Goal: Transaction & Acquisition: Purchase product/service

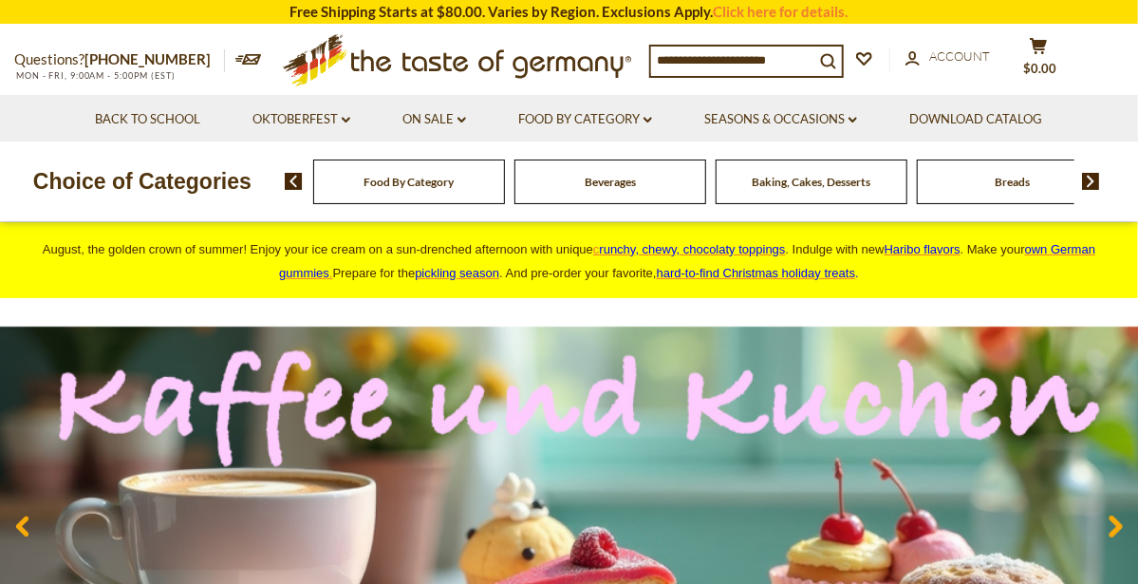
click at [777, 178] on span "Baking, Cakes, Desserts" at bounding box center [811, 182] width 119 height 14
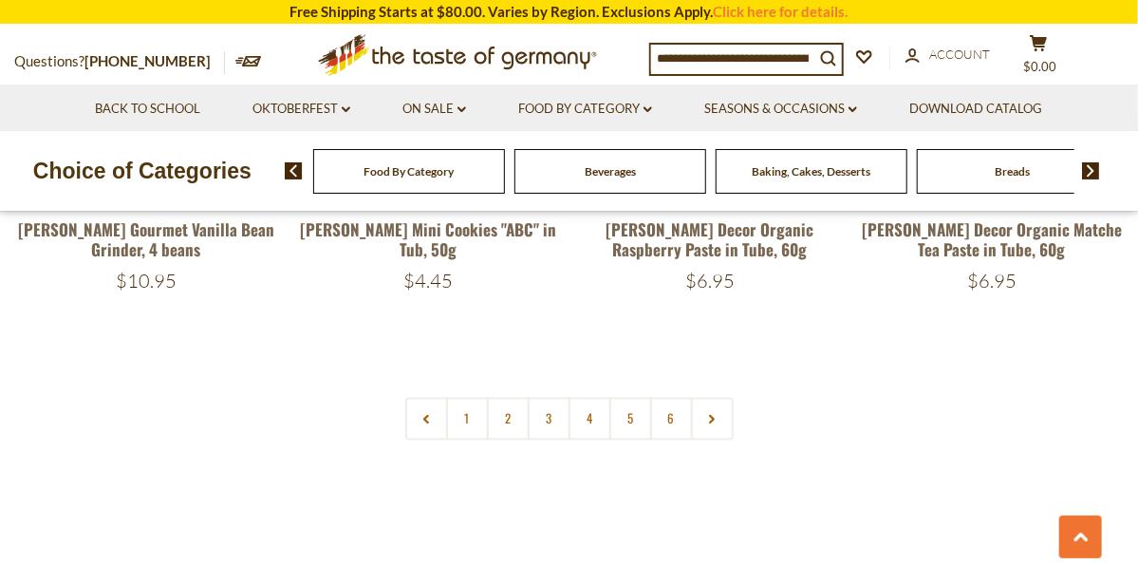
scroll to position [4448, 0]
click at [506, 397] on link "2" at bounding box center [508, 418] width 43 height 43
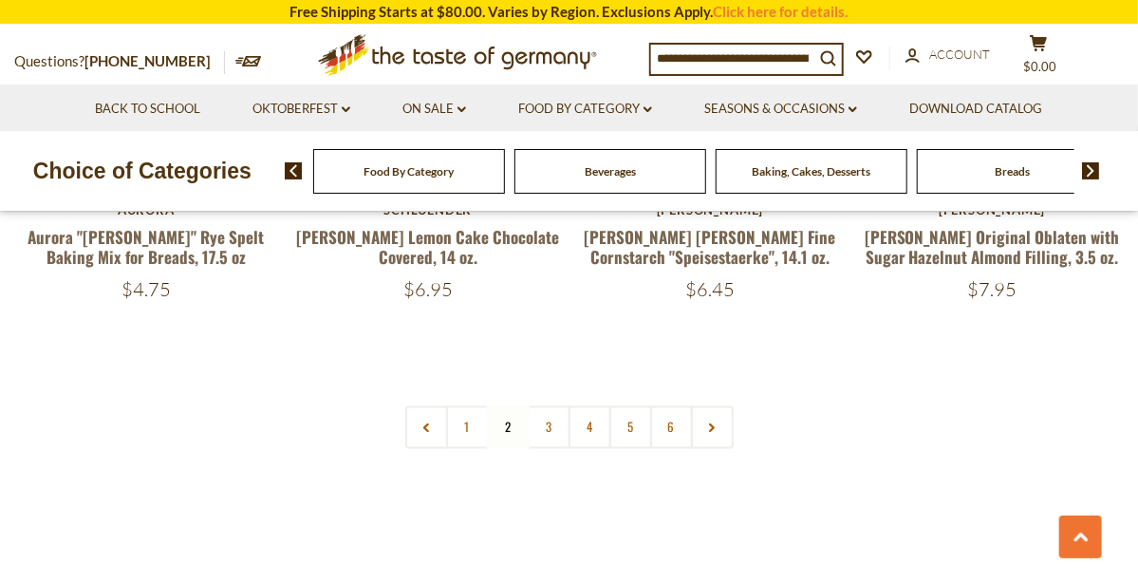
scroll to position [4438, 0]
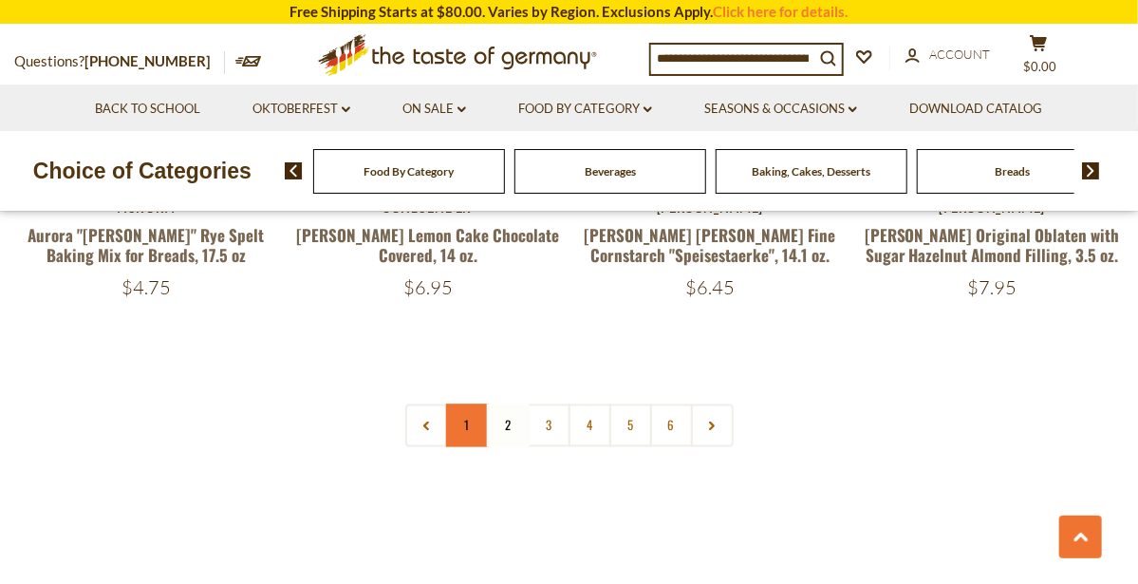
click at [473, 404] on link "1" at bounding box center [467, 425] width 43 height 43
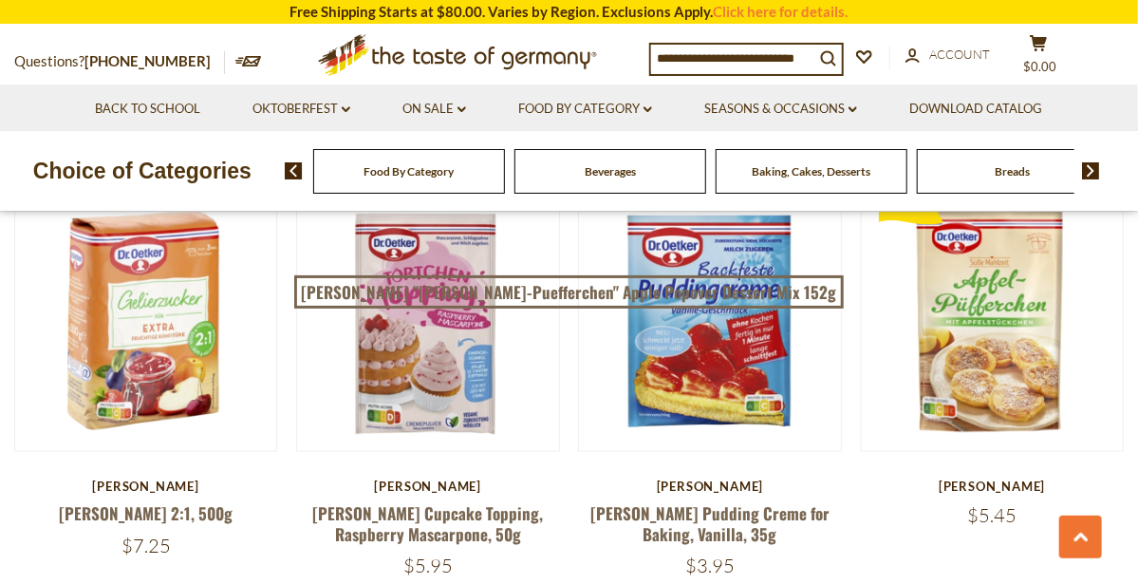
scroll to position [4206, 0]
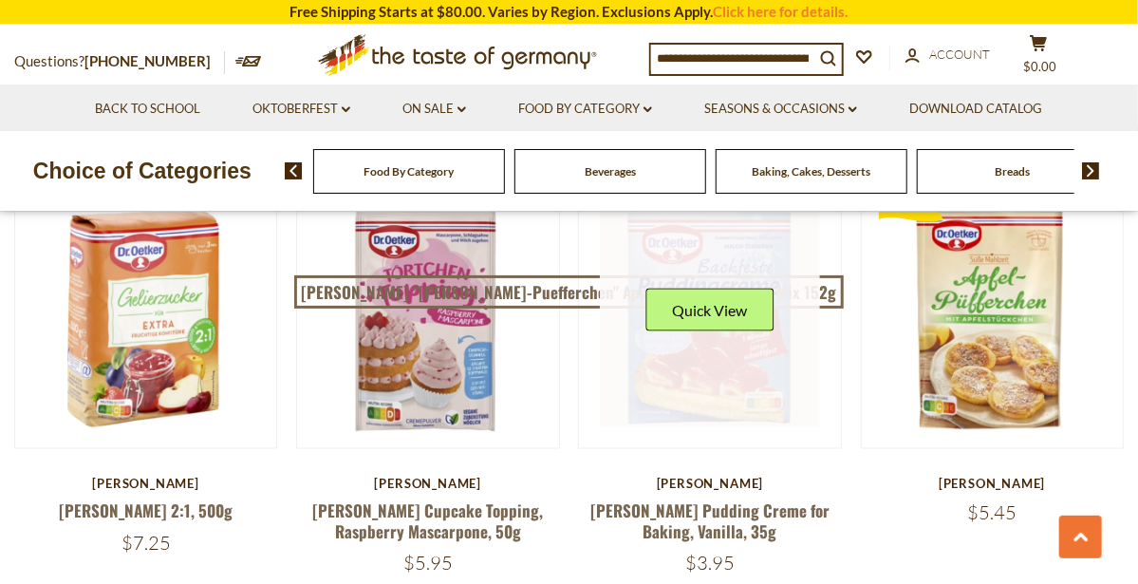
click at [744, 312] on link at bounding box center [709, 317] width 219 height 219
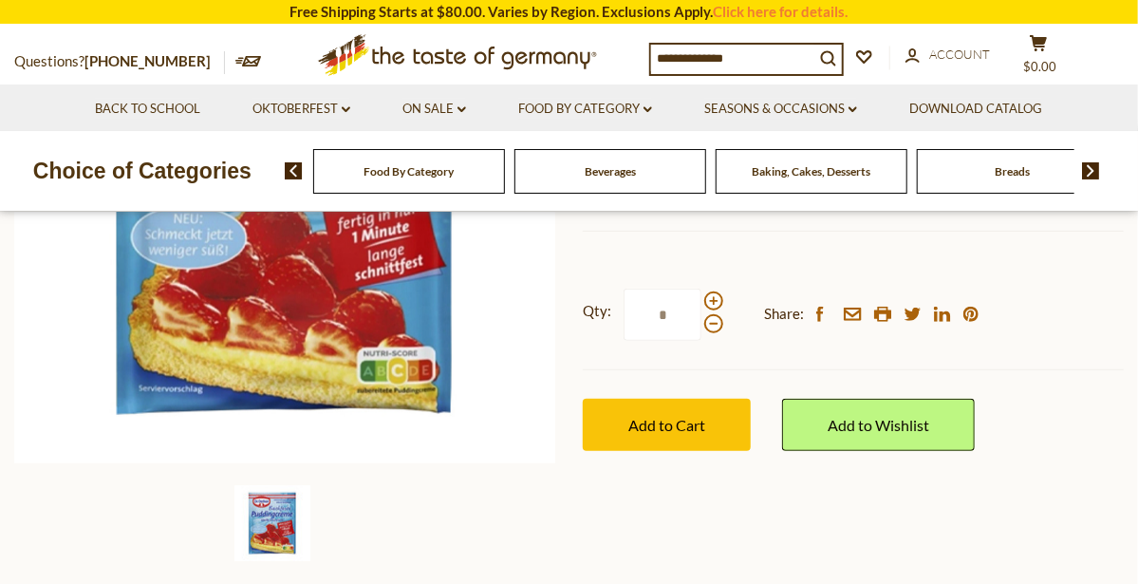
scroll to position [401, 0]
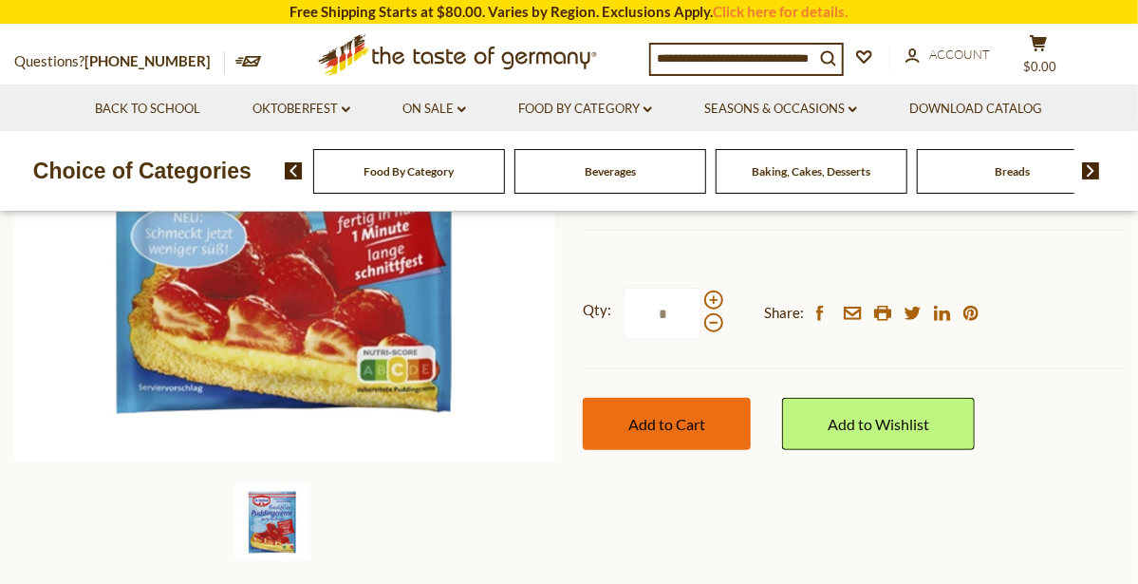
click at [723, 418] on button "Add to Cart" at bounding box center [667, 424] width 168 height 52
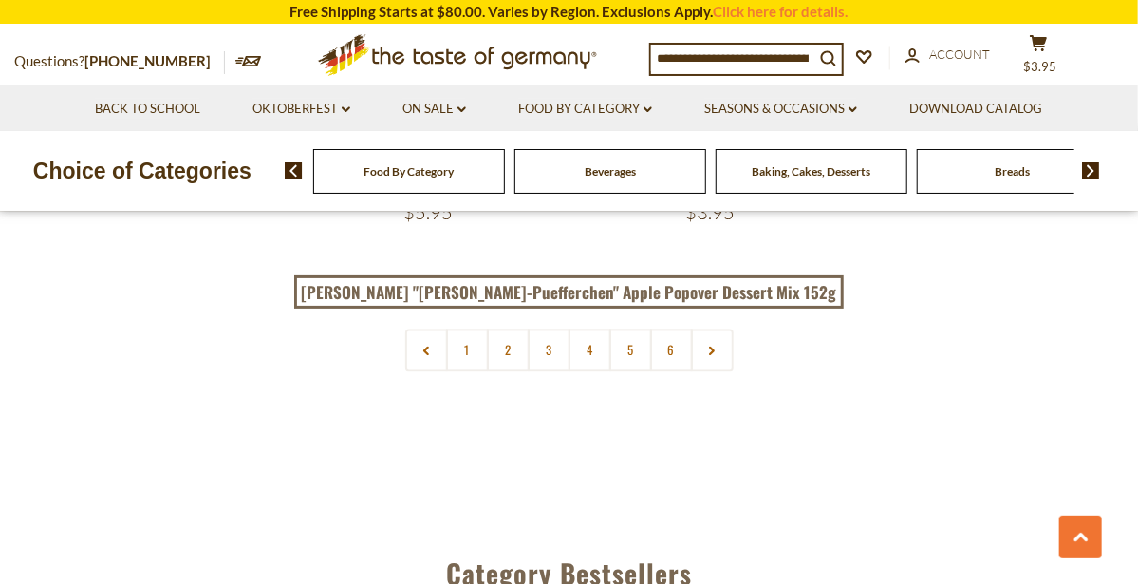
scroll to position [4558, 0]
click at [553, 328] on link "3" at bounding box center [549, 349] width 43 height 43
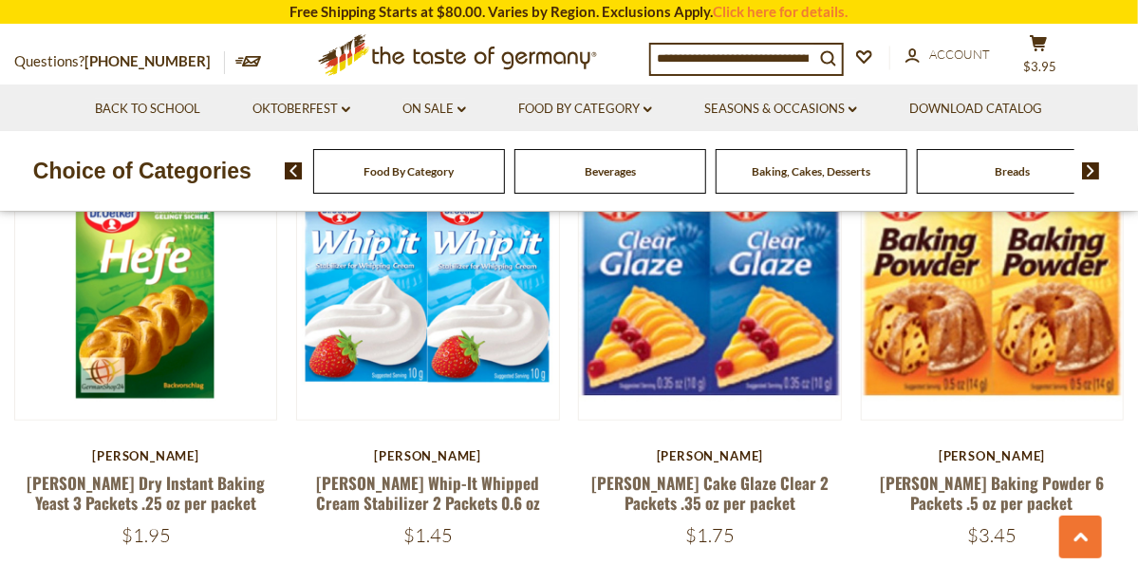
scroll to position [3752, 0]
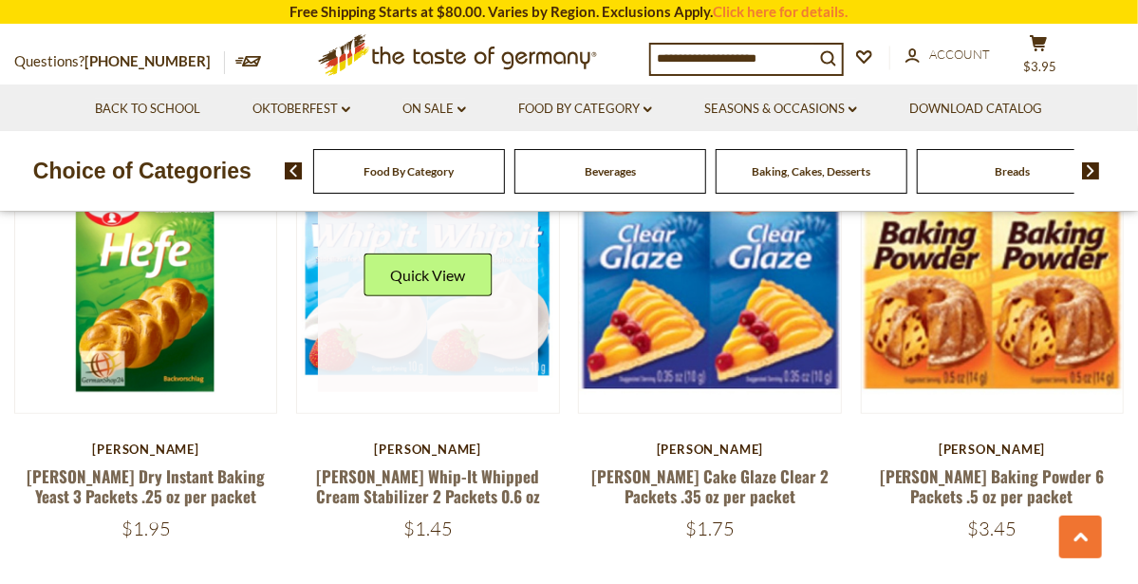
click at [373, 286] on link at bounding box center [427, 281] width 219 height 219
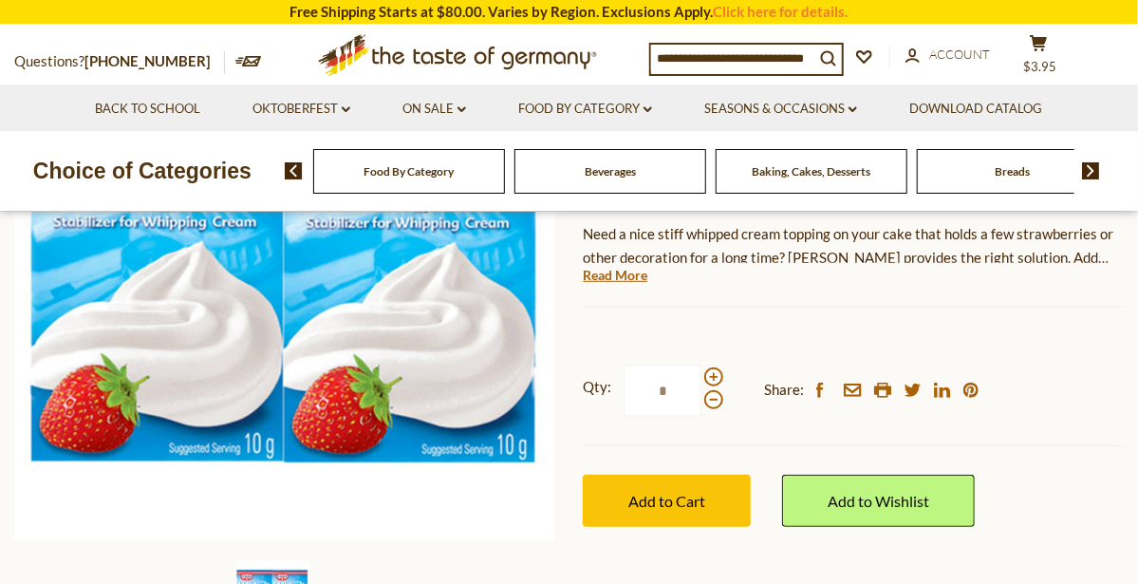
scroll to position [330, 0]
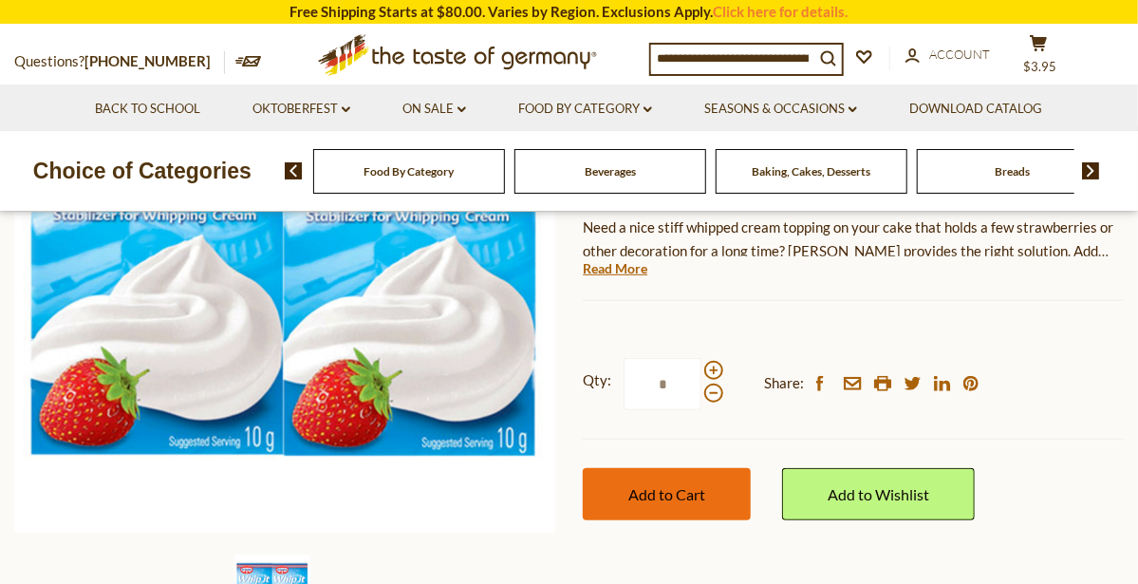
click at [724, 485] on button "Add to Cart" at bounding box center [667, 494] width 168 height 52
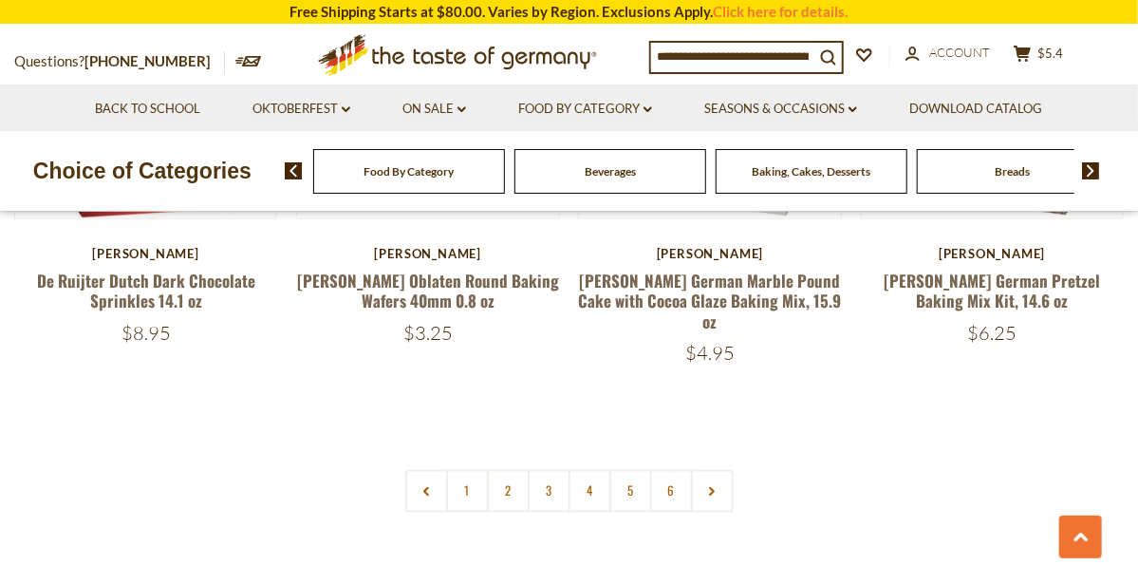
scroll to position [4393, 0]
click at [587, 469] on link "4" at bounding box center [590, 490] width 43 height 43
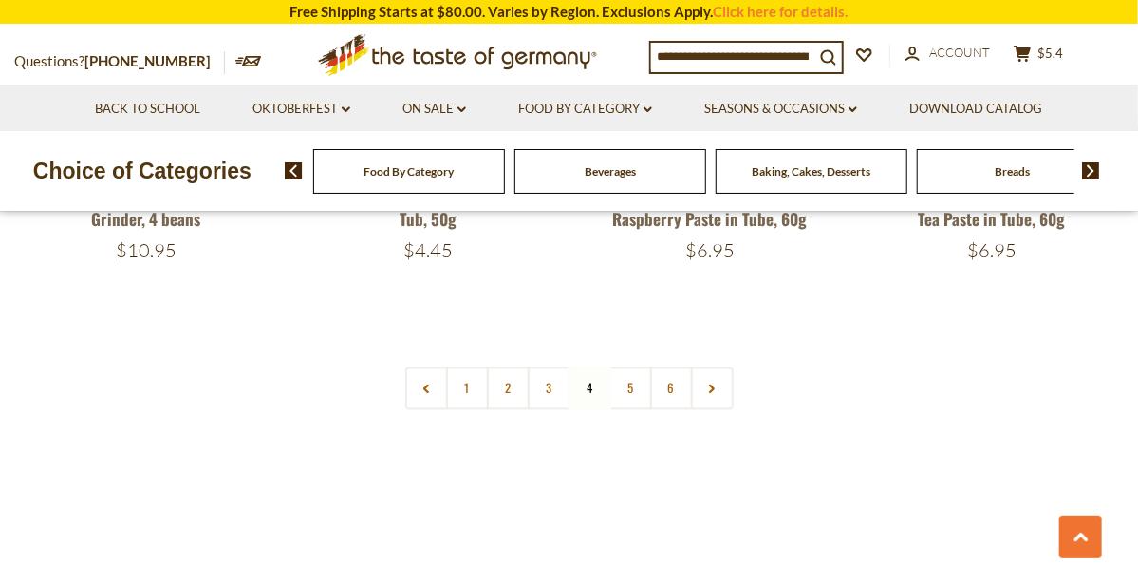
scroll to position [4500, 0]
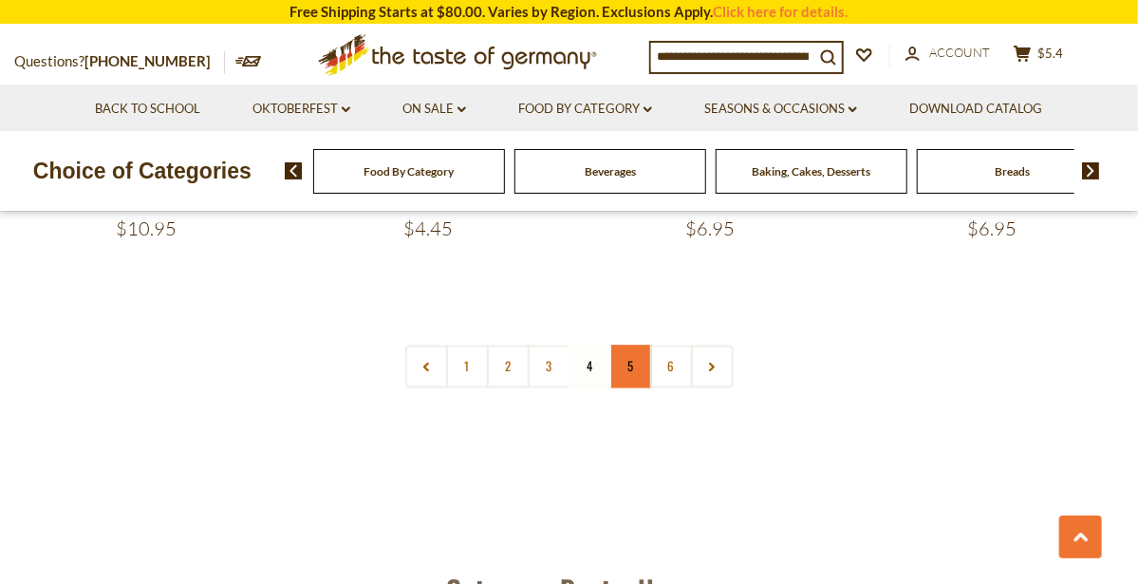
click at [636, 346] on link "5" at bounding box center [630, 367] width 43 height 43
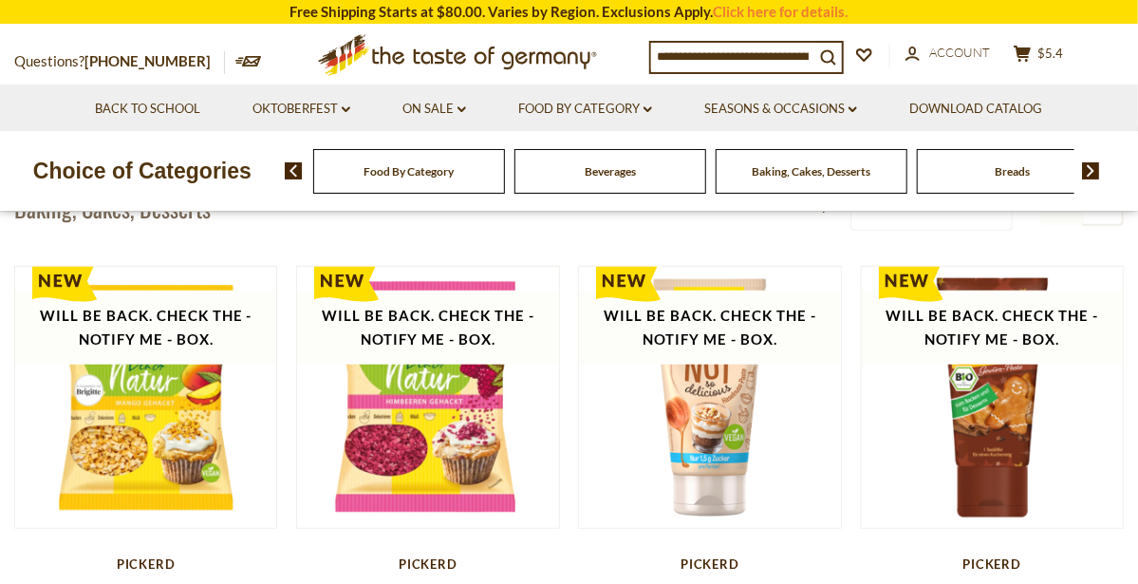
scroll to position [446, 0]
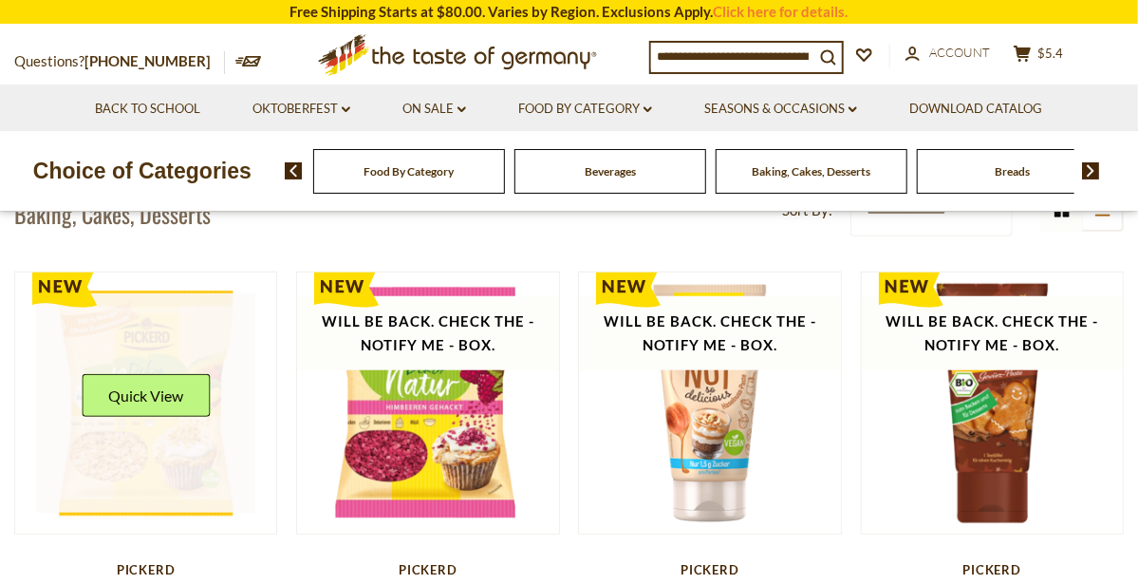
click at [53, 442] on link at bounding box center [145, 402] width 219 height 219
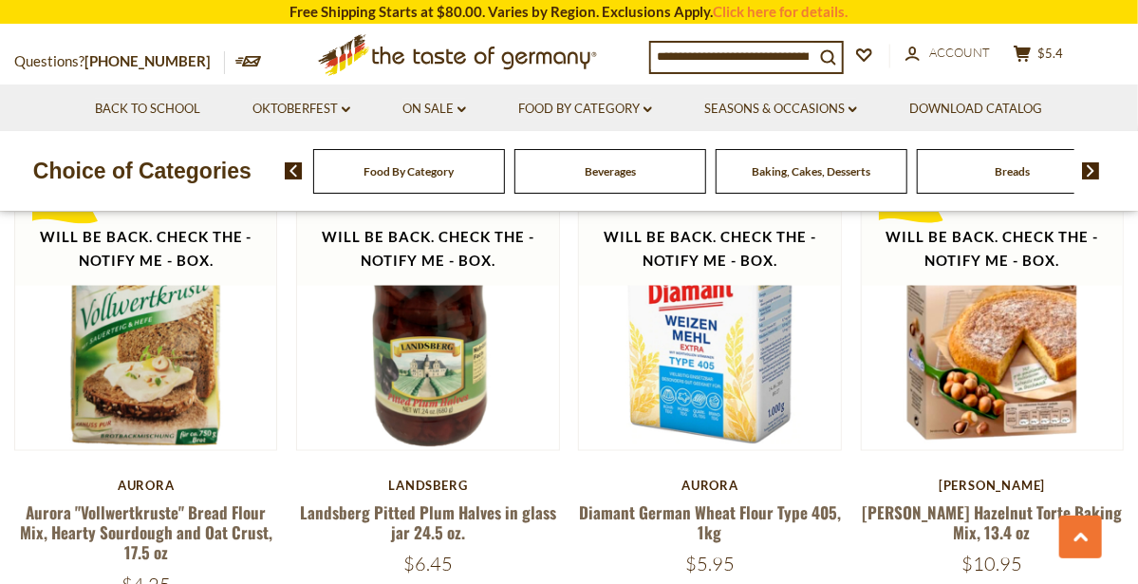
scroll to position [4142, 0]
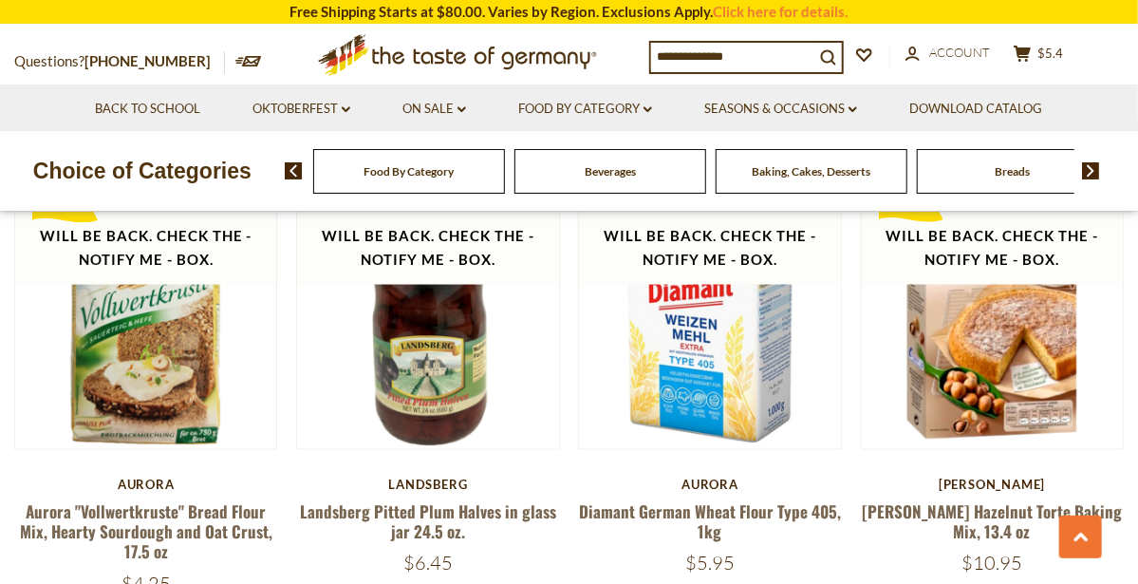
click at [350, 176] on div "Food By Category" at bounding box center [409, 171] width 192 height 45
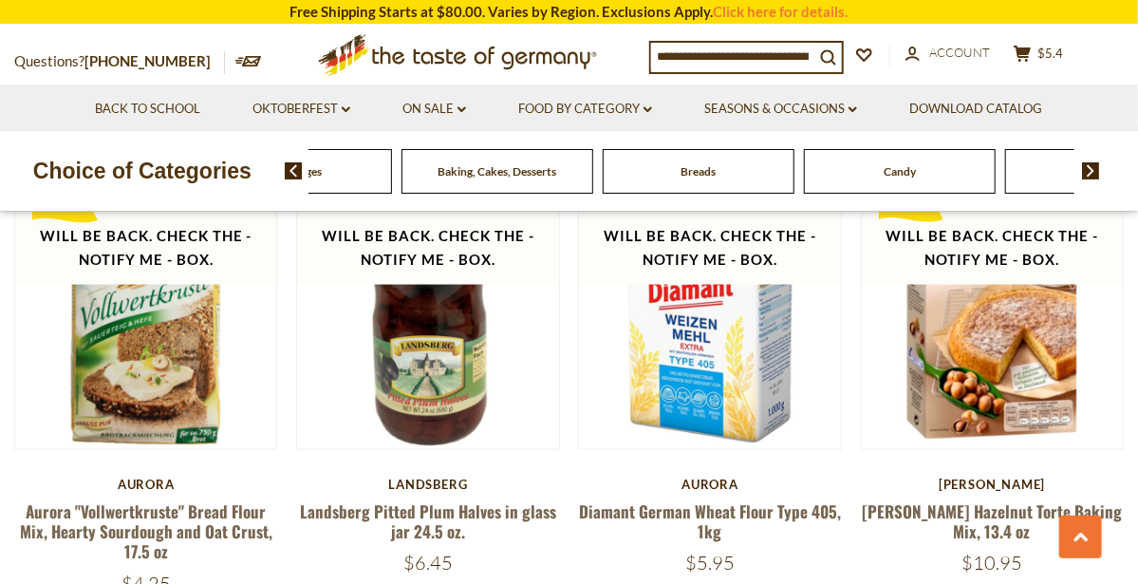
click at [1092, 171] on img at bounding box center [1091, 170] width 18 height 17
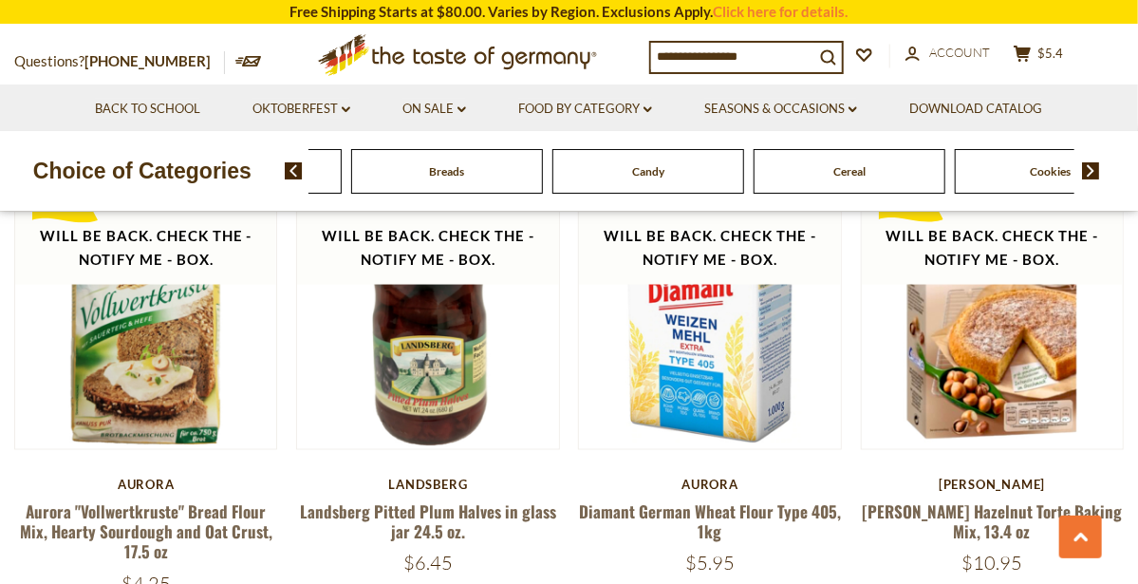
click at [1049, 167] on span "Cookies" at bounding box center [1051, 171] width 41 height 14
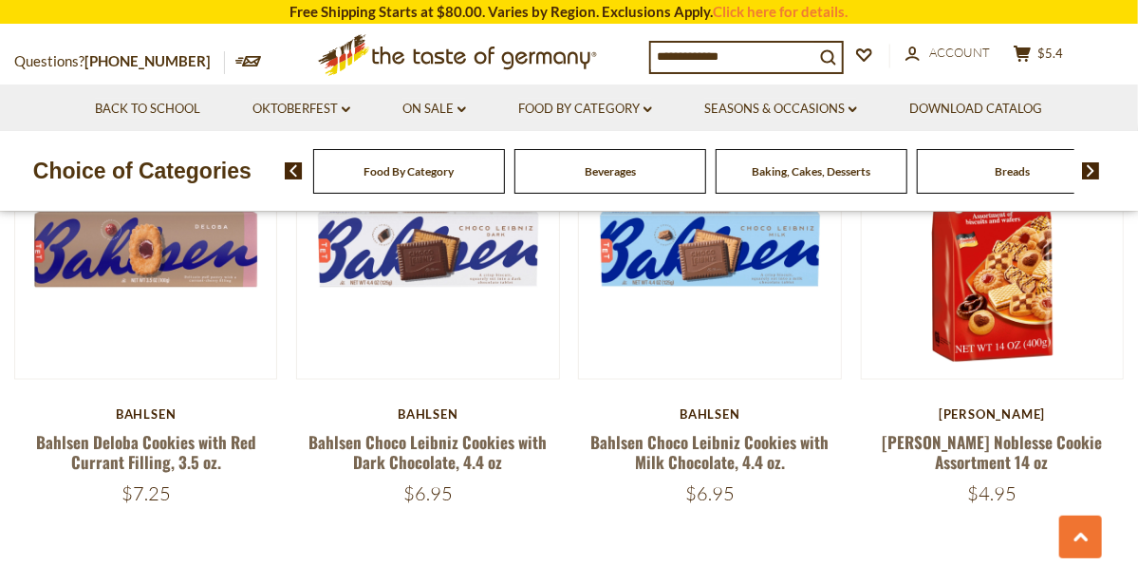
scroll to position [4219, 0]
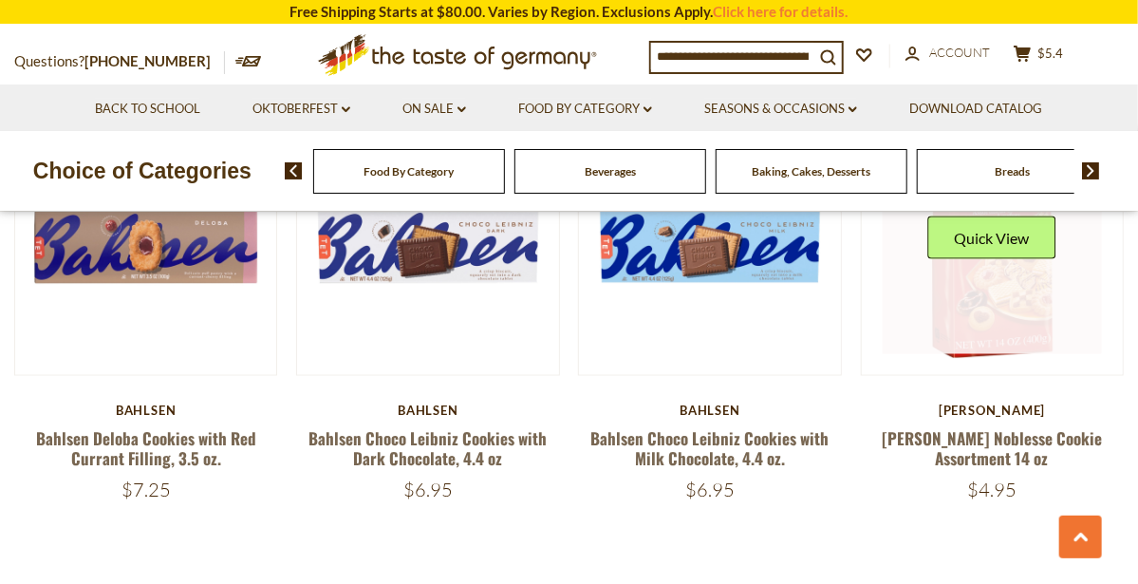
click at [997, 296] on link at bounding box center [992, 244] width 219 height 219
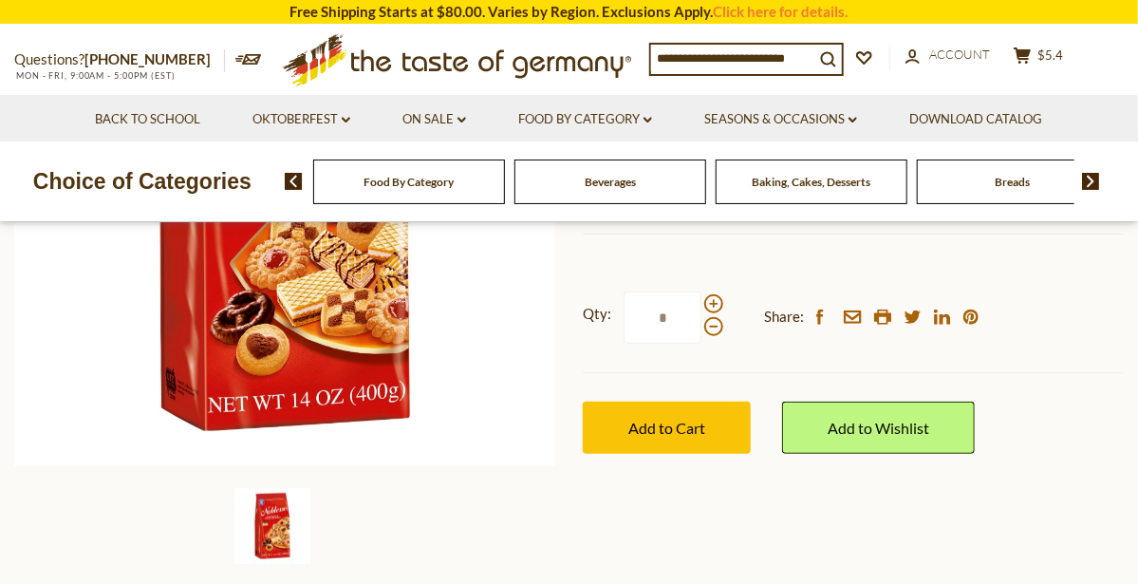
scroll to position [399, 0]
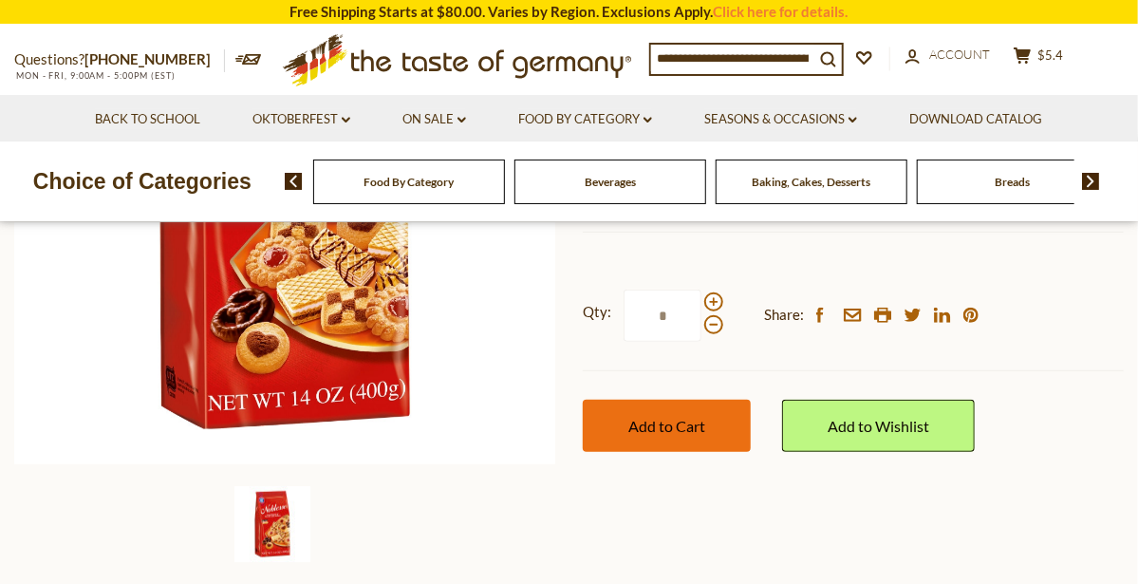
click at [726, 419] on button "Add to Cart" at bounding box center [667, 426] width 168 height 52
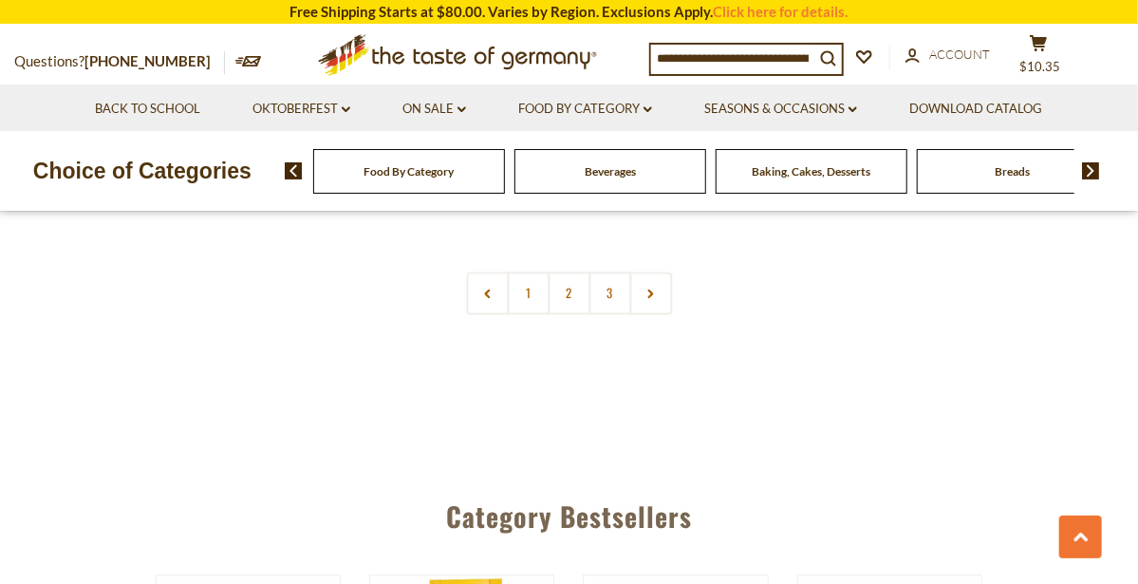
scroll to position [4556, 0]
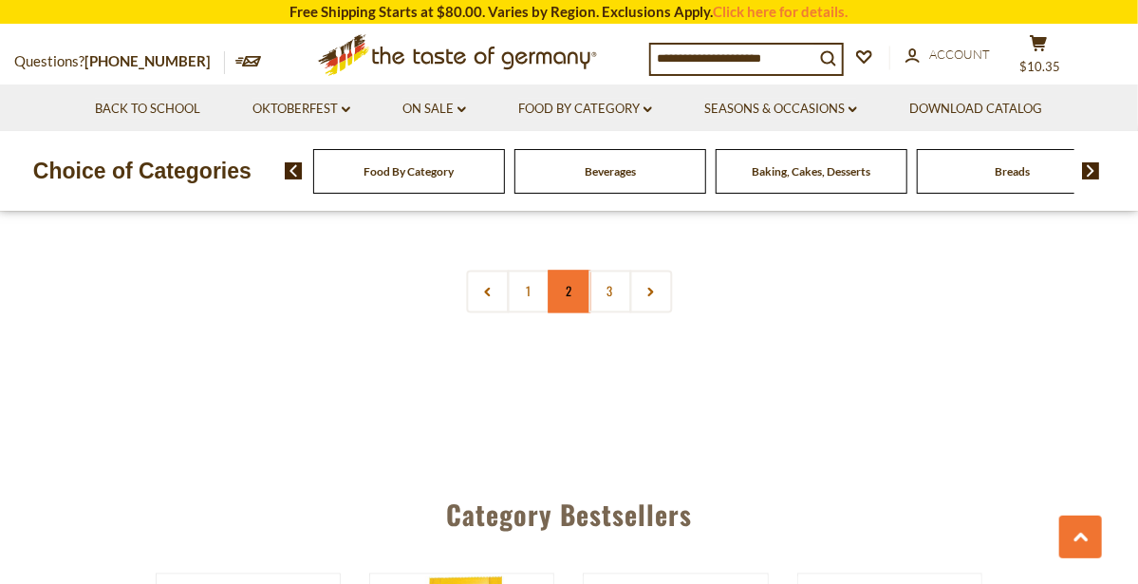
click at [565, 291] on link "2" at bounding box center [569, 291] width 43 height 43
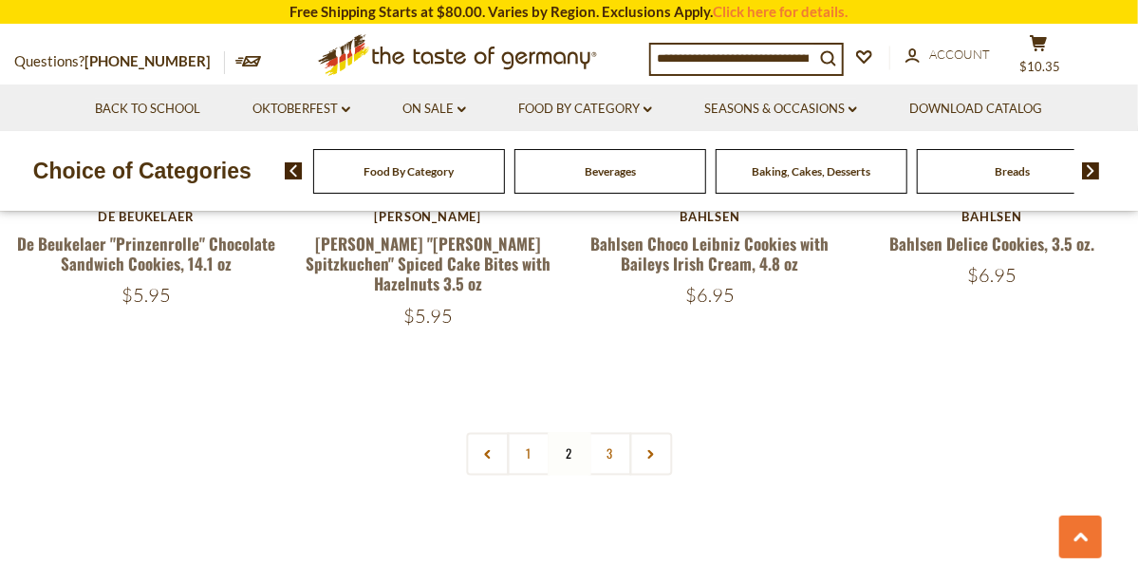
scroll to position [4434, 0]
click at [609, 432] on link "3" at bounding box center [610, 453] width 43 height 43
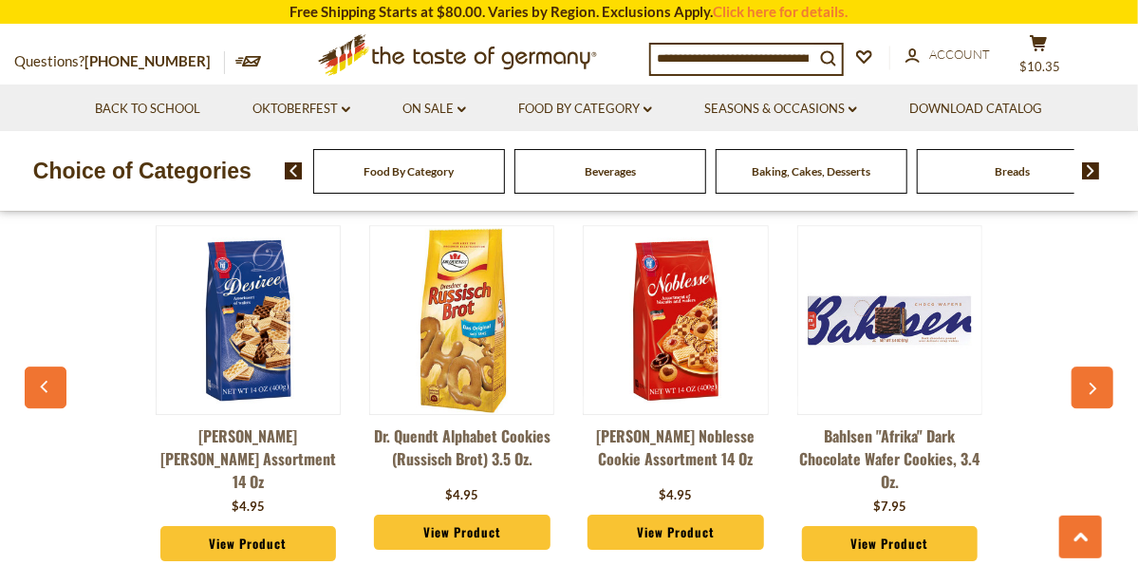
scroll to position [2182, 0]
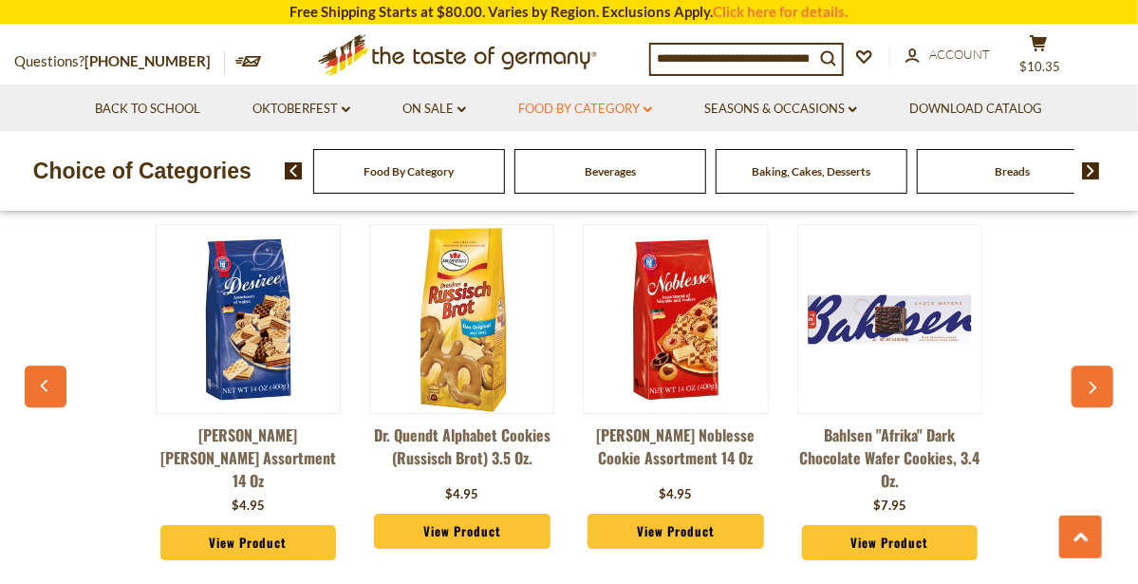
click at [650, 109] on icon "dropdown_arrow" at bounding box center [648, 109] width 9 height 7
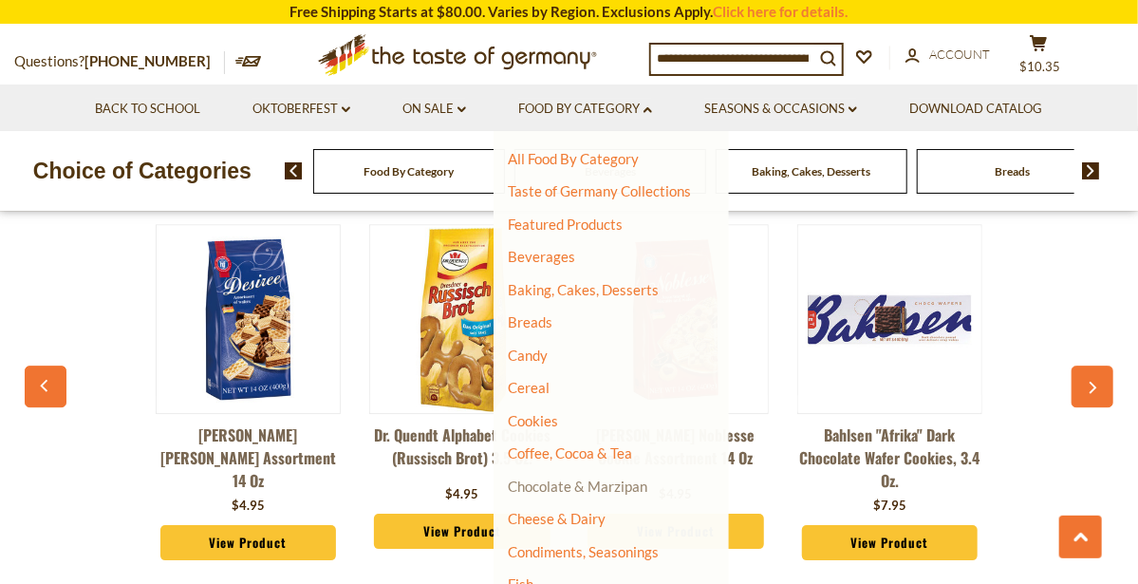
click at [639, 489] on link "Chocolate & Marzipan" at bounding box center [578, 486] width 140 height 17
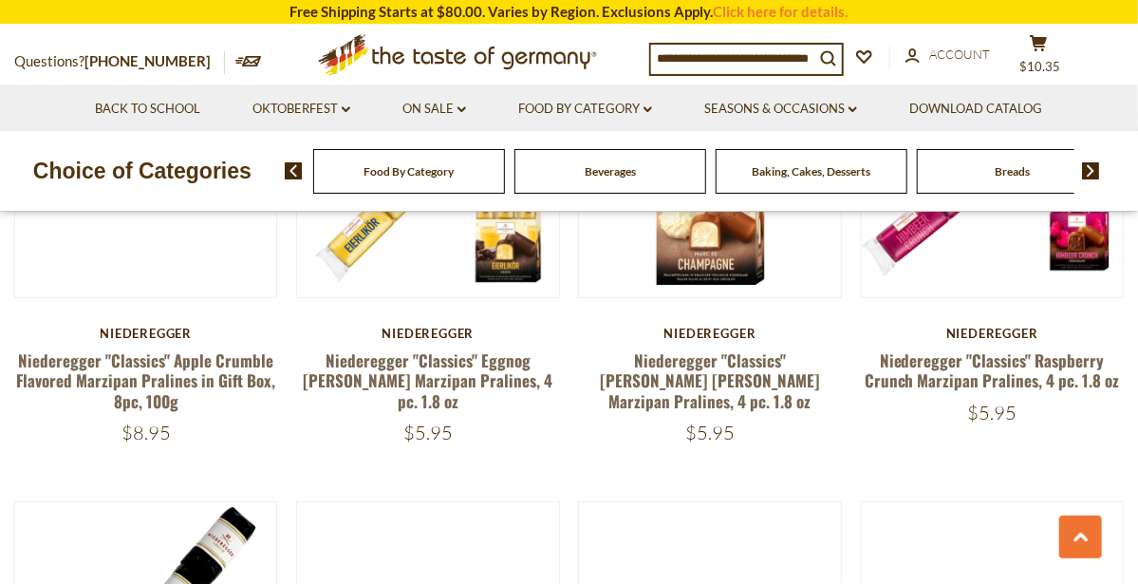
scroll to position [3449, 0]
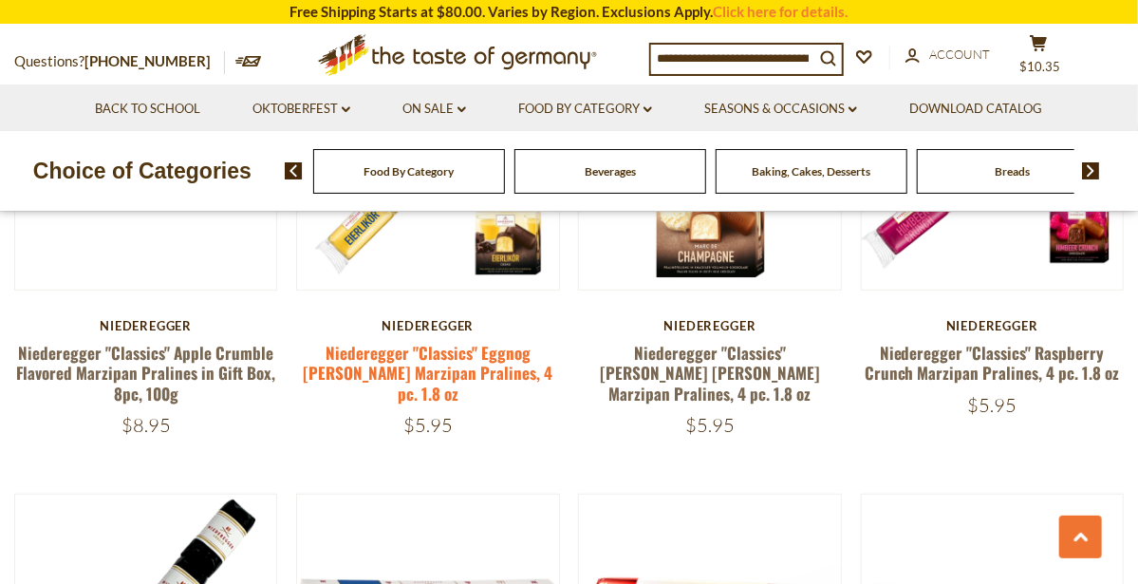
click at [409, 380] on link "Niederegger "Classics" Eggnog Brandy Marzipan Pralines, 4 pc. 1.8 oz" at bounding box center [428, 373] width 250 height 65
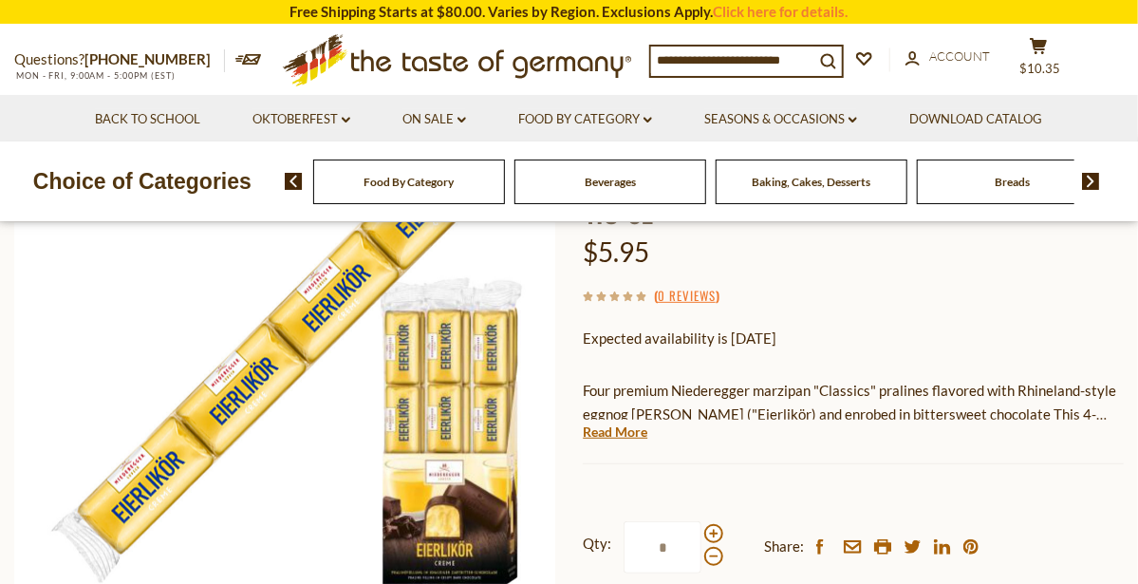
scroll to position [252, 0]
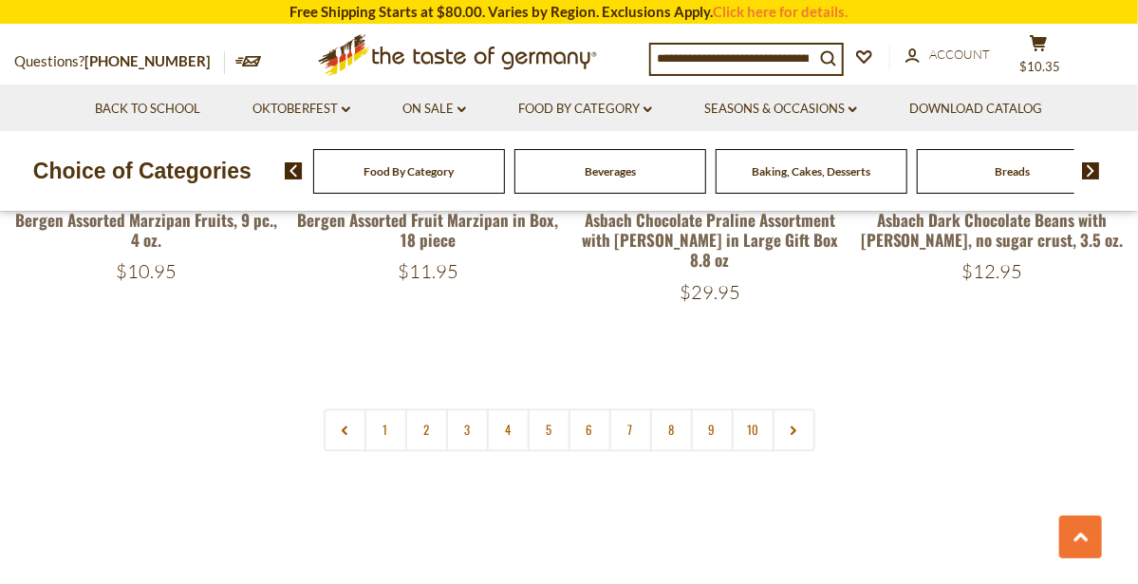
scroll to position [4525, 0]
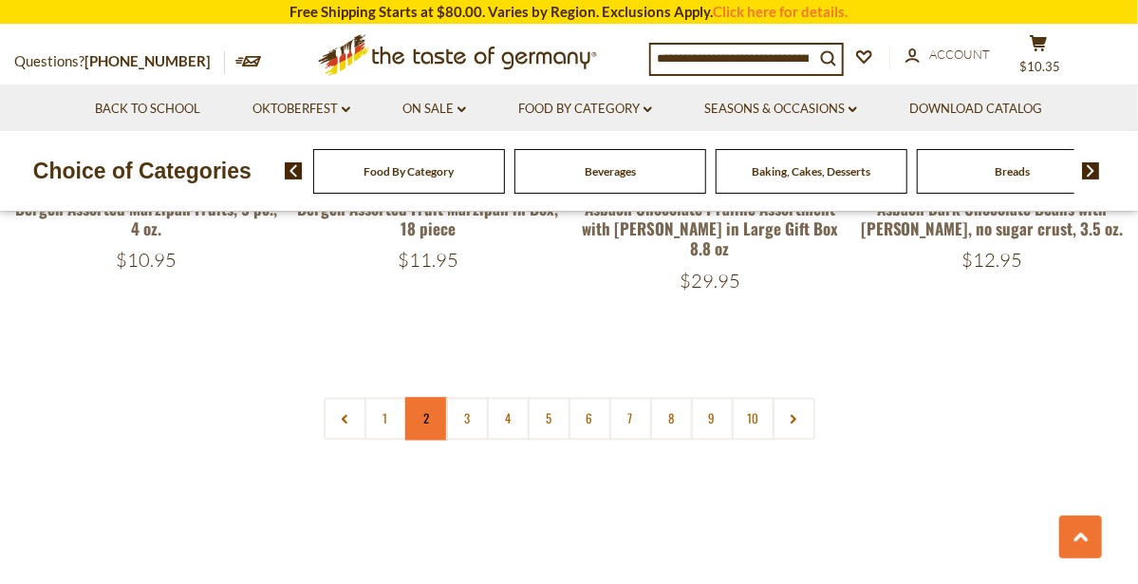
click at [427, 398] on link "2" at bounding box center [426, 419] width 43 height 43
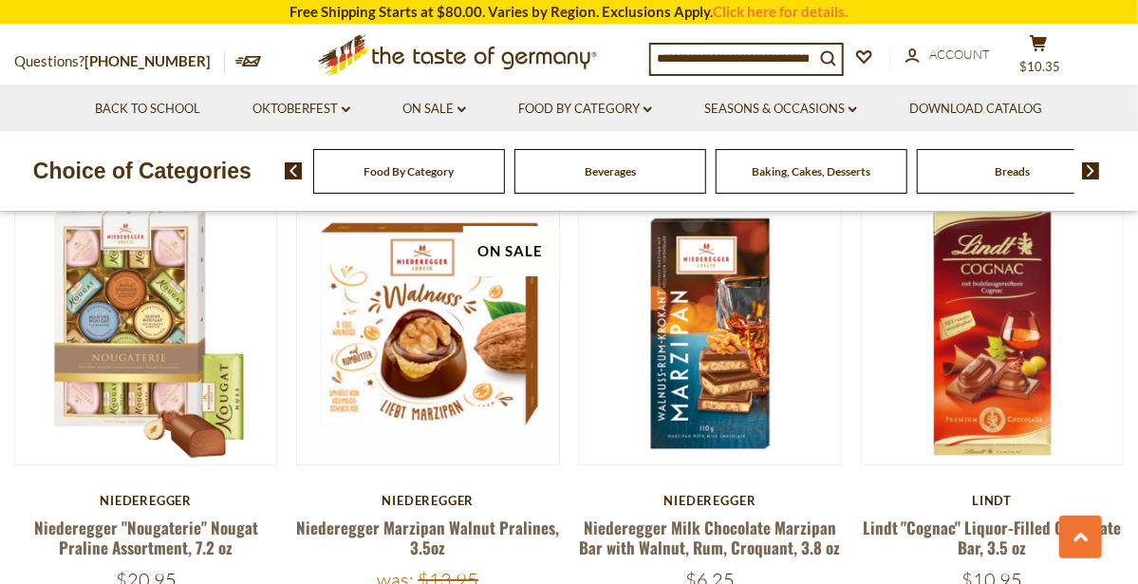
scroll to position [2877, 0]
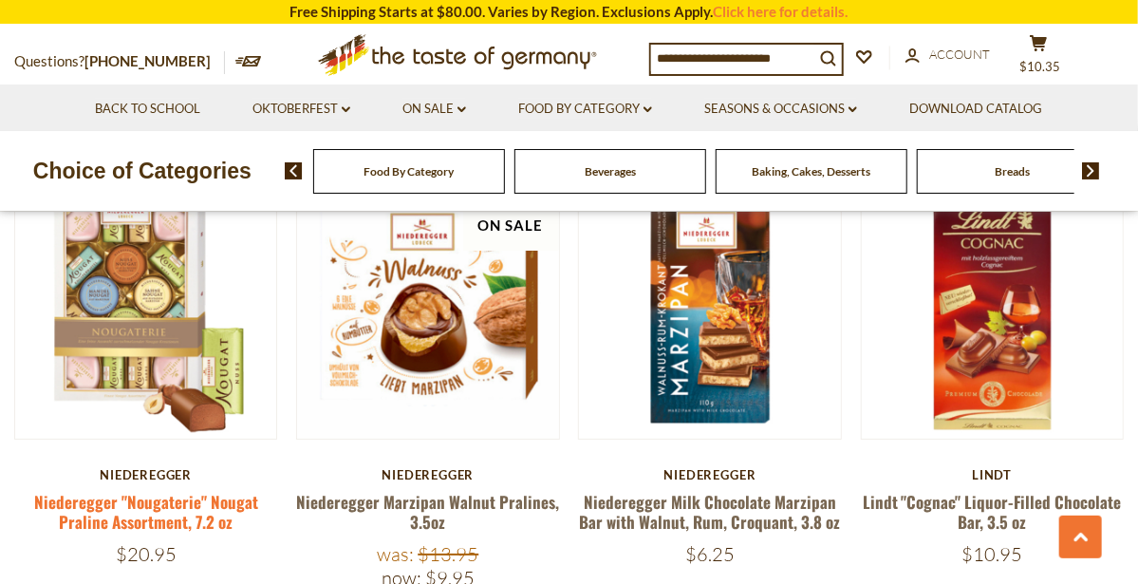
click at [124, 490] on link "Niederegger "Nougaterie" Nougat Praline Assortment, 7.2 oz" at bounding box center [146, 512] width 224 height 44
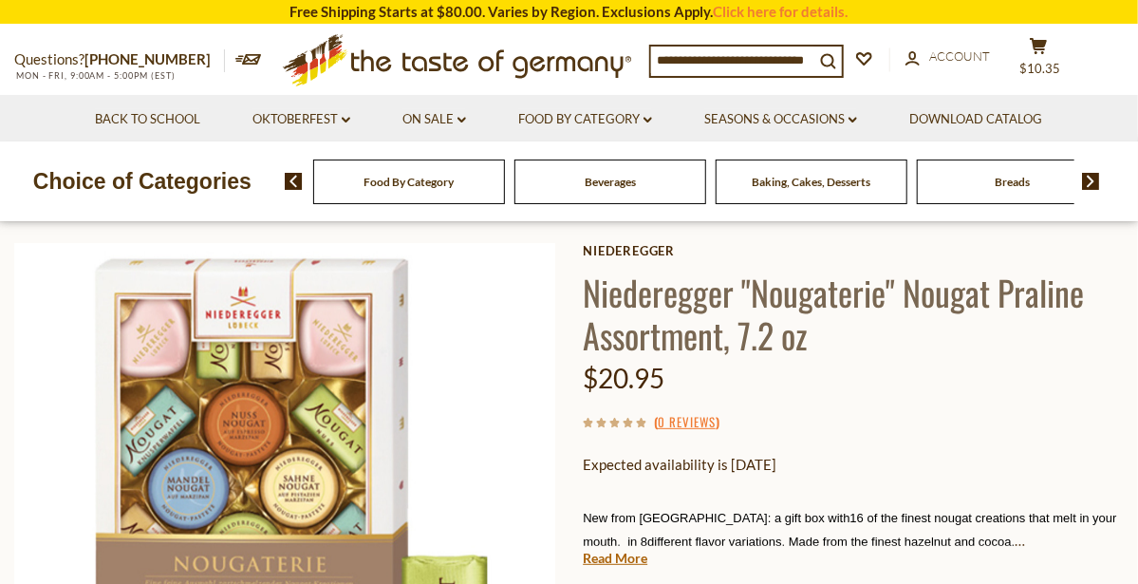
scroll to position [80, 0]
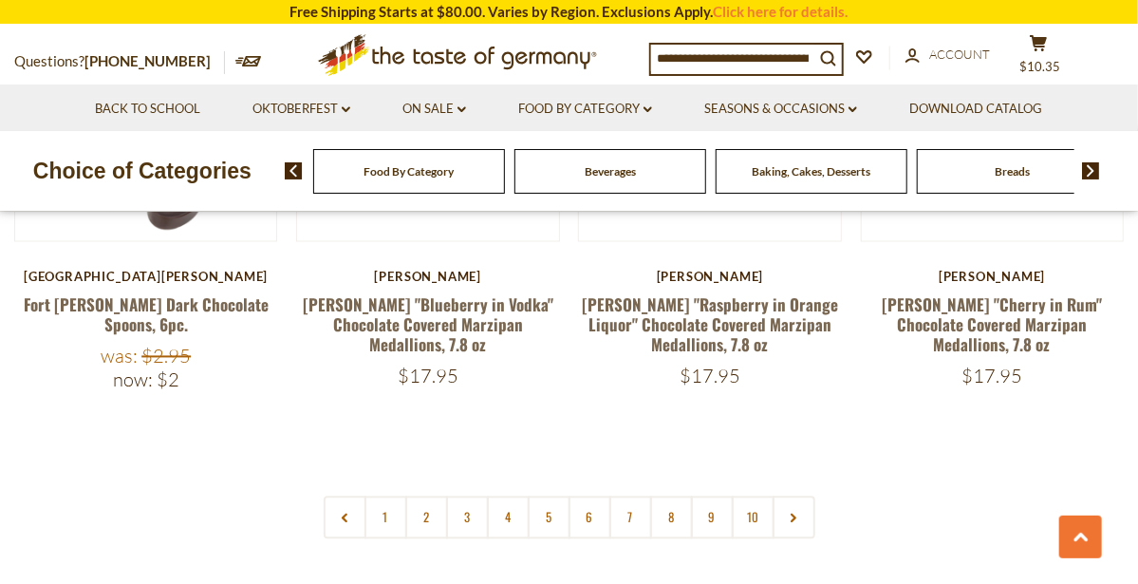
scroll to position [4459, 0]
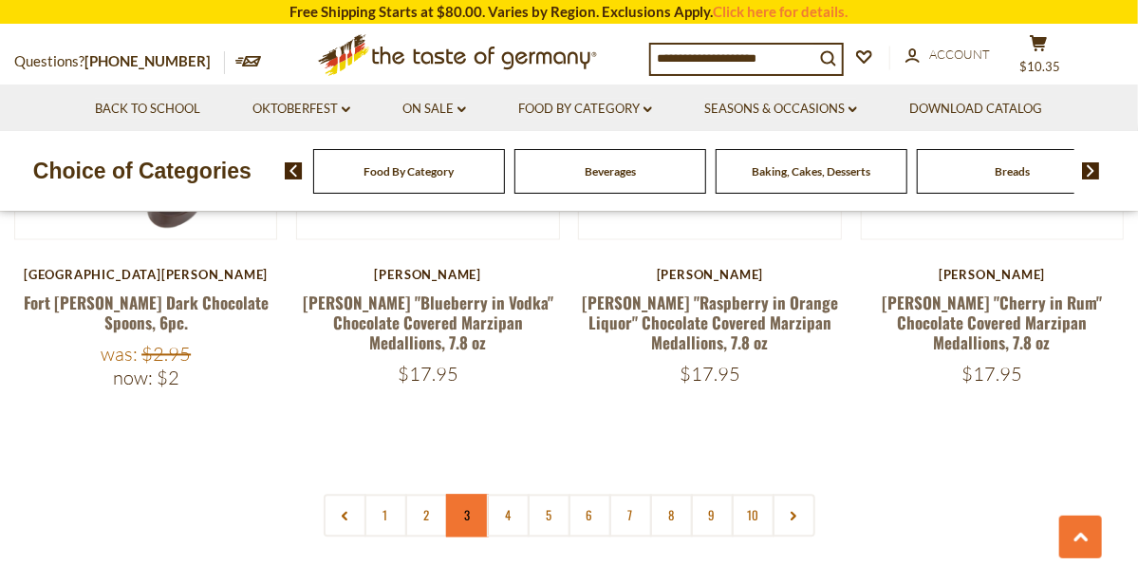
click at [465, 495] on link "3" at bounding box center [467, 516] width 43 height 43
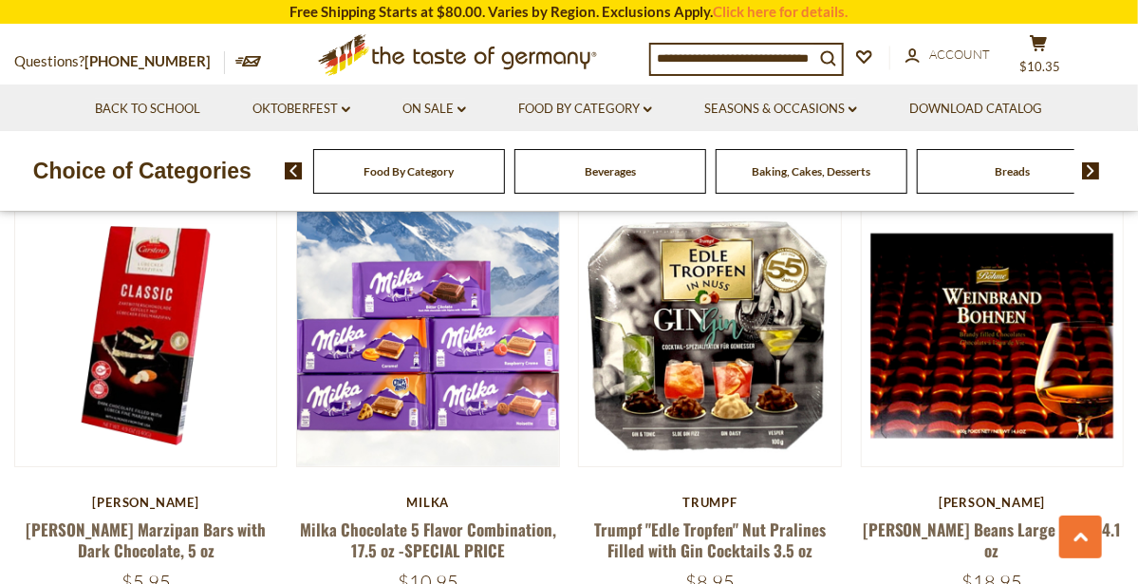
scroll to position [2854, 0]
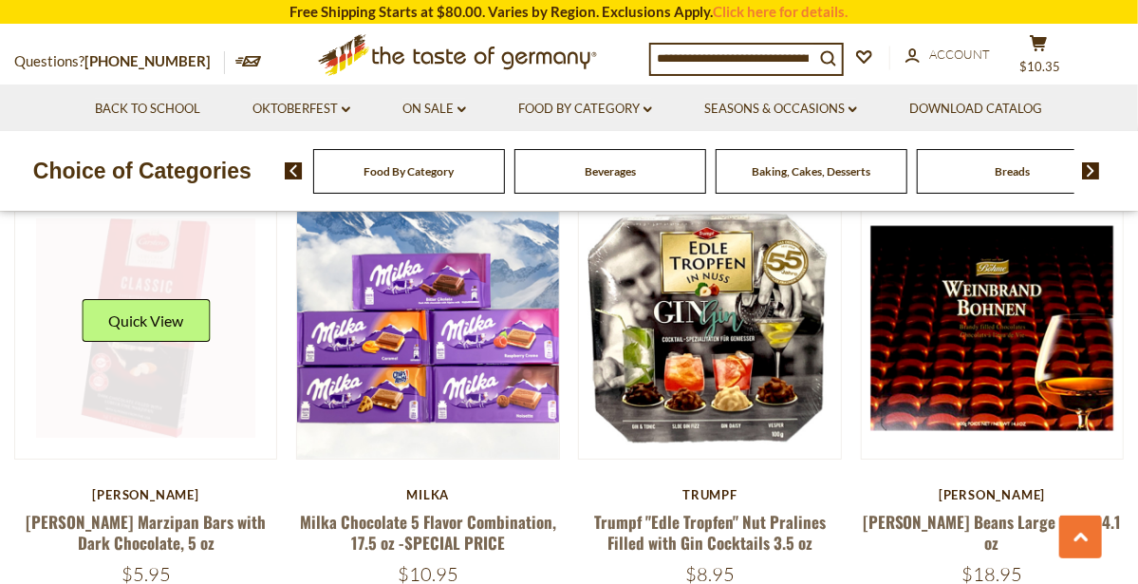
click at [53, 248] on link at bounding box center [145, 327] width 219 height 219
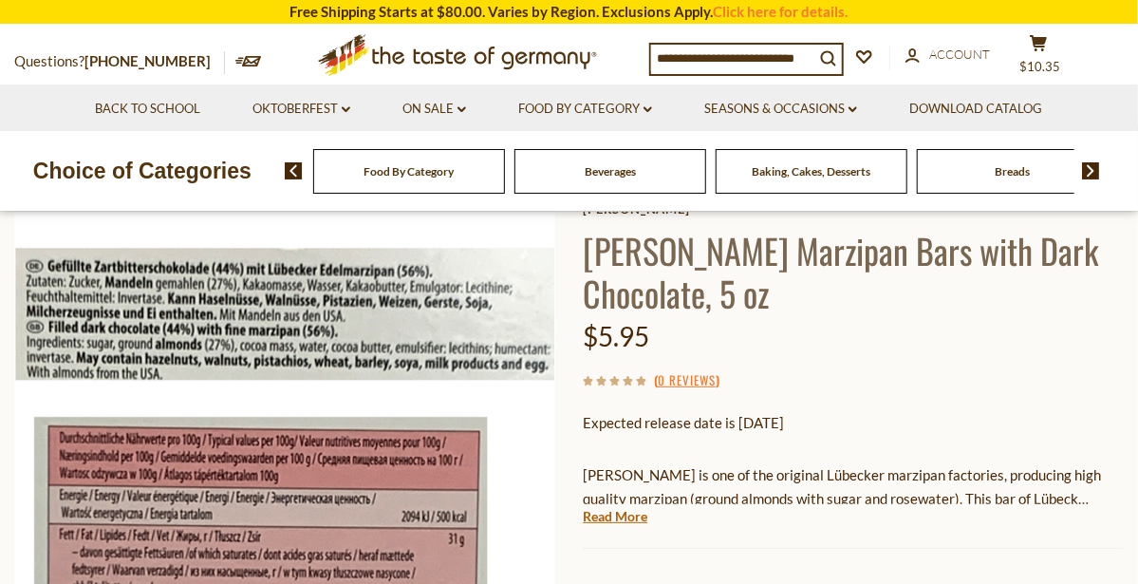
scroll to position [143, 0]
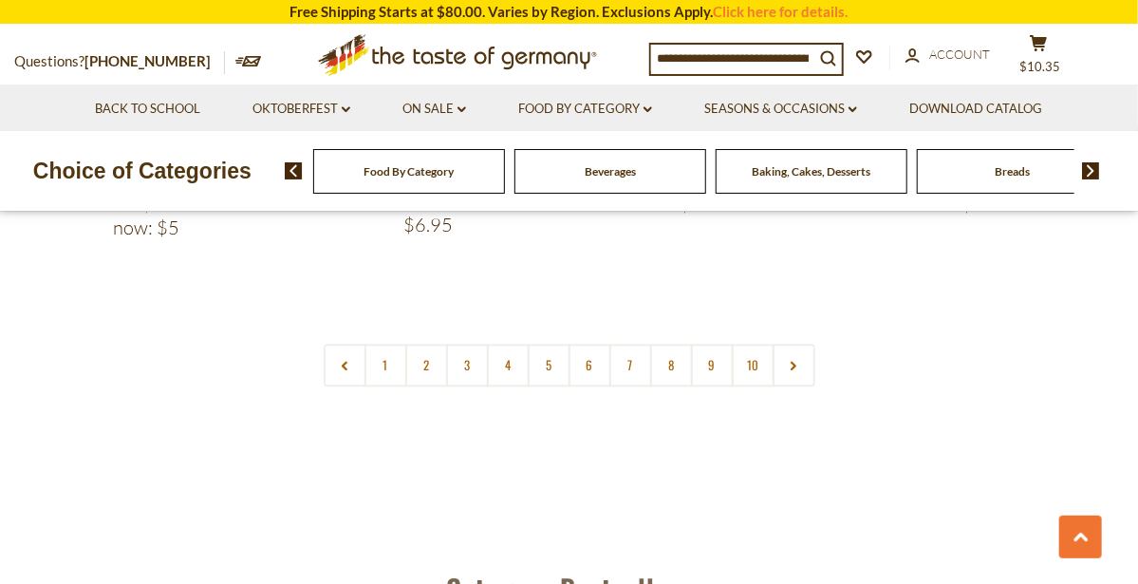
scroll to position [4607, 0]
click at [512, 343] on link "4" at bounding box center [508, 364] width 43 height 43
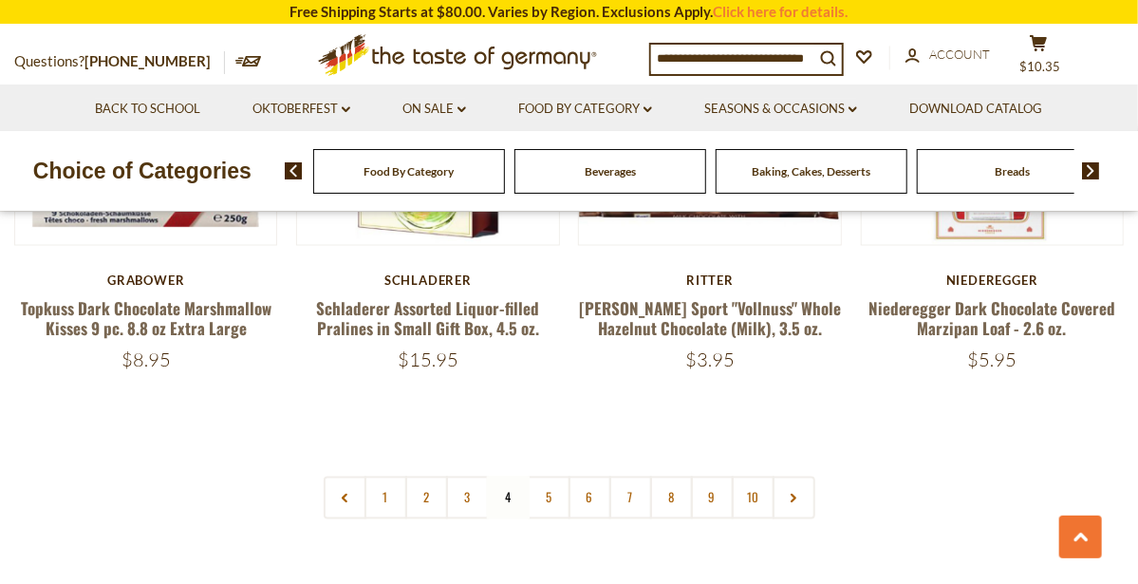
scroll to position [4409, 0]
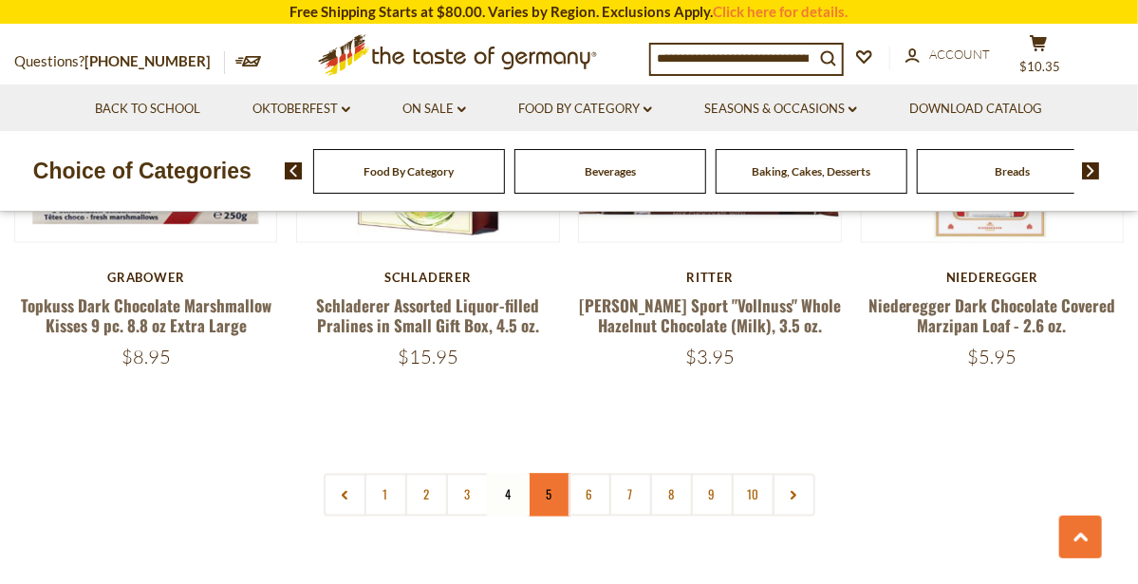
click at [552, 474] on link "5" at bounding box center [549, 495] width 43 height 43
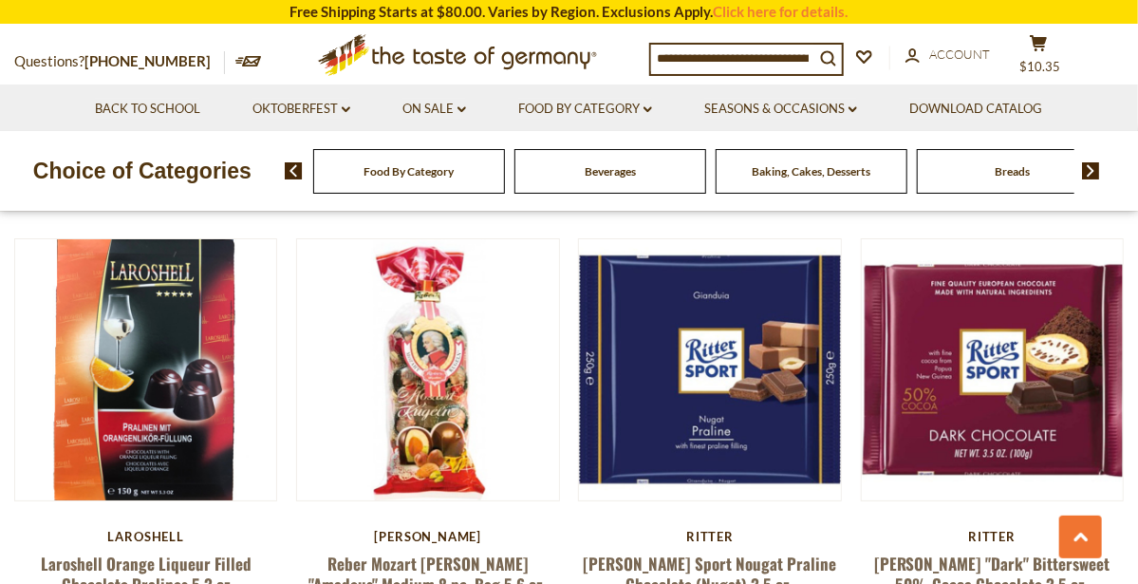
scroll to position [2768, 0]
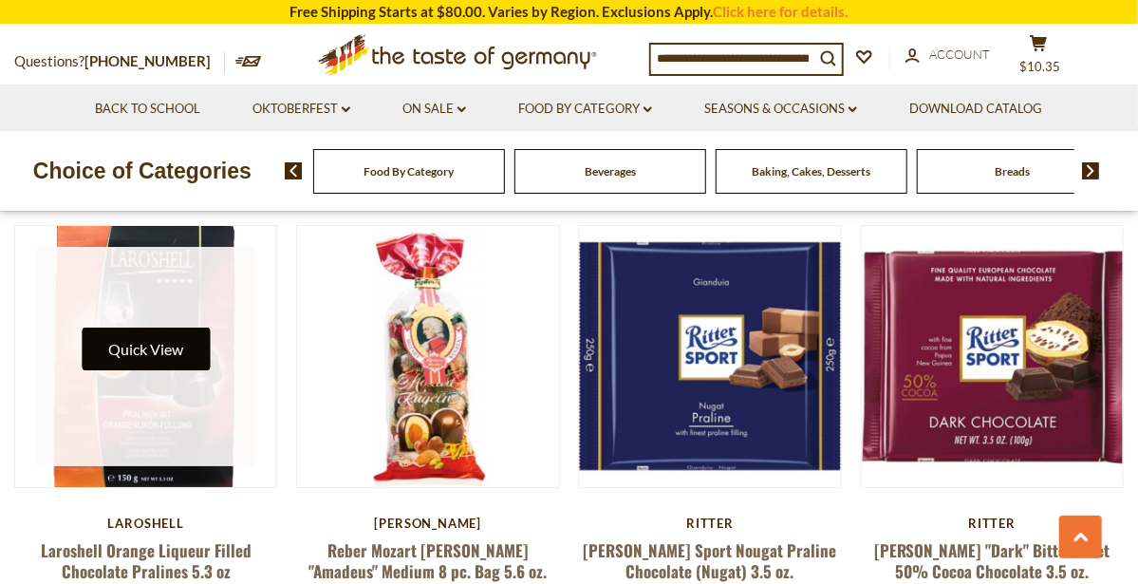
click at [126, 328] on button "Quick View" at bounding box center [146, 349] width 128 height 43
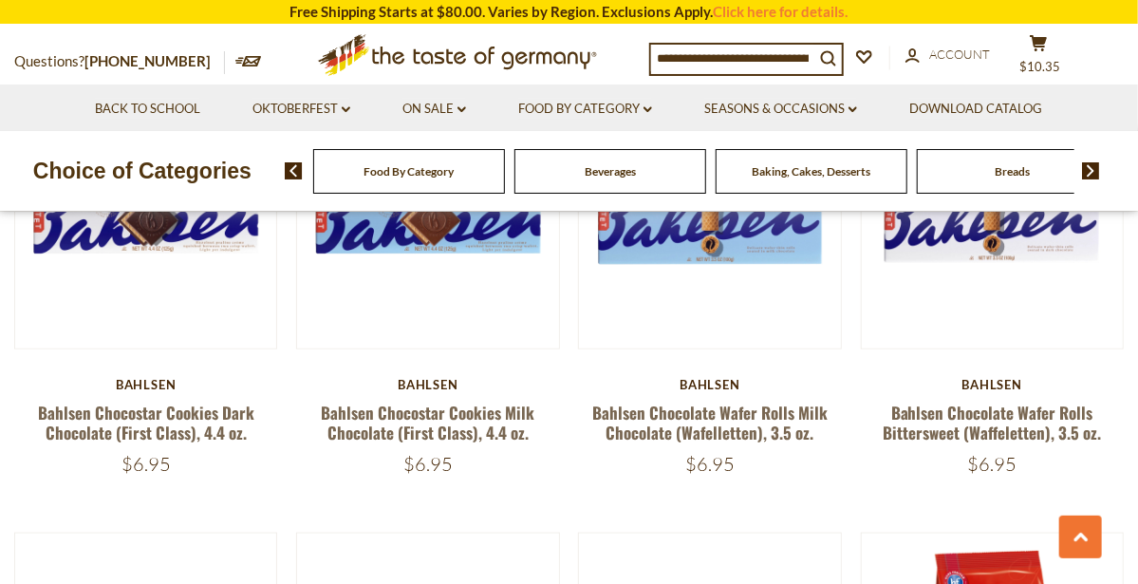
scroll to position [3795, 0]
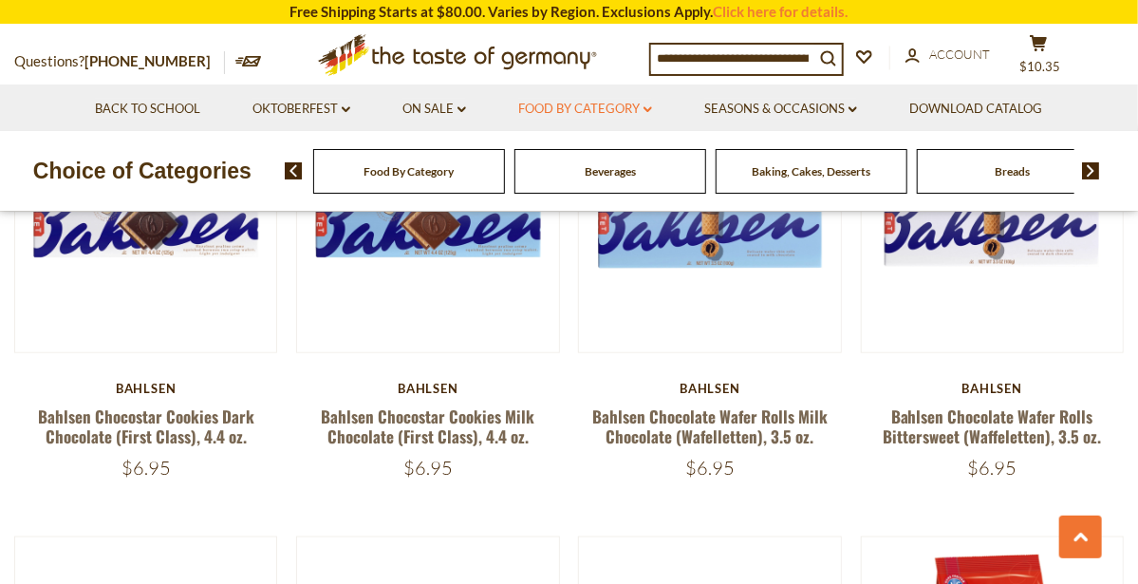
click at [650, 109] on icon "dropdown_arrow" at bounding box center [648, 109] width 9 height 7
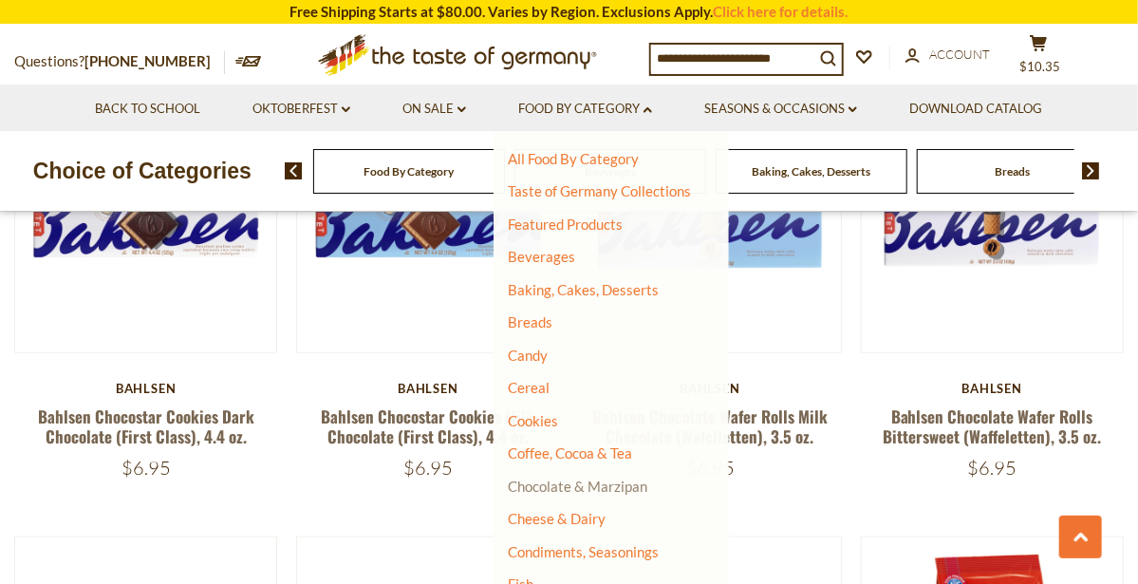
click at [642, 485] on link "Chocolate & Marzipan" at bounding box center [578, 486] width 140 height 17
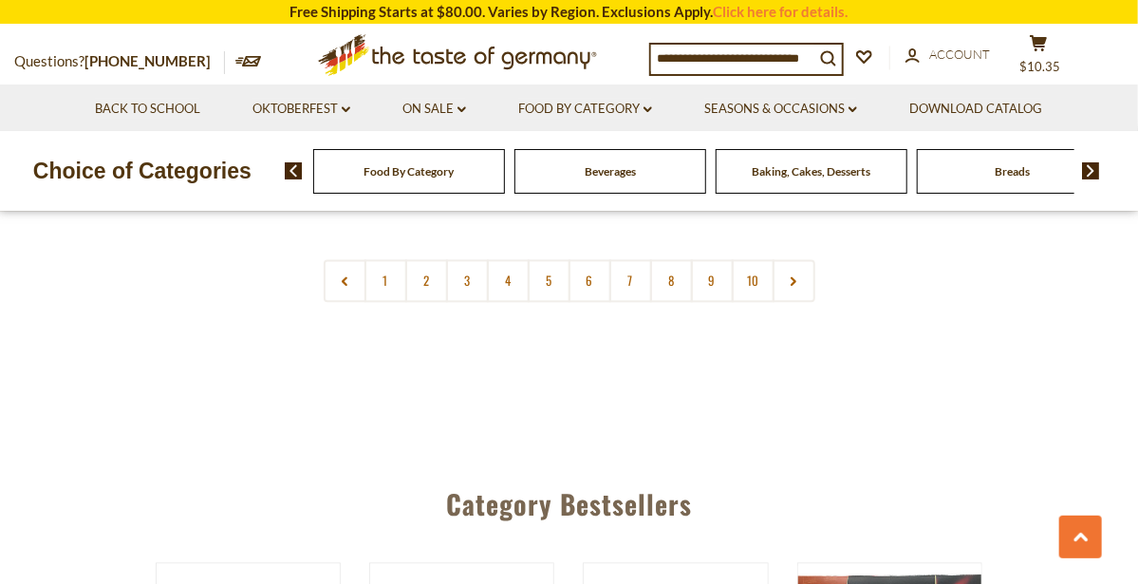
scroll to position [4666, 0]
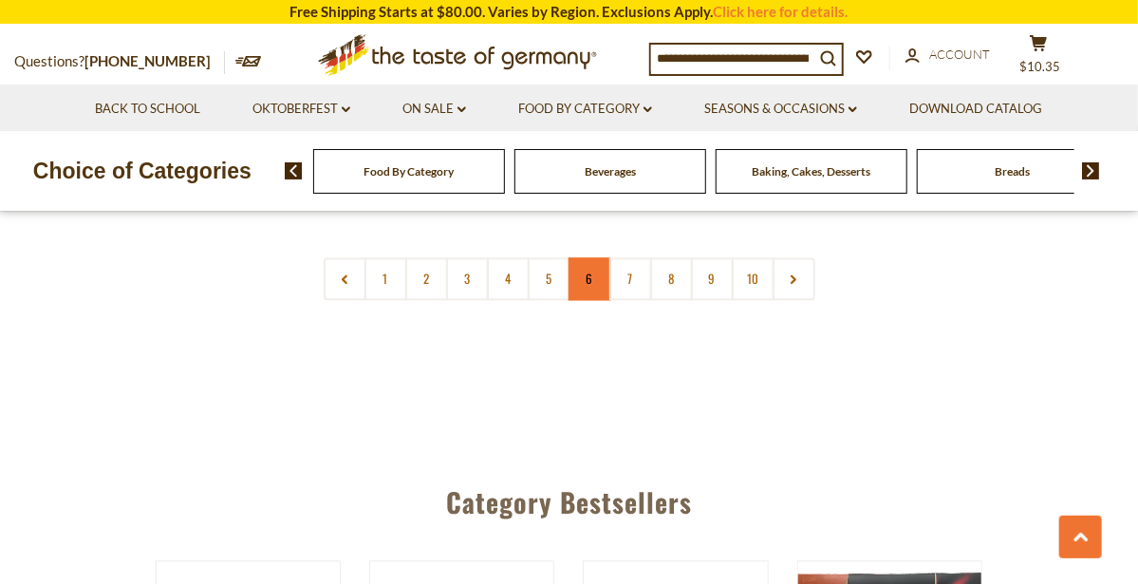
click at [587, 260] on link "6" at bounding box center [590, 278] width 43 height 43
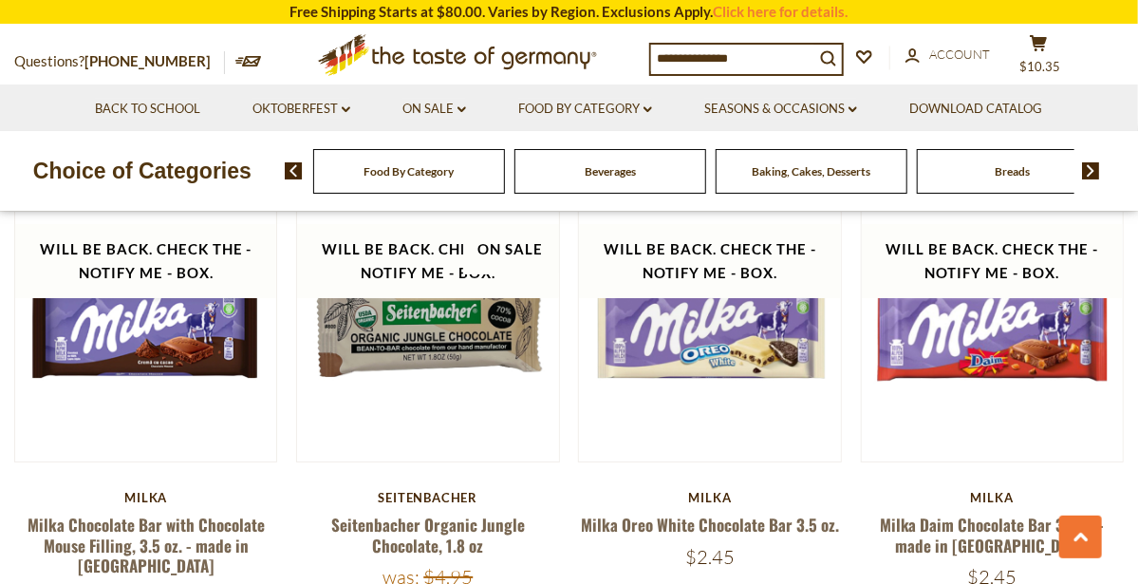
scroll to position [2846, 0]
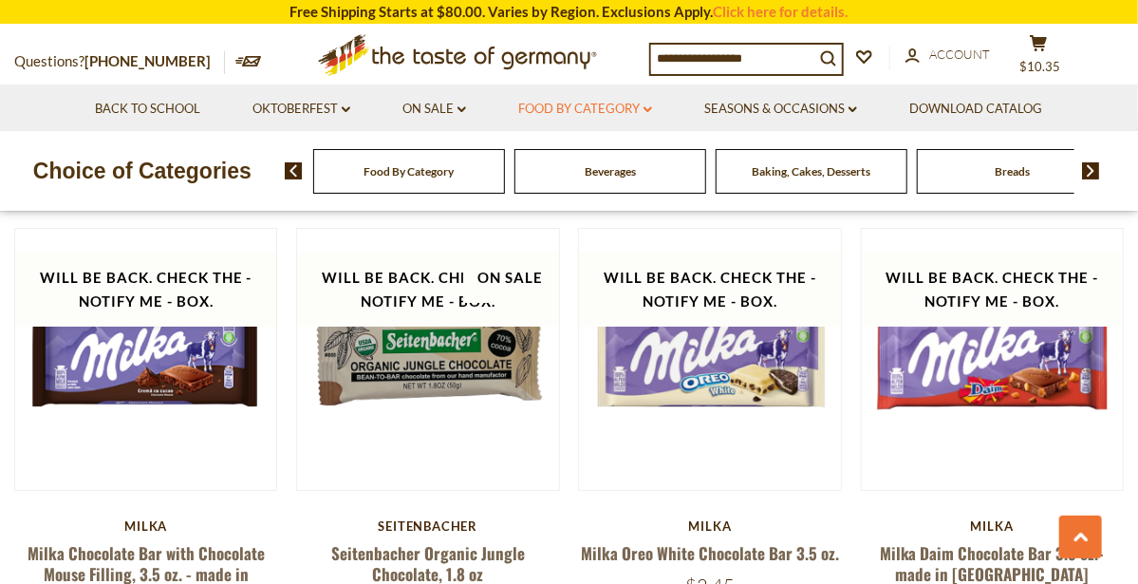
click at [650, 109] on icon "dropdown_arrow" at bounding box center [648, 109] width 9 height 7
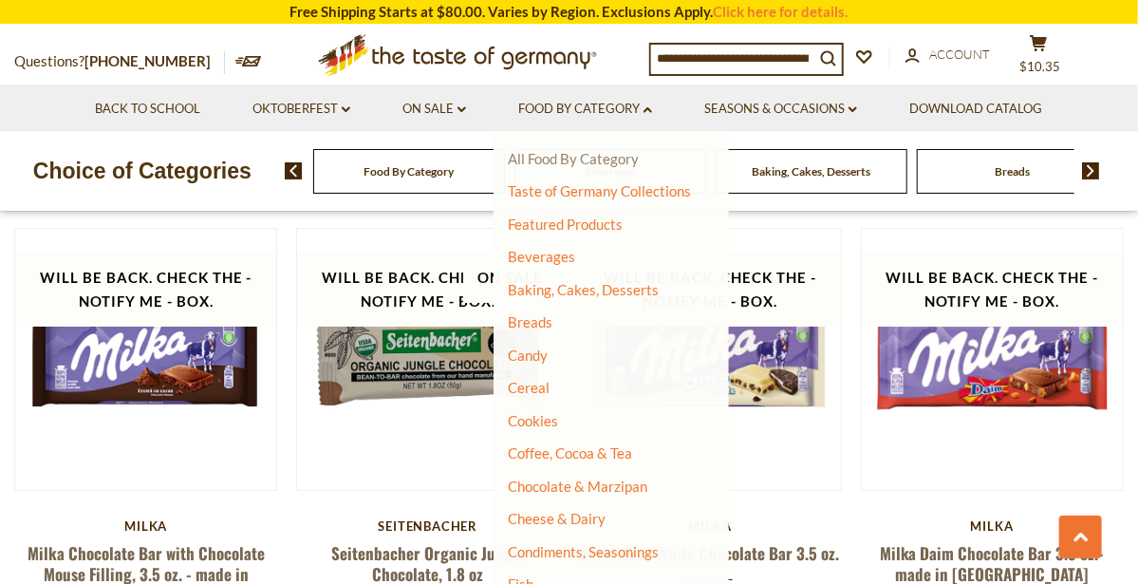
click at [624, 151] on link "All Food By Category" at bounding box center [573, 158] width 131 height 17
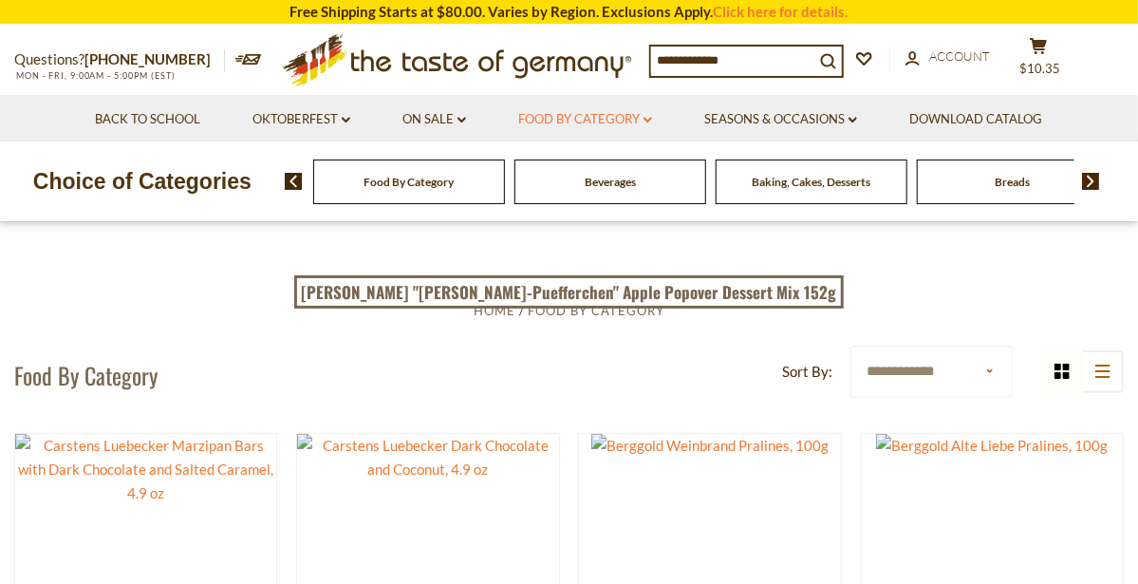
click at [646, 112] on link "Food By Category dropdown_arrow" at bounding box center [585, 119] width 134 height 21
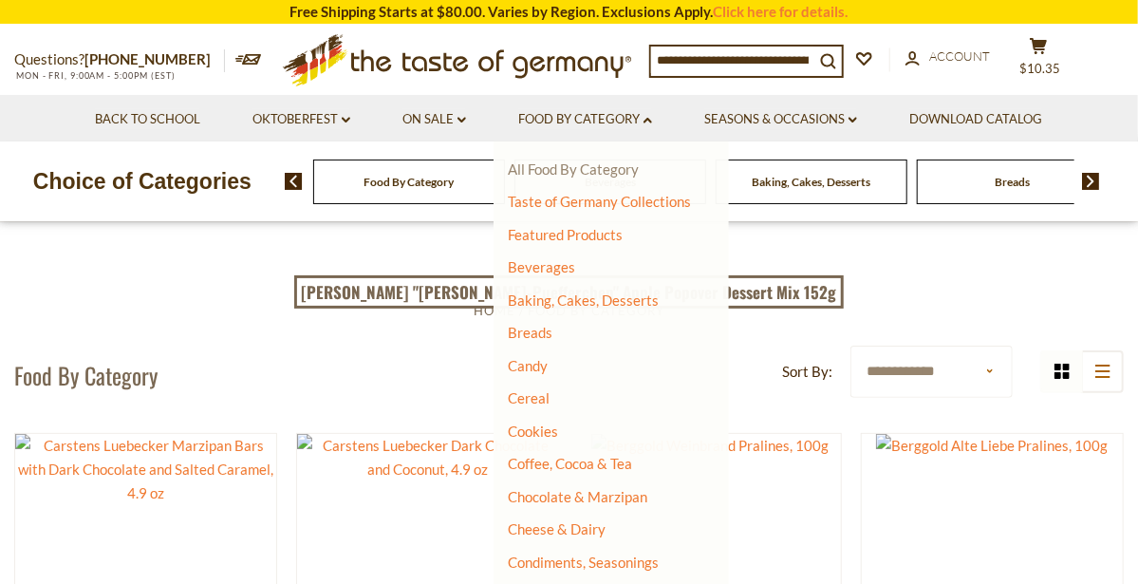
click at [634, 169] on link "All Food By Category" at bounding box center [573, 168] width 131 height 17
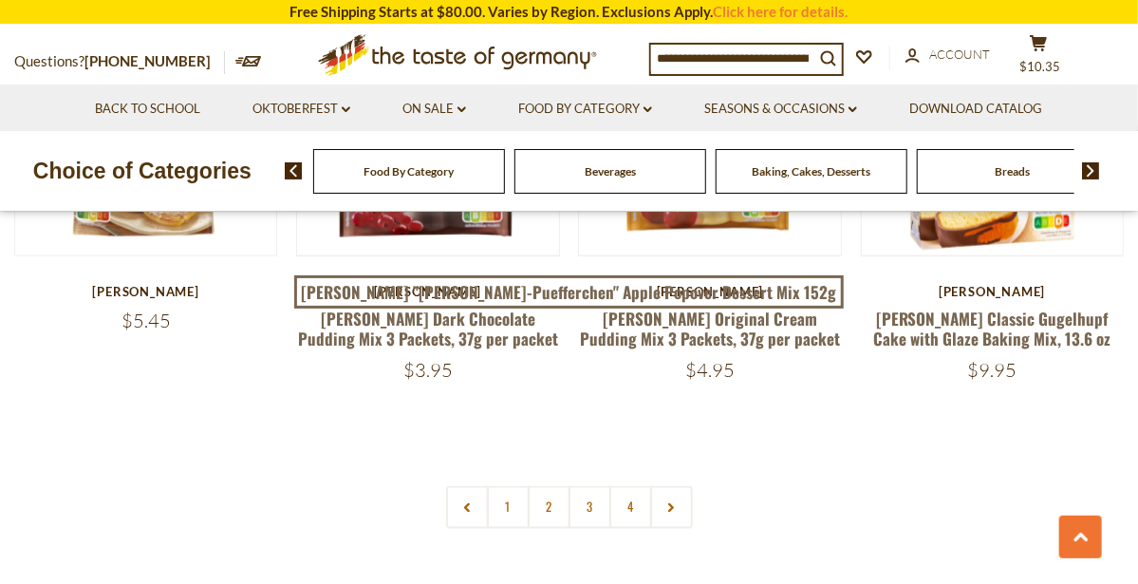
scroll to position [4124, 0]
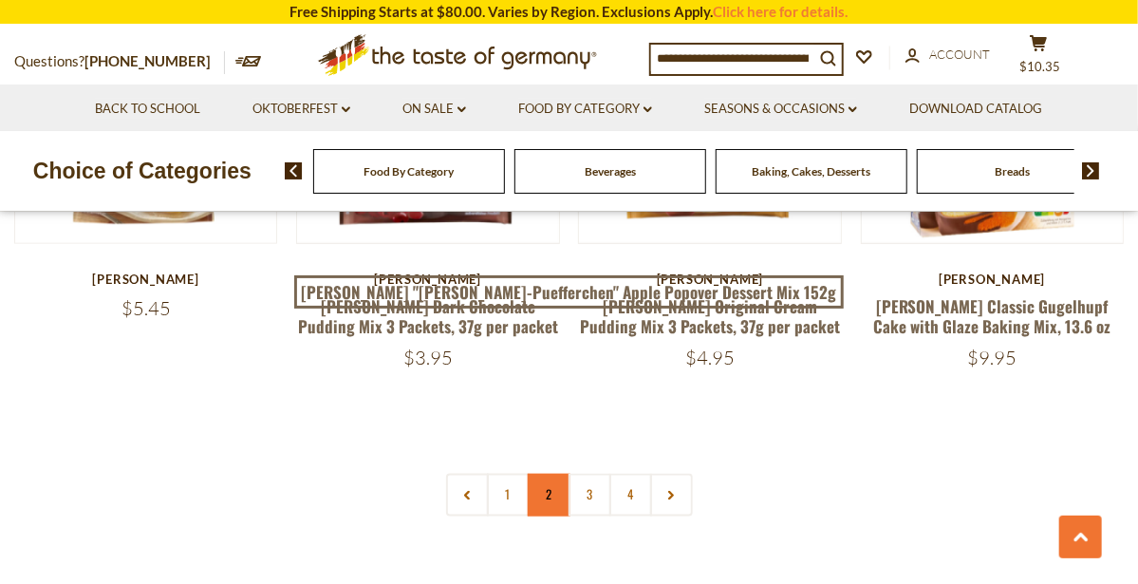
click at [546, 474] on link "2" at bounding box center [549, 495] width 43 height 43
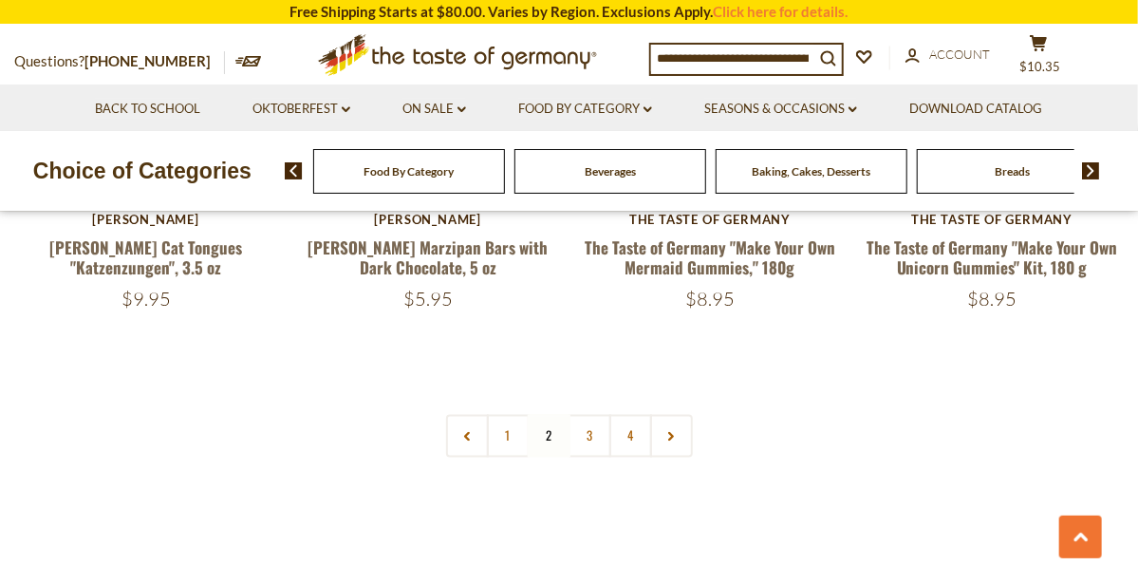
scroll to position [4244, 0]
click at [588, 414] on link "3" at bounding box center [590, 435] width 43 height 43
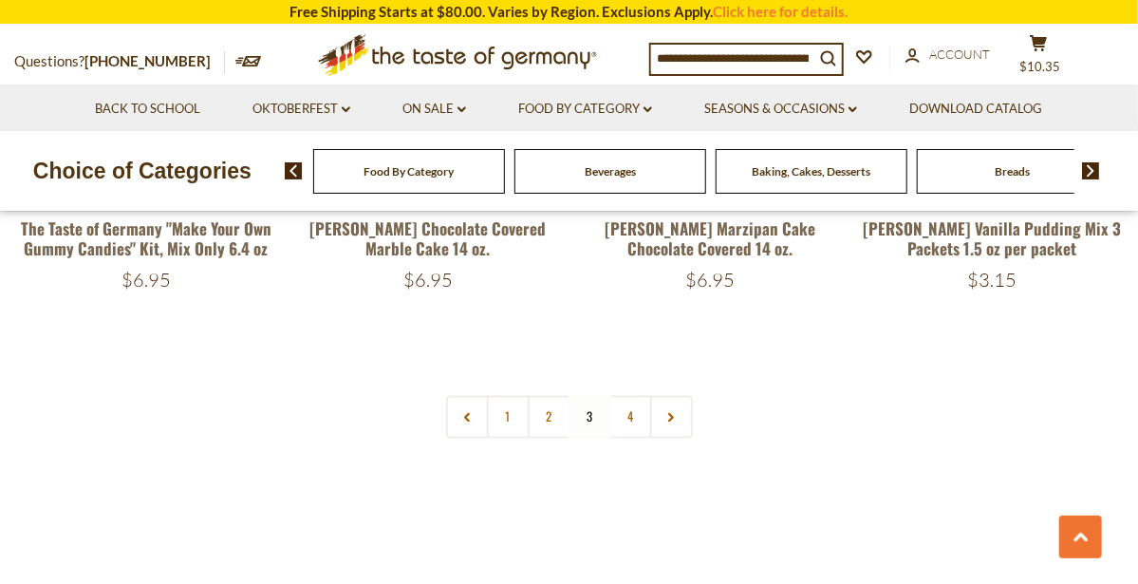
scroll to position [4180, 0]
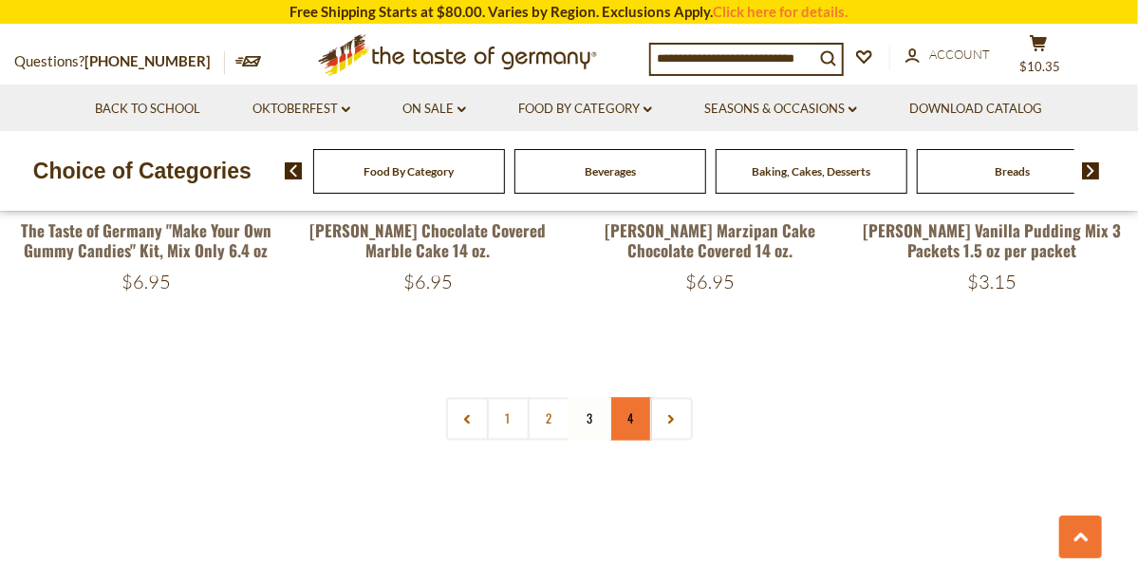
click at [629, 398] on link "4" at bounding box center [630, 419] width 43 height 43
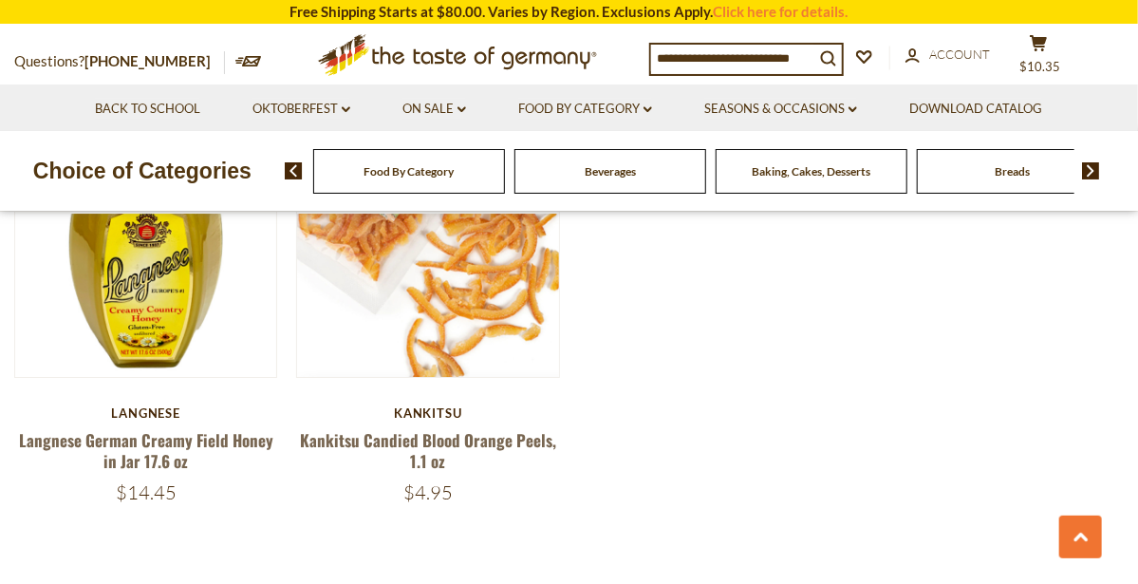
scroll to position [2628, 0]
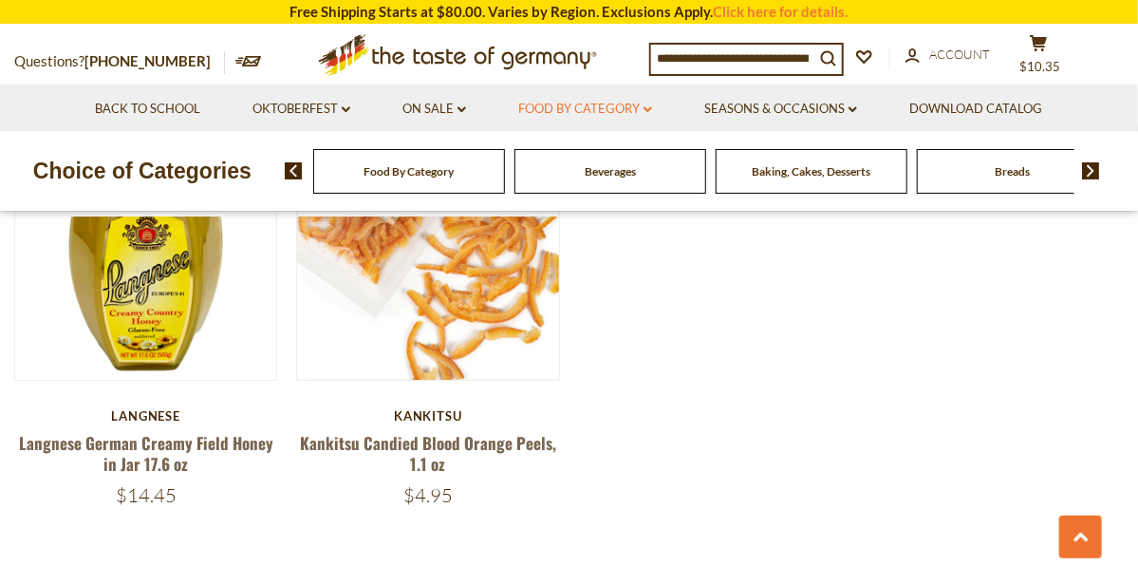
click at [650, 109] on icon "dropdown_arrow" at bounding box center [648, 109] width 9 height 7
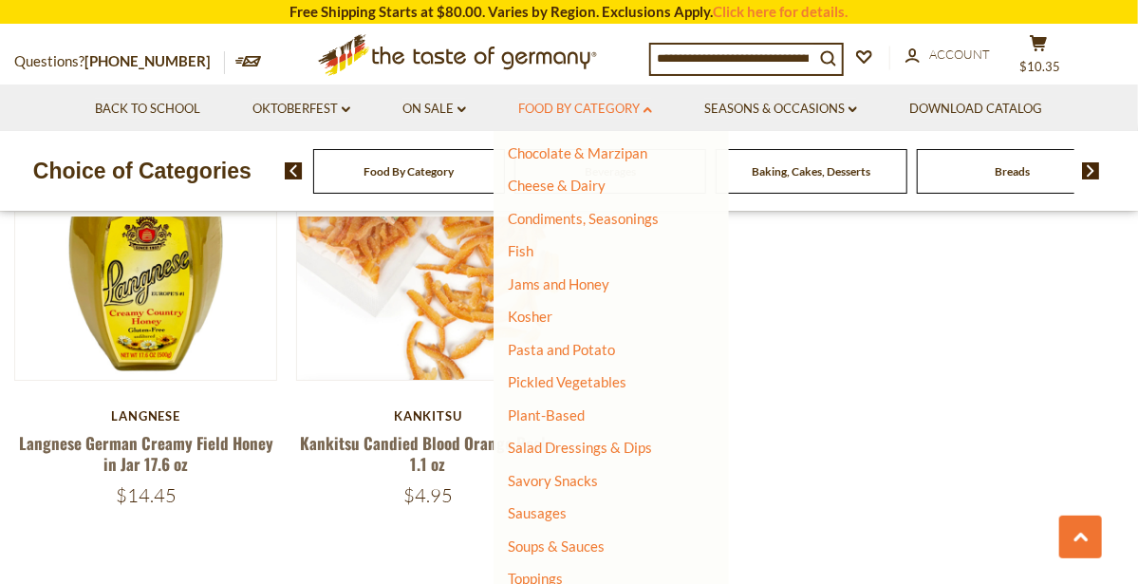
scroll to position [347, 0]
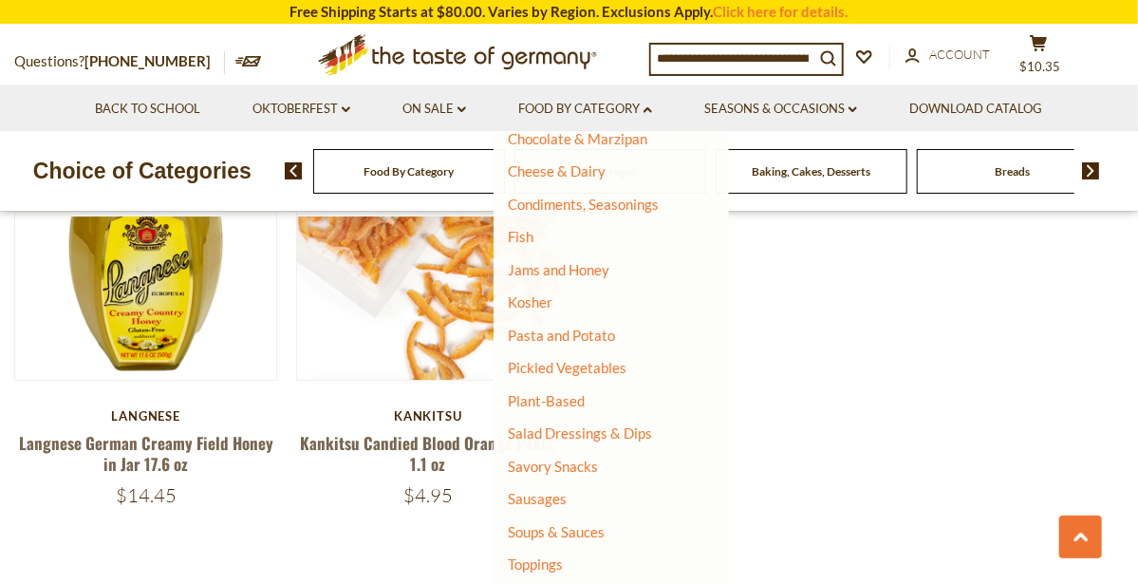
click at [609, 458] on li "Savory Snacks" at bounding box center [599, 467] width 183 height 19
click at [590, 466] on link "Savory Snacks" at bounding box center [553, 466] width 90 height 17
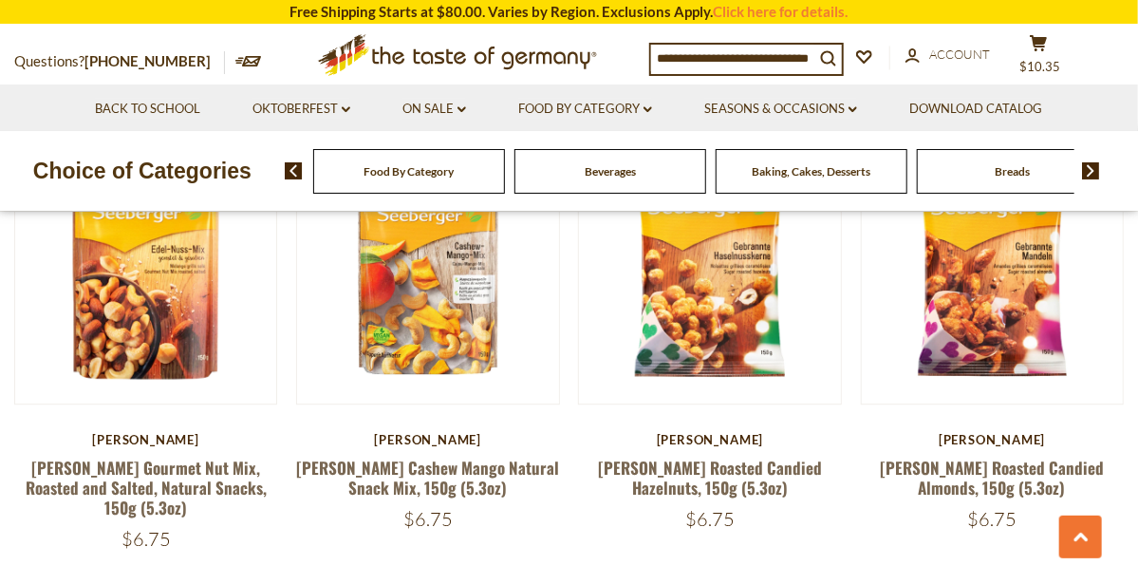
scroll to position [1970, 0]
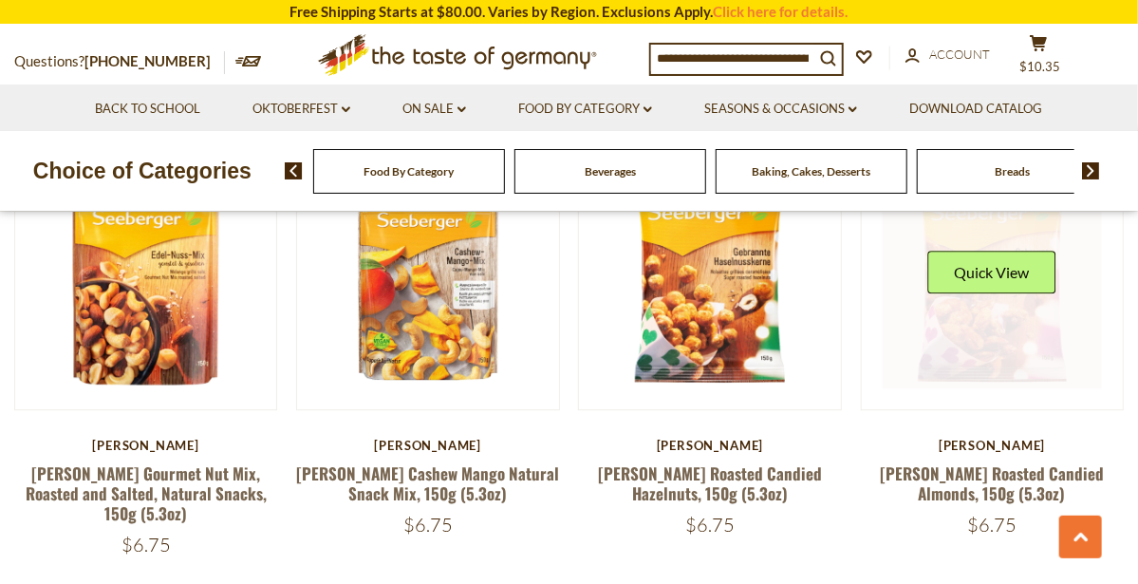
click at [1013, 310] on link at bounding box center [992, 278] width 219 height 219
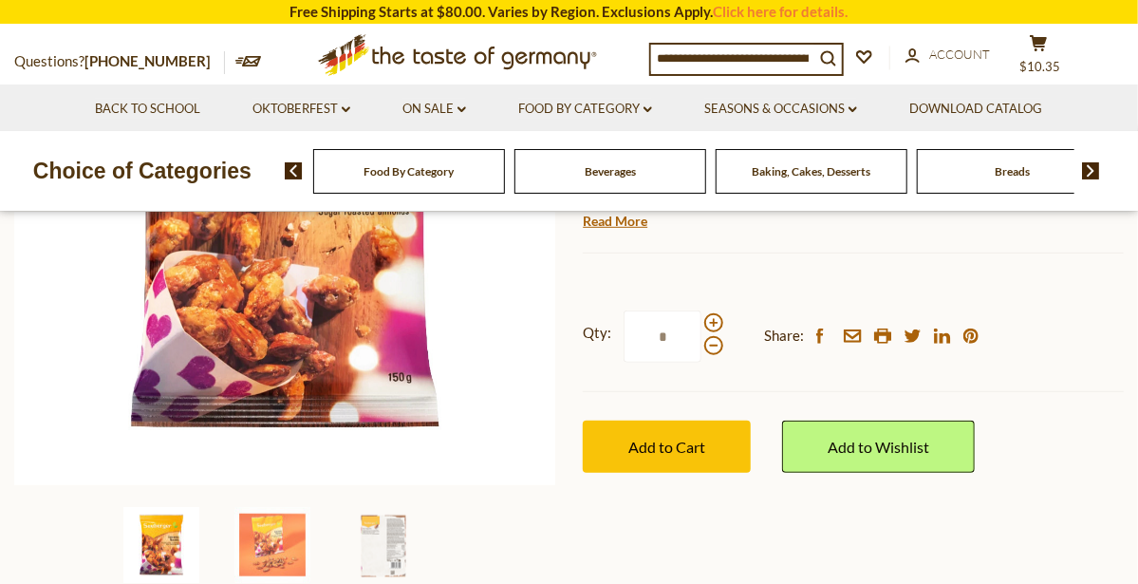
scroll to position [381, 0]
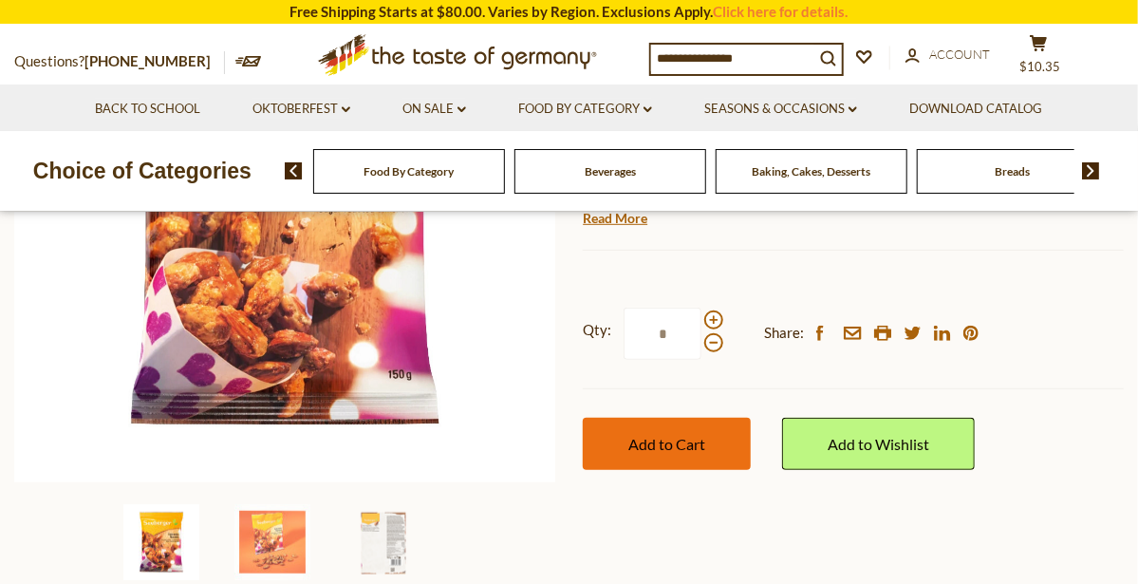
click at [727, 447] on button "Add to Cart" at bounding box center [667, 444] width 168 height 52
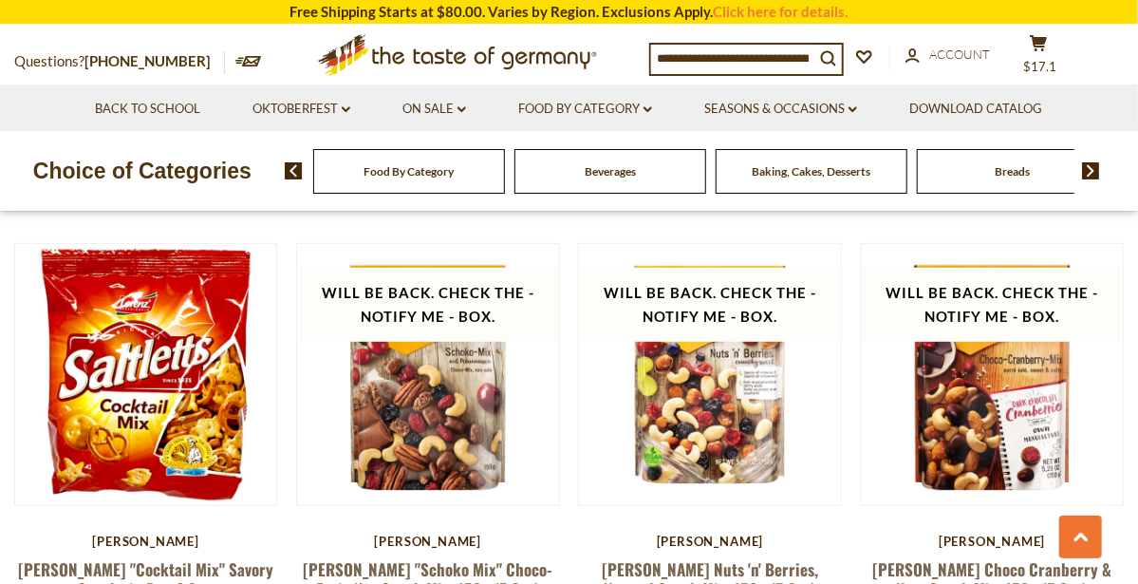
scroll to position [3274, 0]
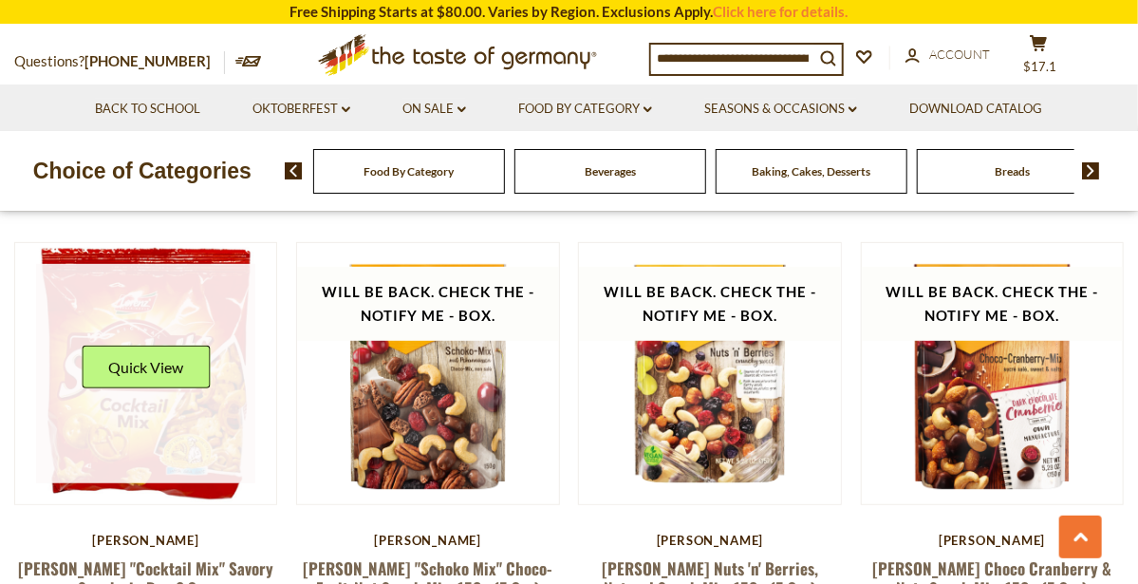
click at [197, 376] on link at bounding box center [145, 373] width 219 height 219
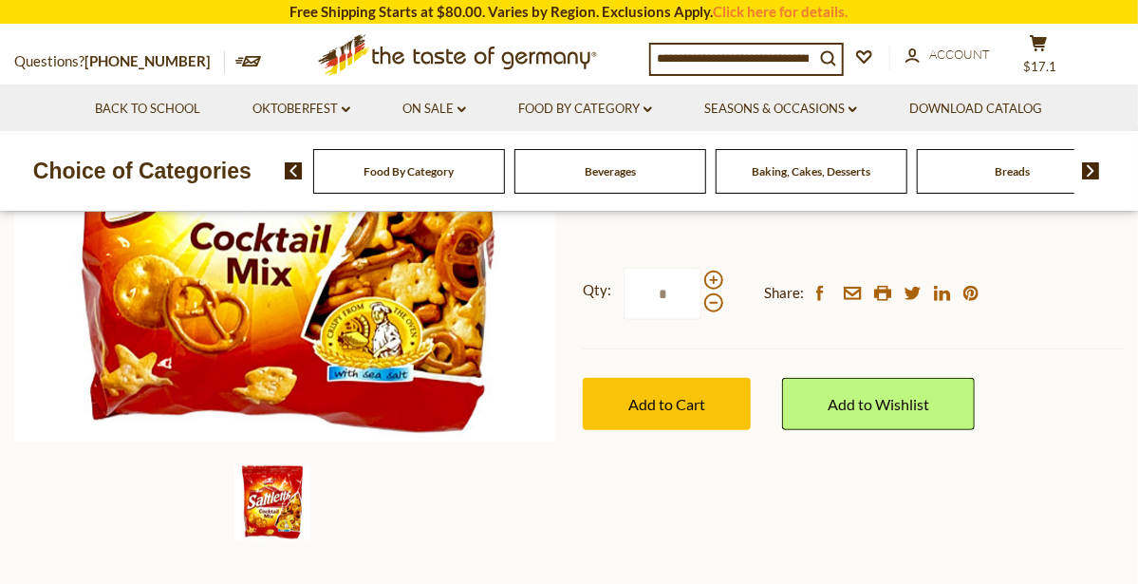
scroll to position [421, 0]
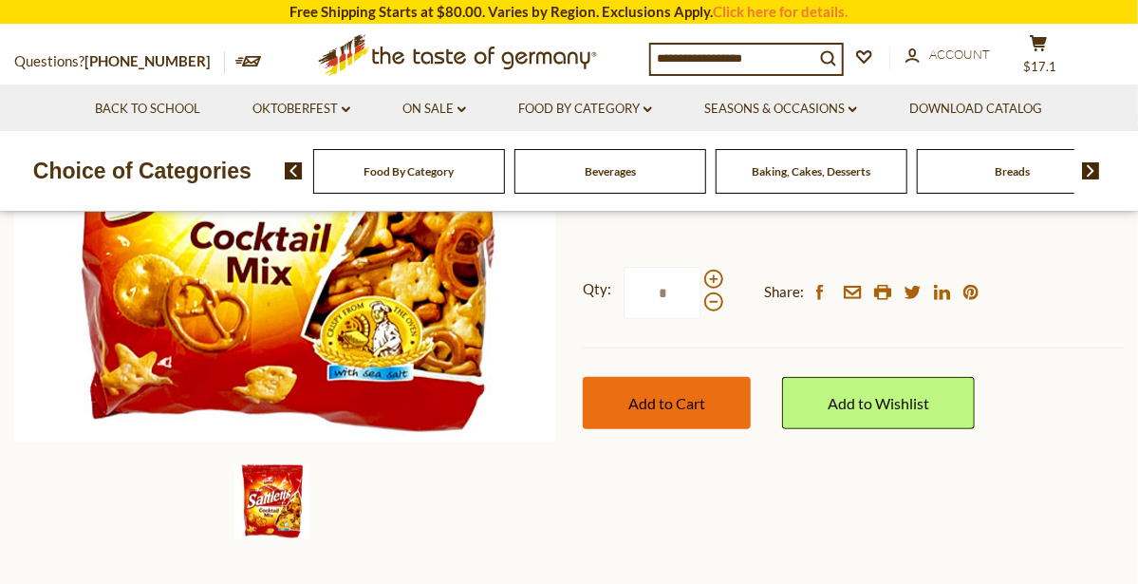
click at [721, 397] on button "Add to Cart" at bounding box center [667, 403] width 168 height 52
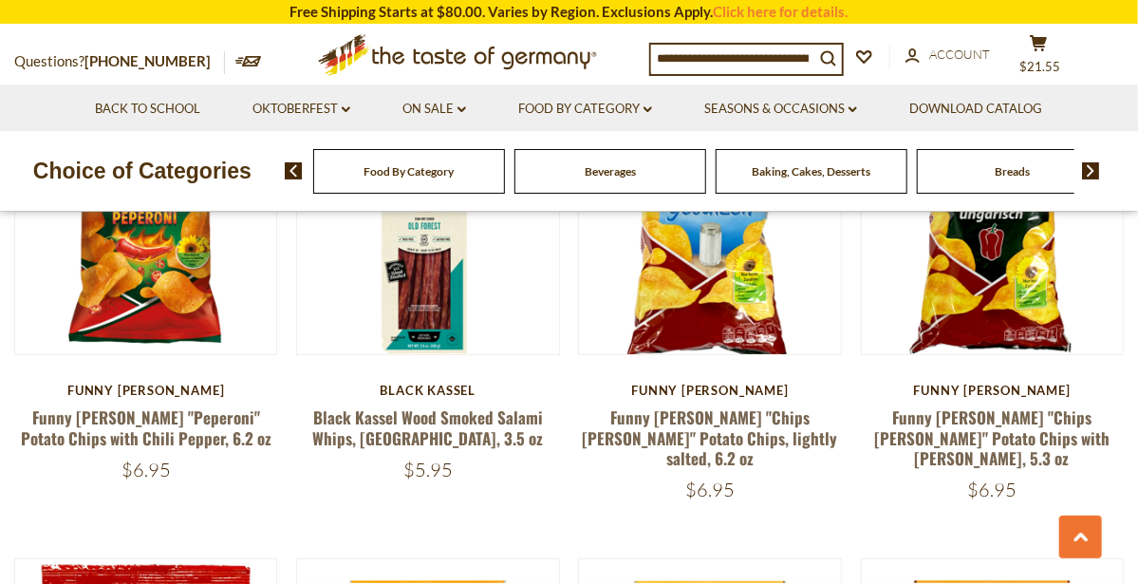
scroll to position [2963, 0]
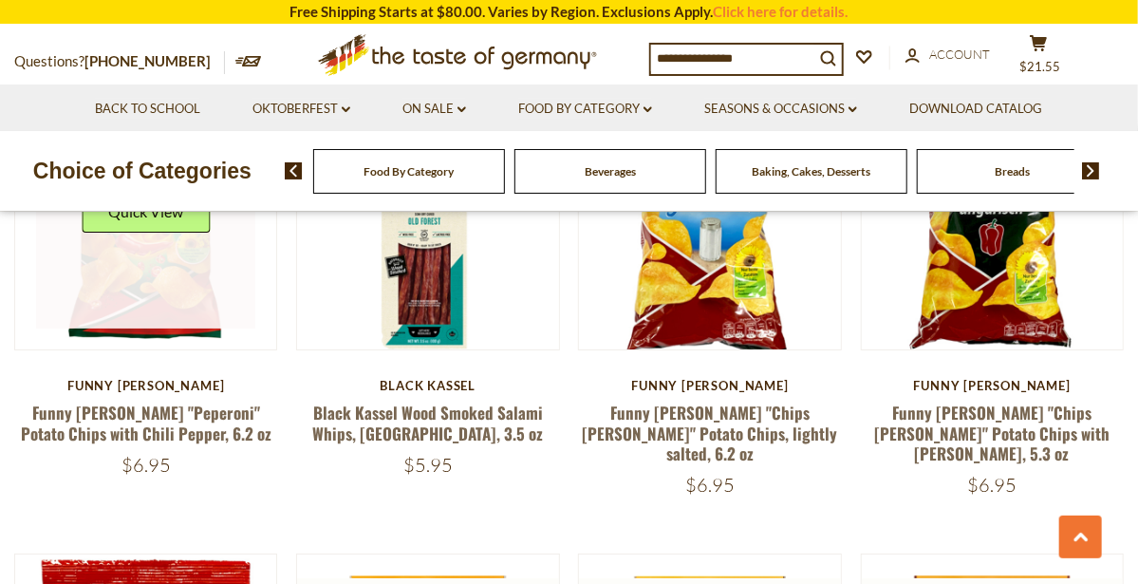
click at [169, 258] on link at bounding box center [145, 218] width 219 height 219
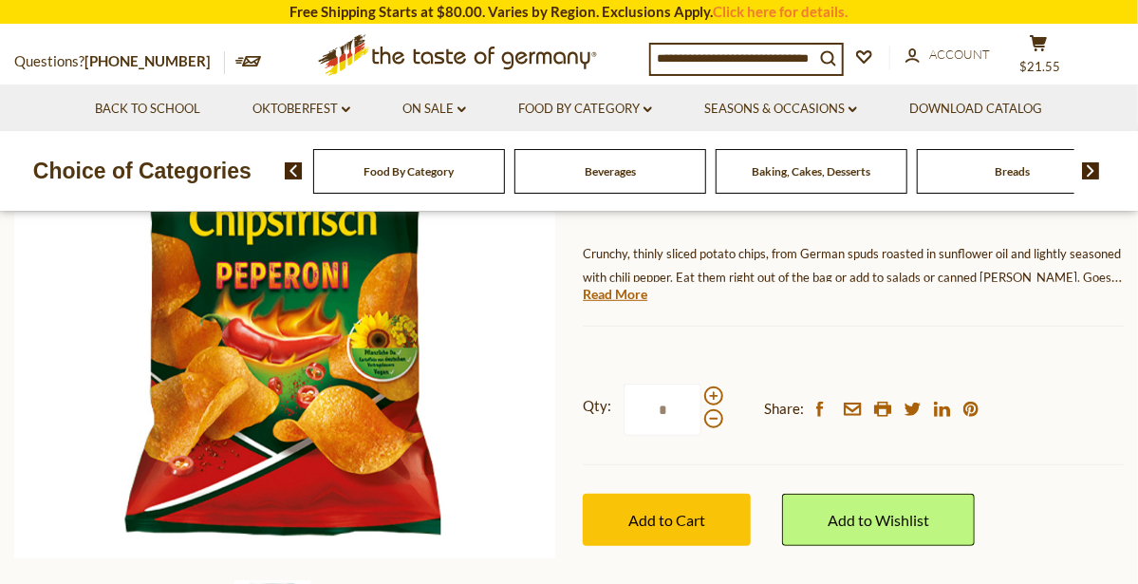
scroll to position [309, 0]
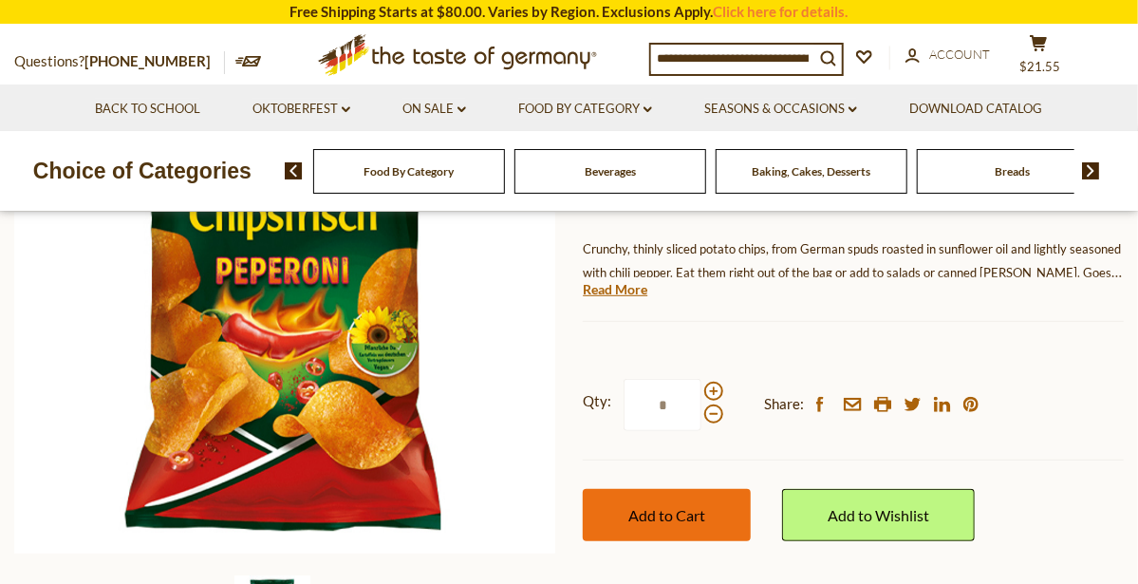
click at [713, 506] on button "Add to Cart" at bounding box center [667, 515] width 168 height 52
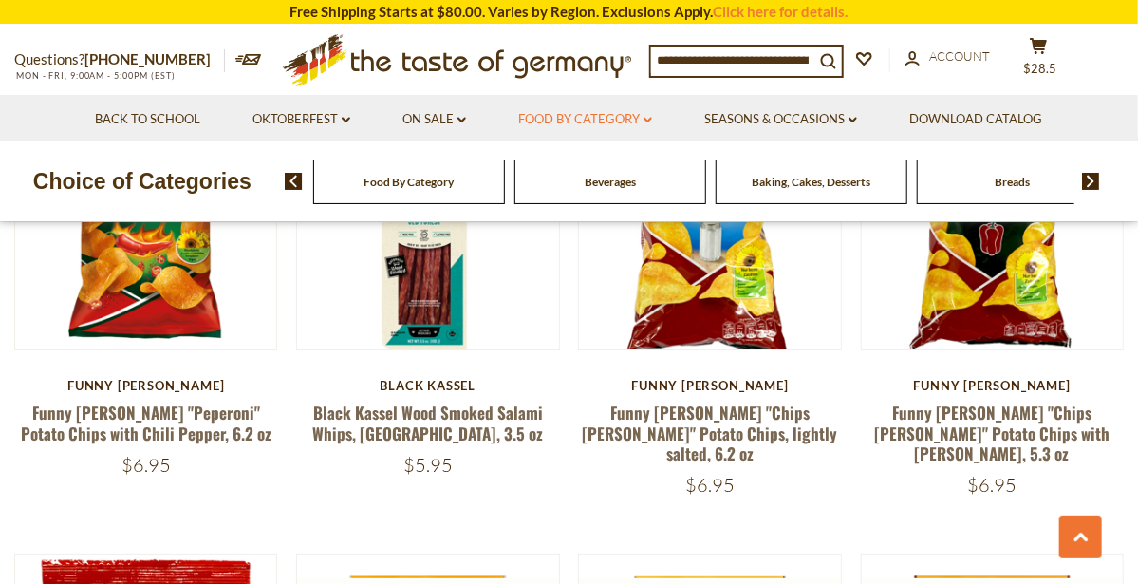
click at [648, 113] on link "Food By Category dropdown_arrow" at bounding box center [585, 119] width 134 height 21
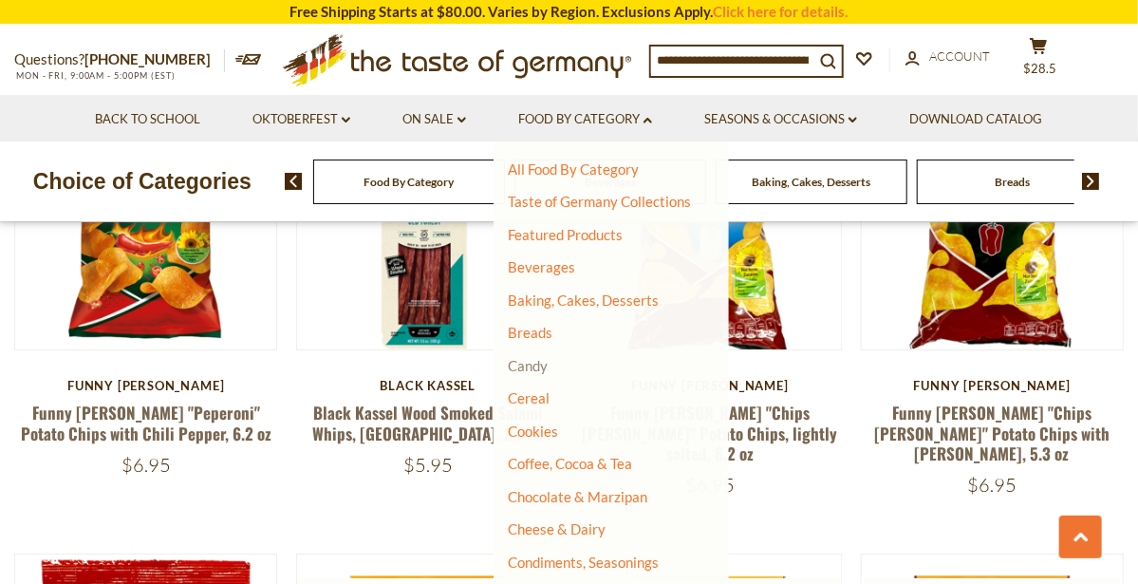
click at [544, 368] on link "Candy" at bounding box center [528, 365] width 40 height 17
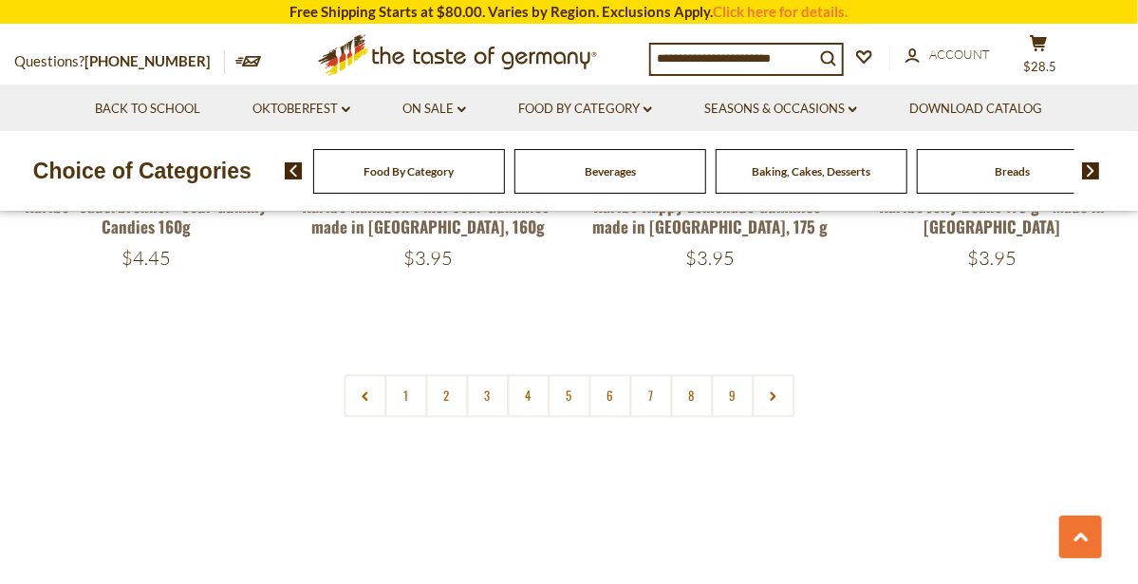
scroll to position [4570, 0]
click at [446, 373] on link "2" at bounding box center [446, 394] width 43 height 43
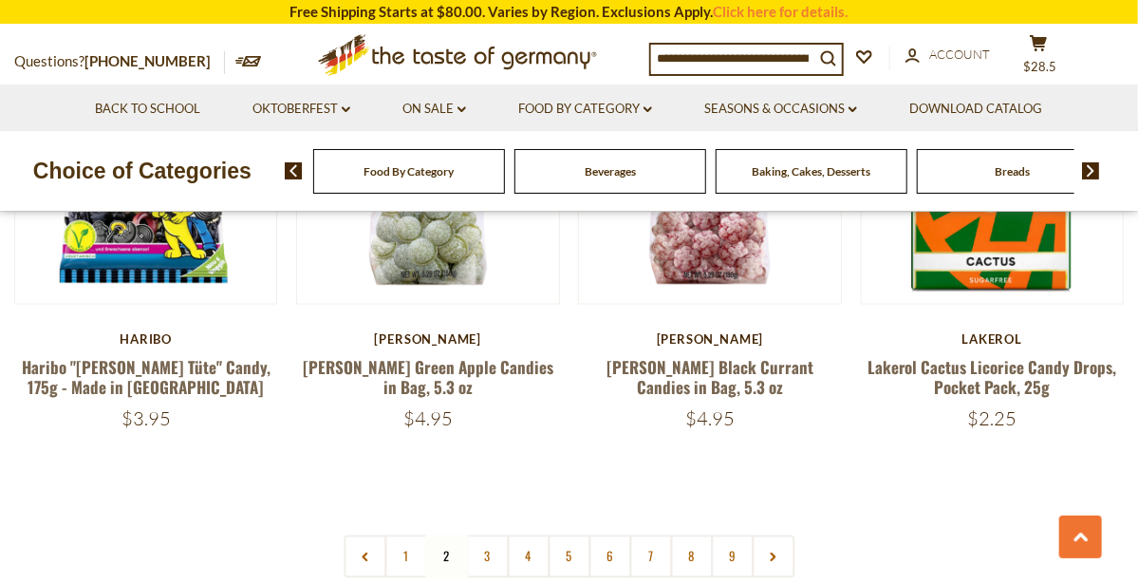
scroll to position [4379, 0]
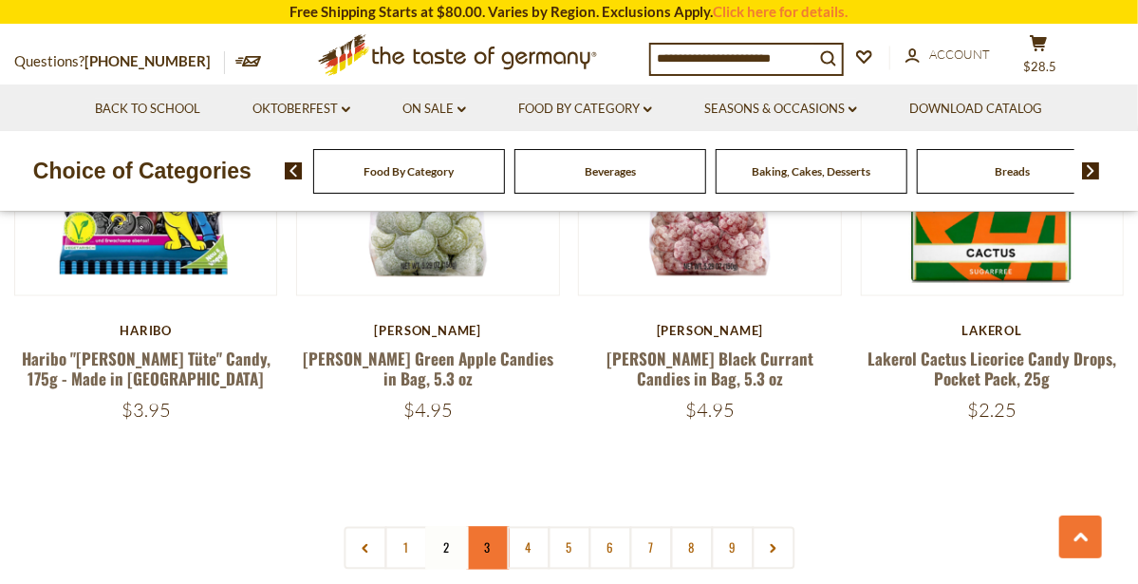
click at [484, 527] on link "3" at bounding box center [487, 548] width 43 height 43
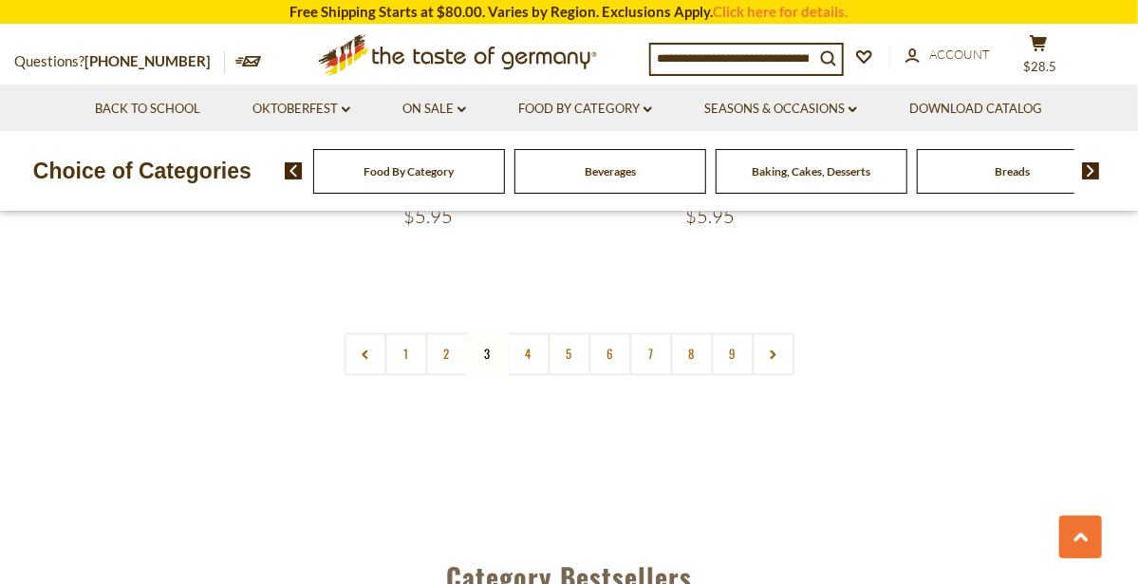
scroll to position [4553, 0]
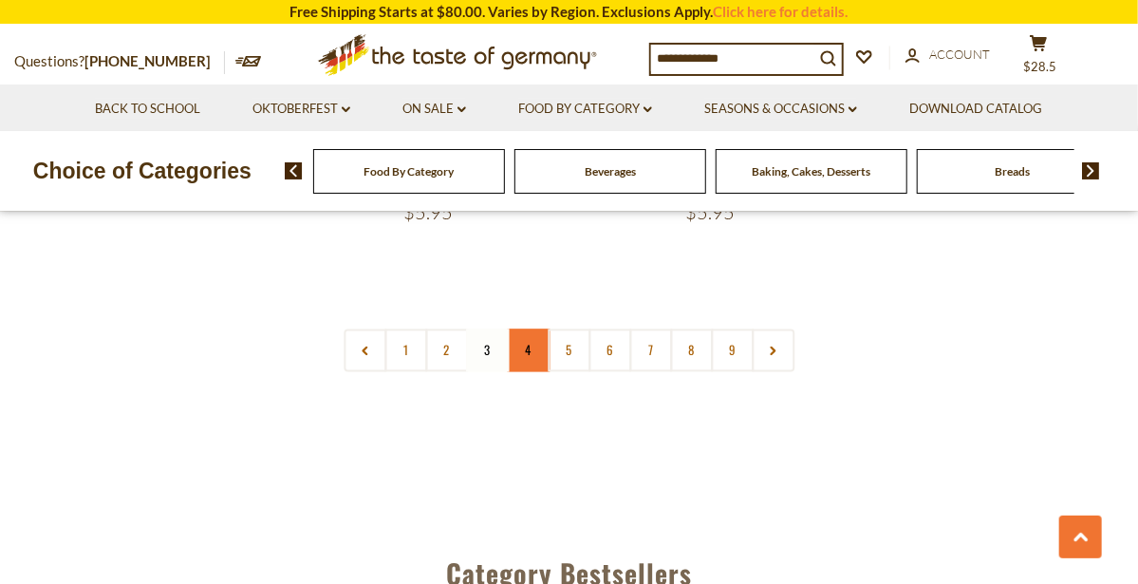
click at [531, 329] on link "4" at bounding box center [528, 350] width 43 height 43
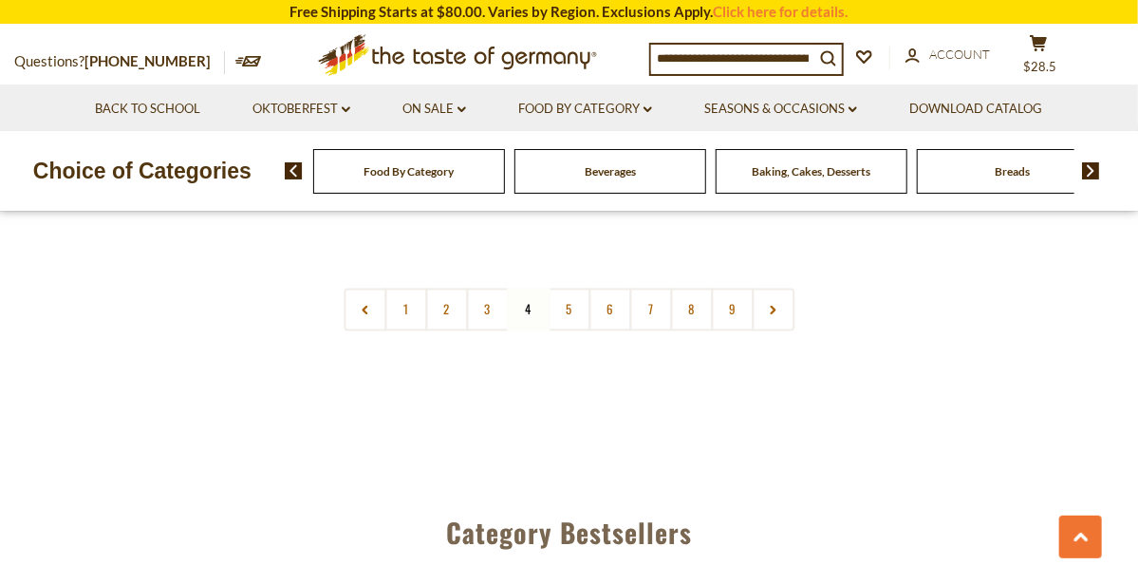
scroll to position [4570, 0]
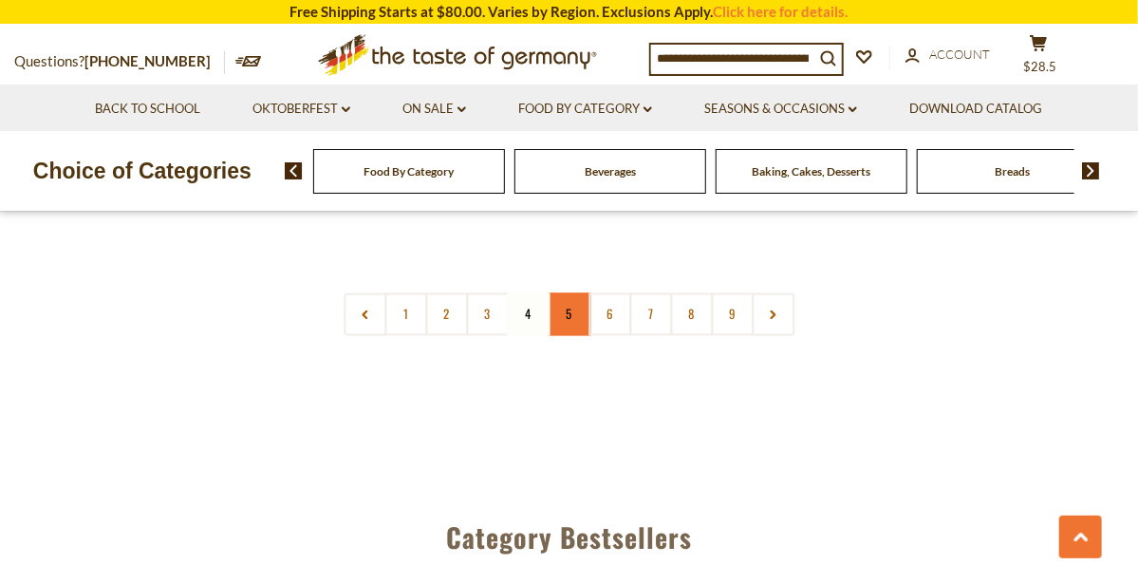
click at [572, 292] on link "5" at bounding box center [569, 313] width 43 height 43
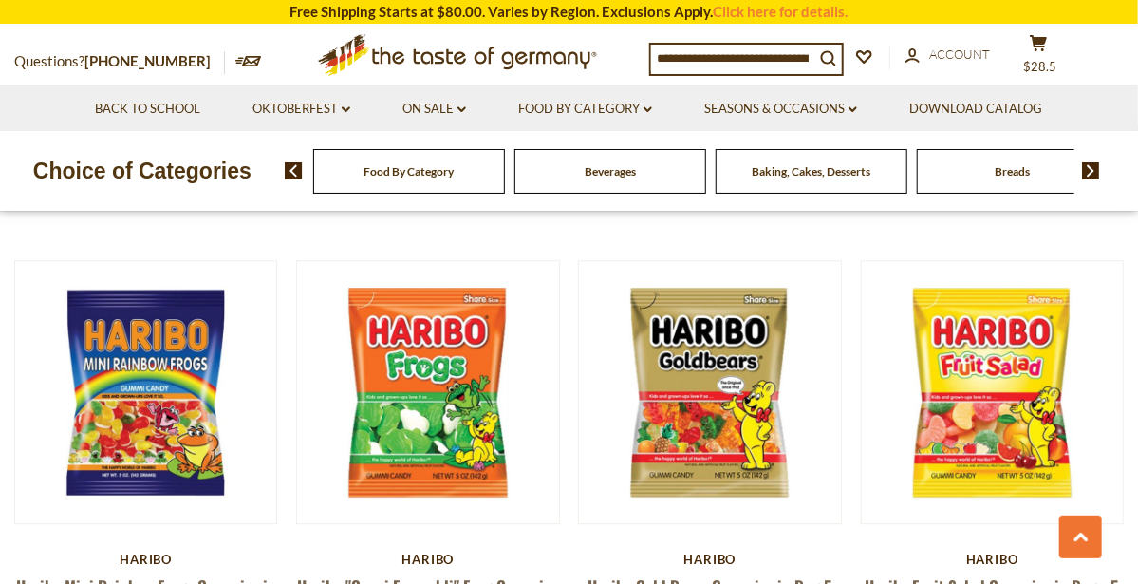
scroll to position [1814, 0]
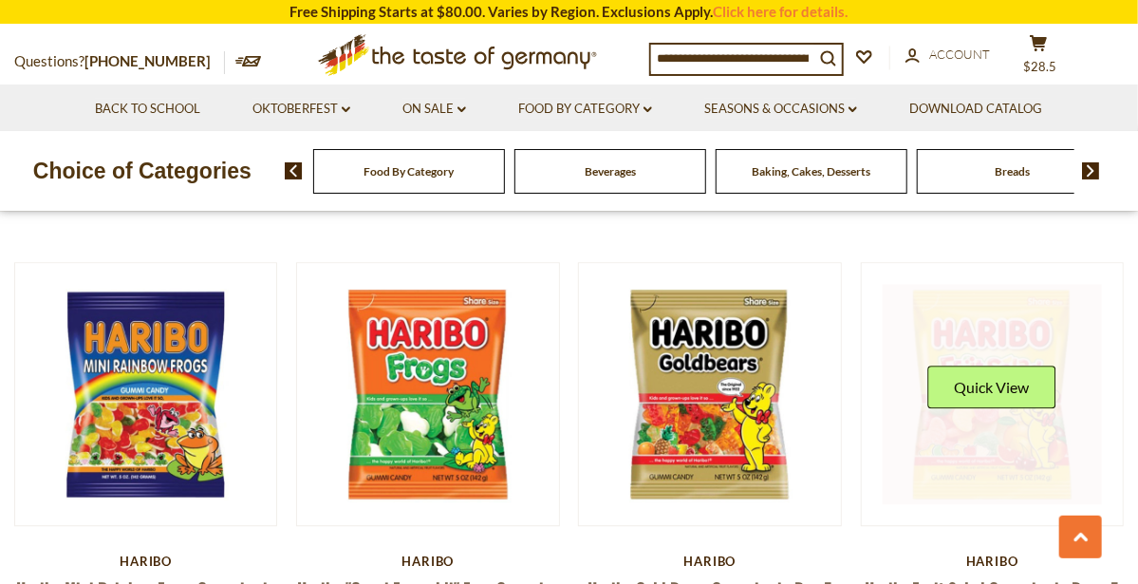
click at [1002, 397] on link at bounding box center [992, 393] width 219 height 219
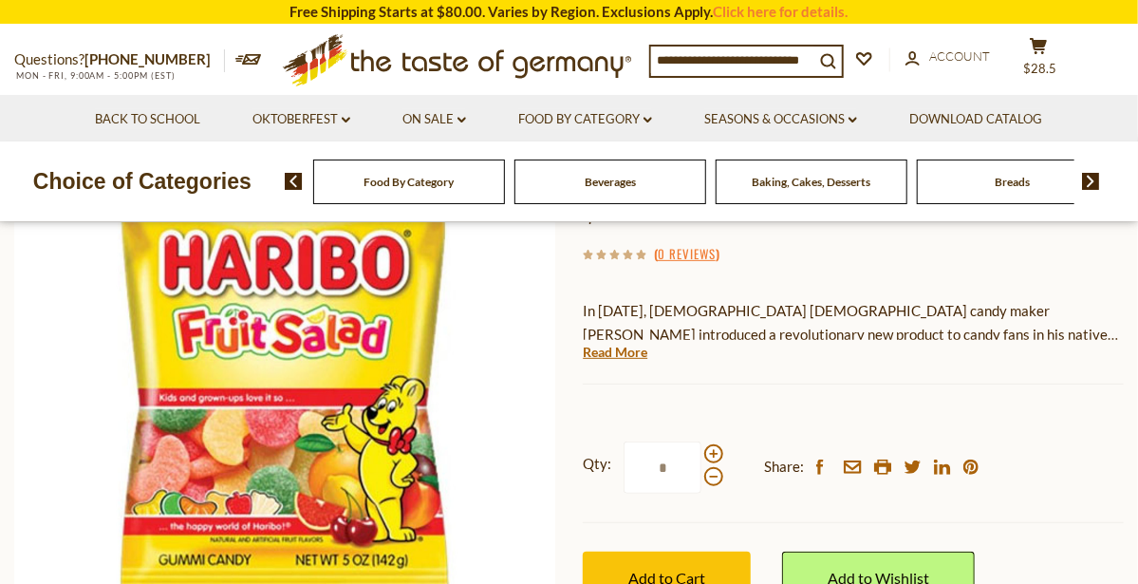
scroll to position [216, 0]
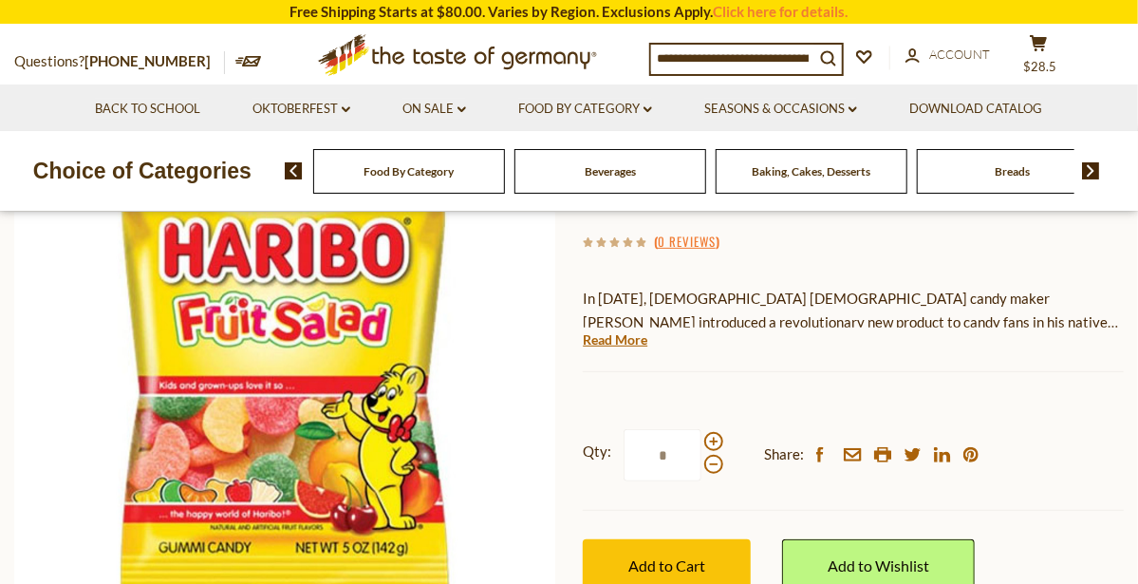
click at [721, 437] on div at bounding box center [713, 453] width 19 height 42
click at [702, 437] on input "*" at bounding box center [663, 455] width 78 height 52
click at [717, 440] on span at bounding box center [713, 441] width 19 height 19
click at [702, 440] on input "*" at bounding box center [663, 455] width 78 height 52
click at [719, 466] on span at bounding box center [713, 464] width 19 height 19
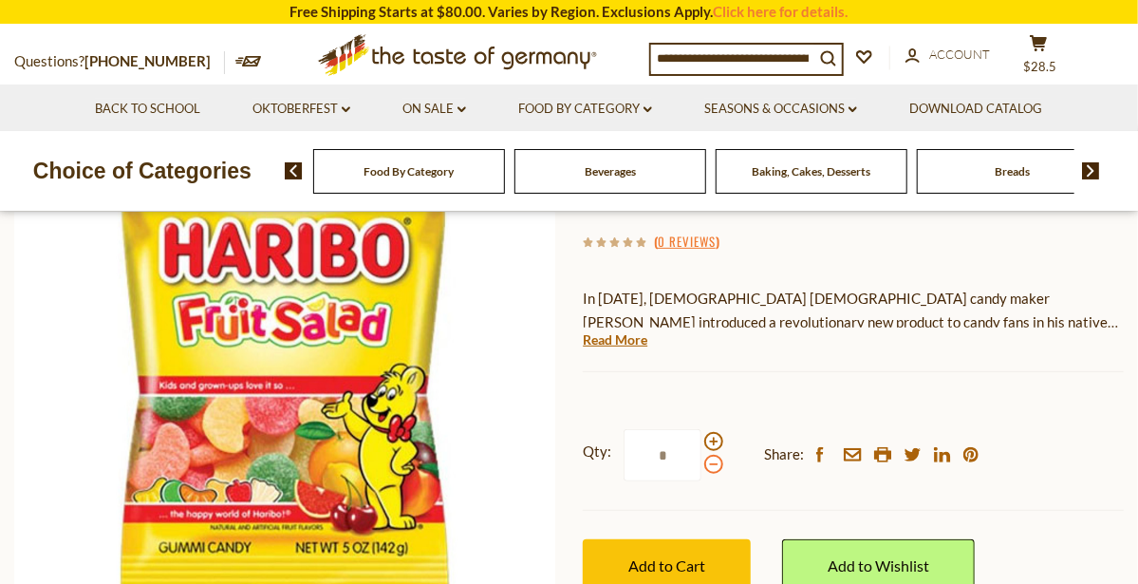
click at [702, 466] on input "*" at bounding box center [663, 455] width 78 height 52
click at [718, 436] on span at bounding box center [713, 441] width 19 height 19
click at [702, 436] on input "*" at bounding box center [663, 455] width 78 height 52
click at [719, 465] on span at bounding box center [713, 464] width 19 height 19
click at [702, 465] on input "*" at bounding box center [663, 455] width 78 height 52
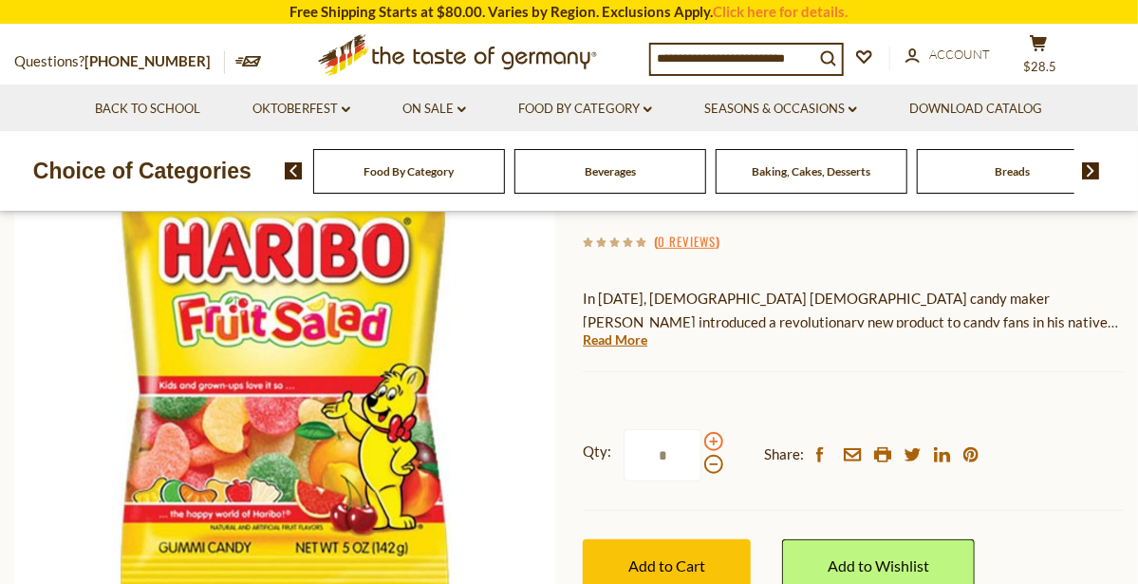
click at [718, 441] on span at bounding box center [713, 441] width 19 height 19
click at [702, 441] on input "*" at bounding box center [663, 455] width 78 height 52
click at [720, 439] on span at bounding box center [713, 441] width 19 height 19
click at [702, 439] on input "*" at bounding box center [663, 455] width 78 height 52
click at [718, 463] on span at bounding box center [713, 464] width 19 height 19
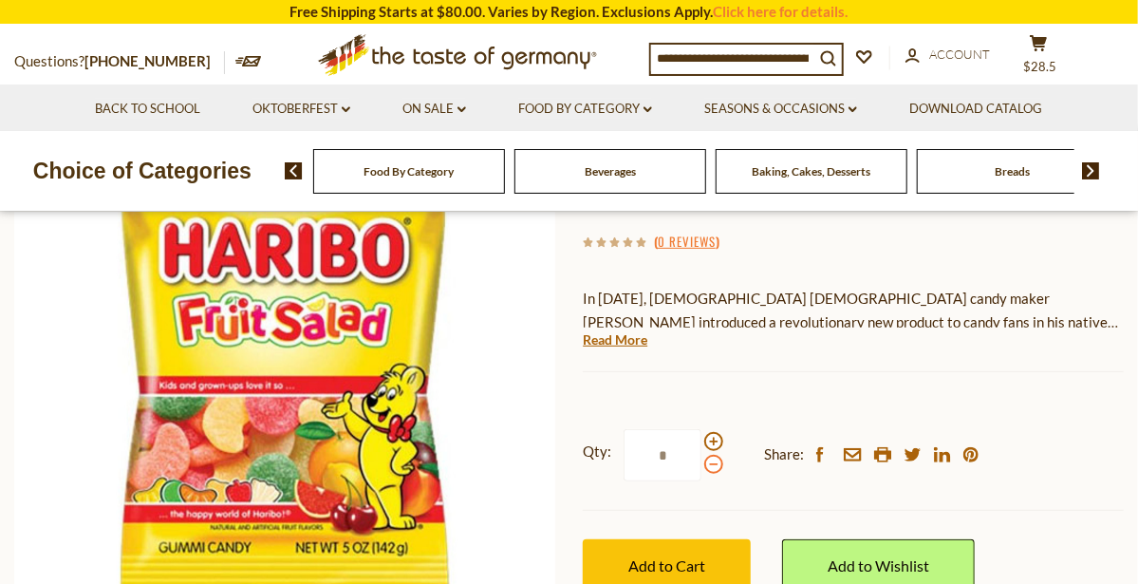
click at [702, 463] on input "*" at bounding box center [663, 455] width 78 height 52
type input "*"
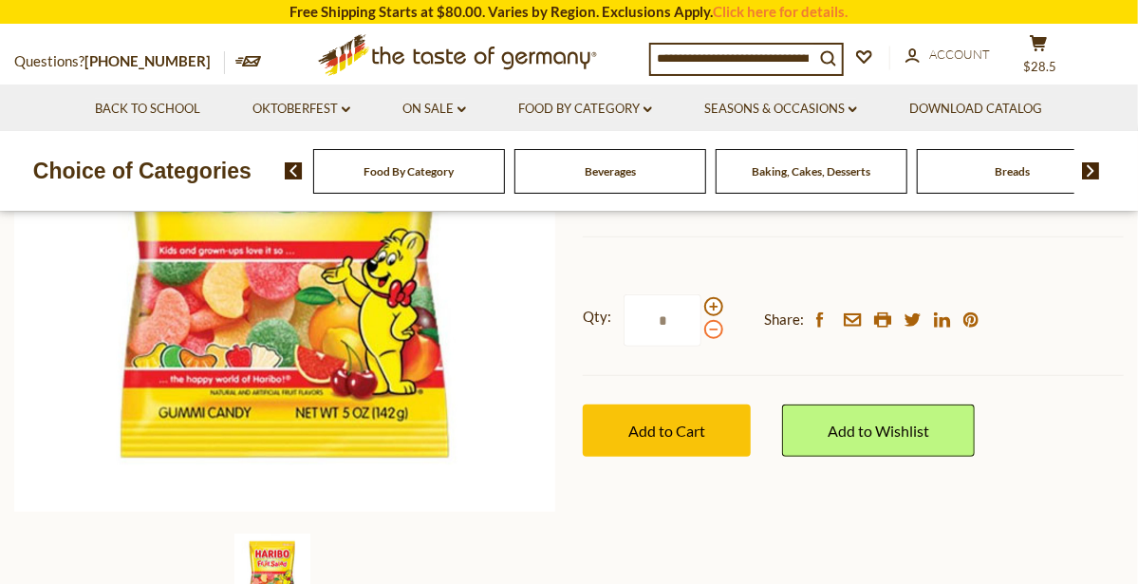
scroll to position [352, 0]
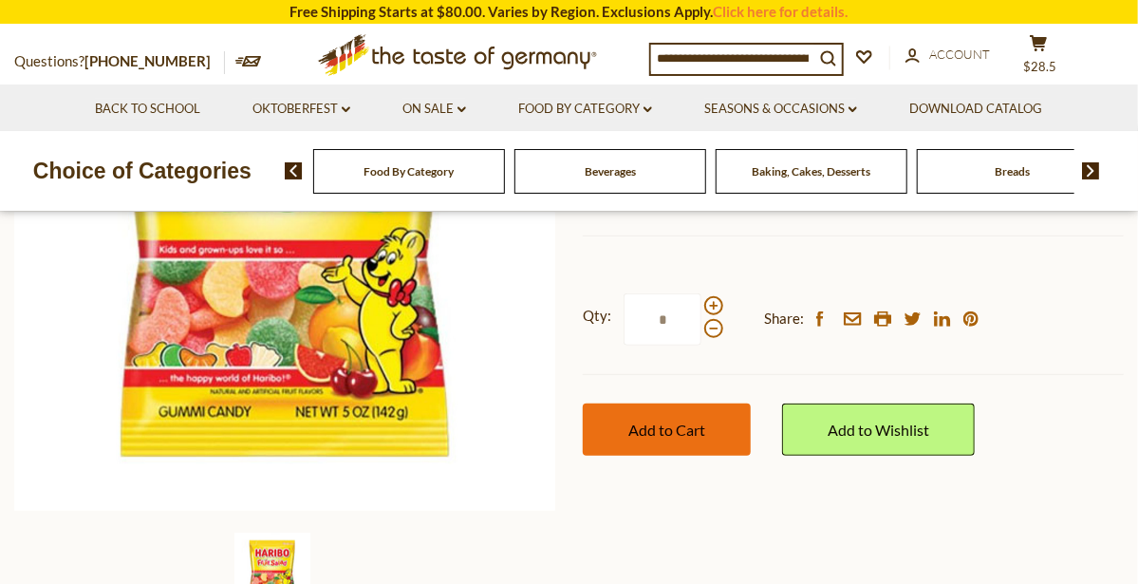
click at [719, 421] on button "Add to Cart" at bounding box center [667, 429] width 168 height 52
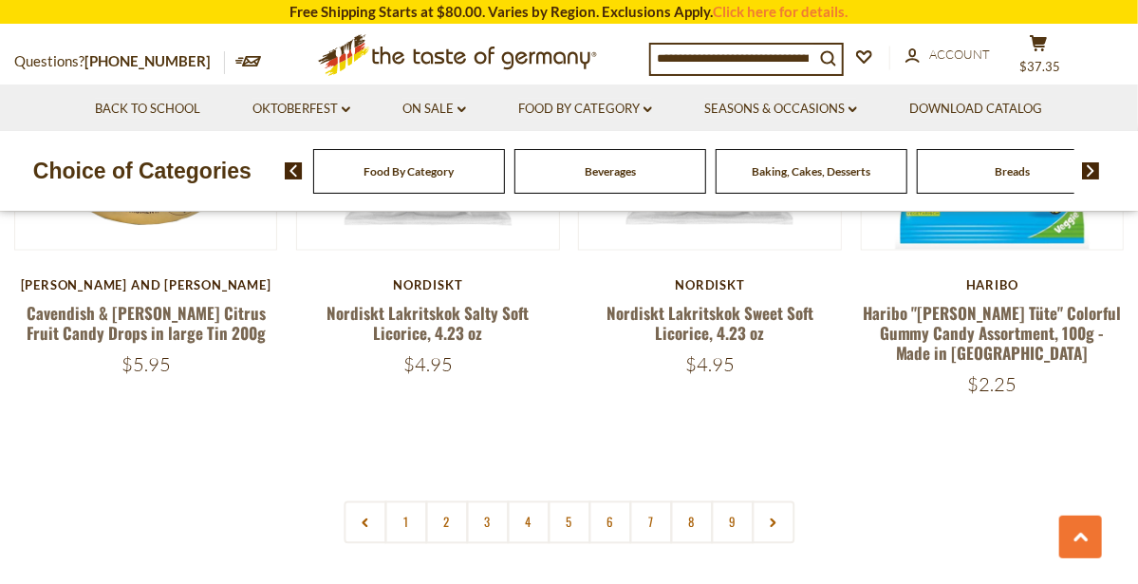
scroll to position [4409, 0]
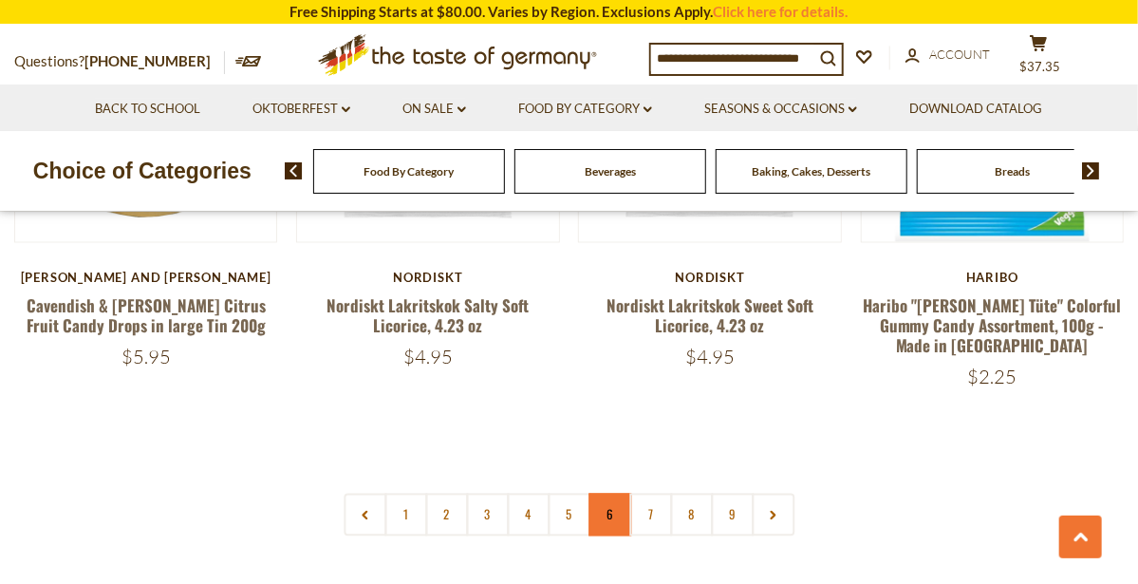
click at [613, 494] on link "6" at bounding box center [610, 515] width 43 height 43
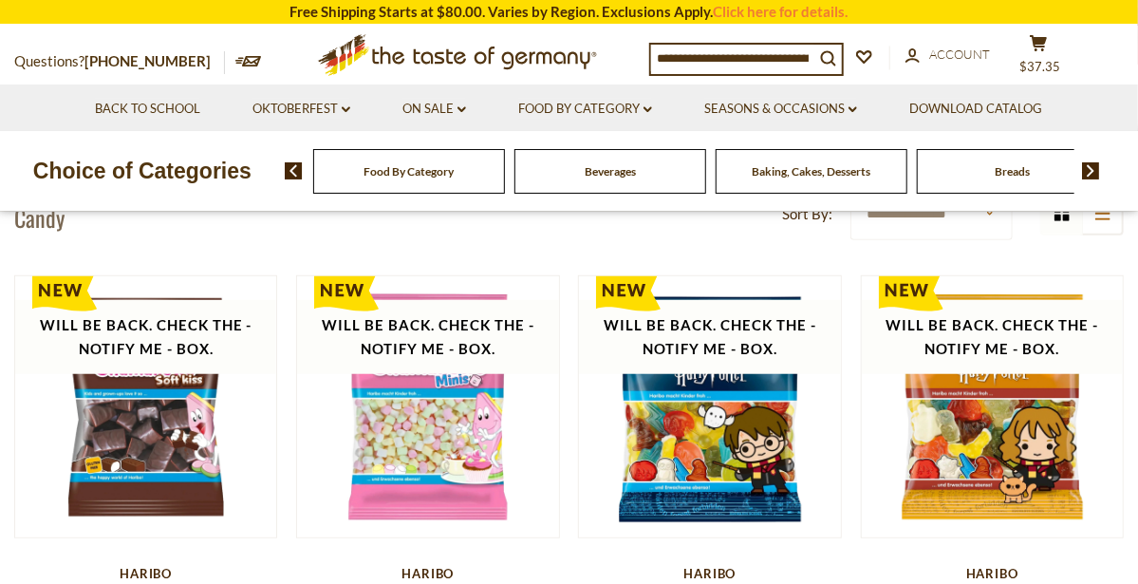
scroll to position [440, 0]
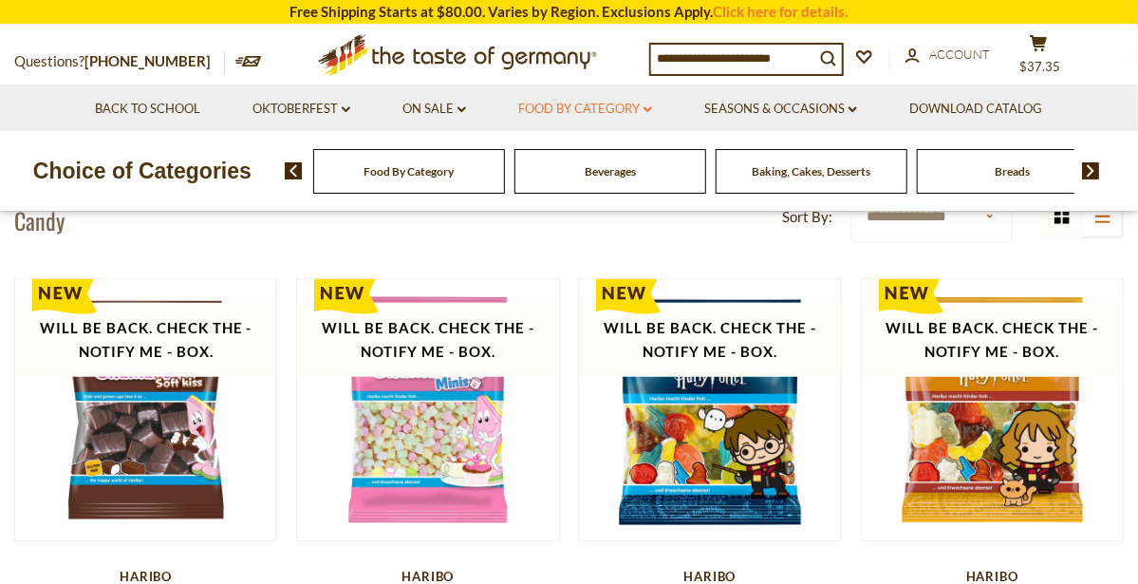
click at [650, 109] on icon "dropdown_arrow" at bounding box center [648, 109] width 9 height 7
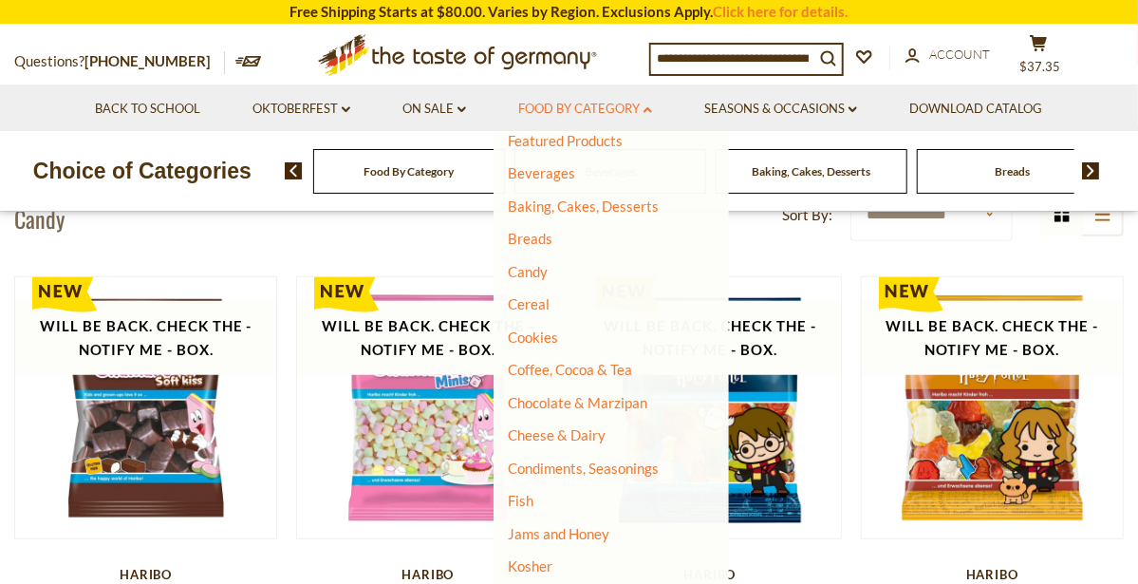
scroll to position [90, 0]
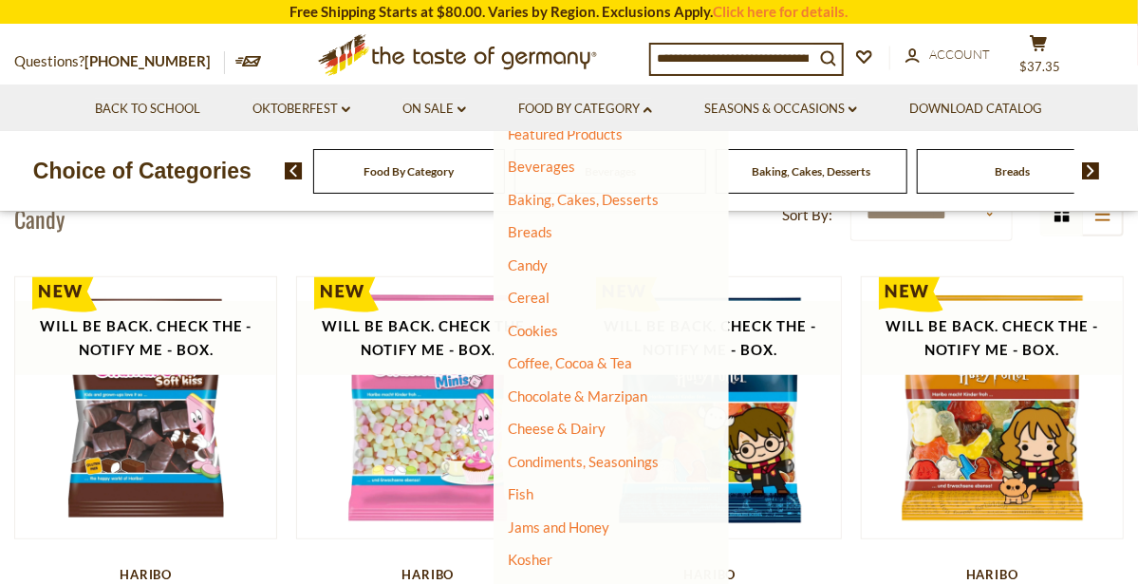
click at [632, 438] on li "Cheese & Dairy" at bounding box center [599, 429] width 183 height 19
click at [552, 328] on link "Cookies" at bounding box center [533, 330] width 50 height 17
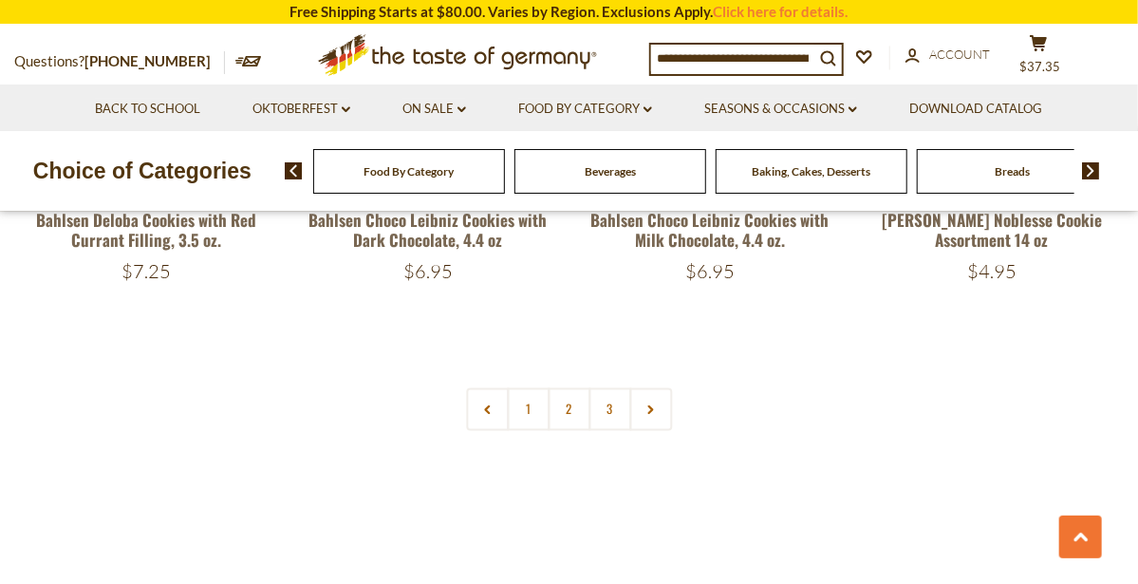
scroll to position [4456, 0]
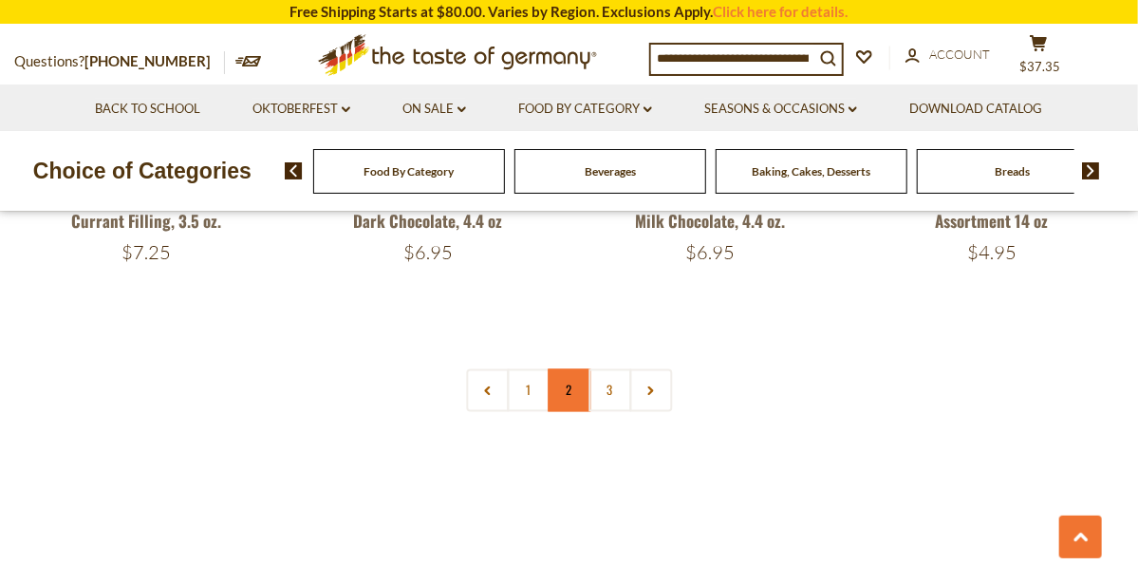
click at [566, 393] on link "2" at bounding box center [569, 390] width 43 height 43
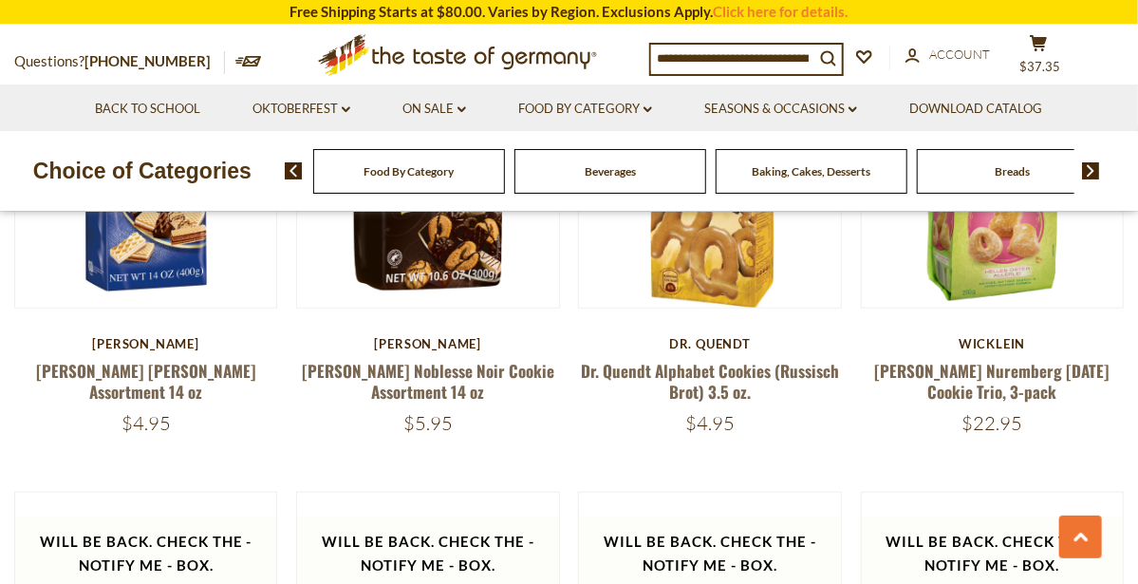
scroll to position [672, 0]
click at [857, 106] on icon "dropdown_arrow" at bounding box center [853, 109] width 9 height 7
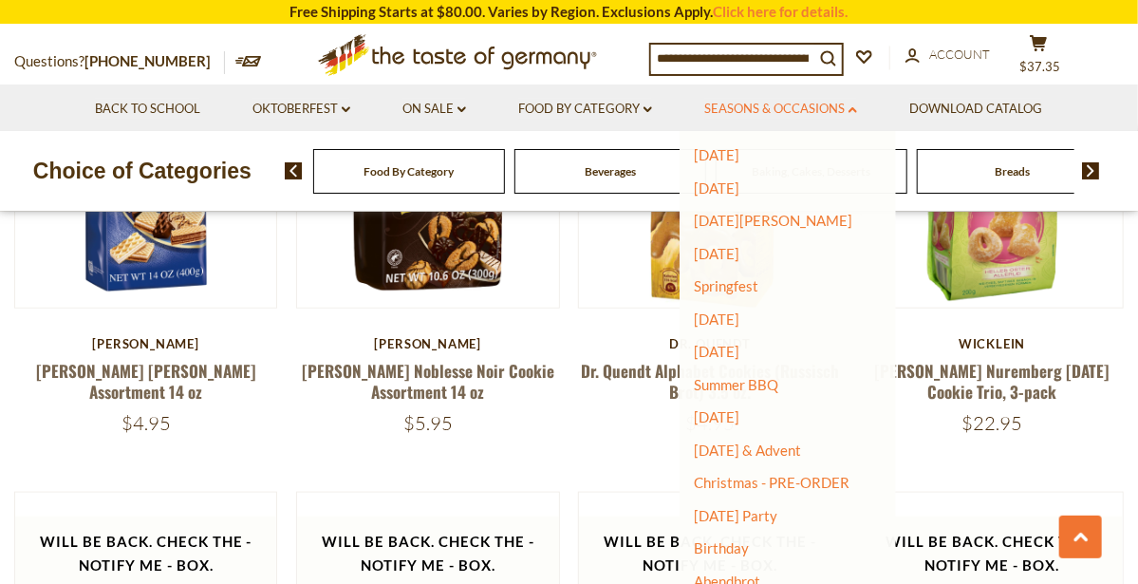
scroll to position [144, 0]
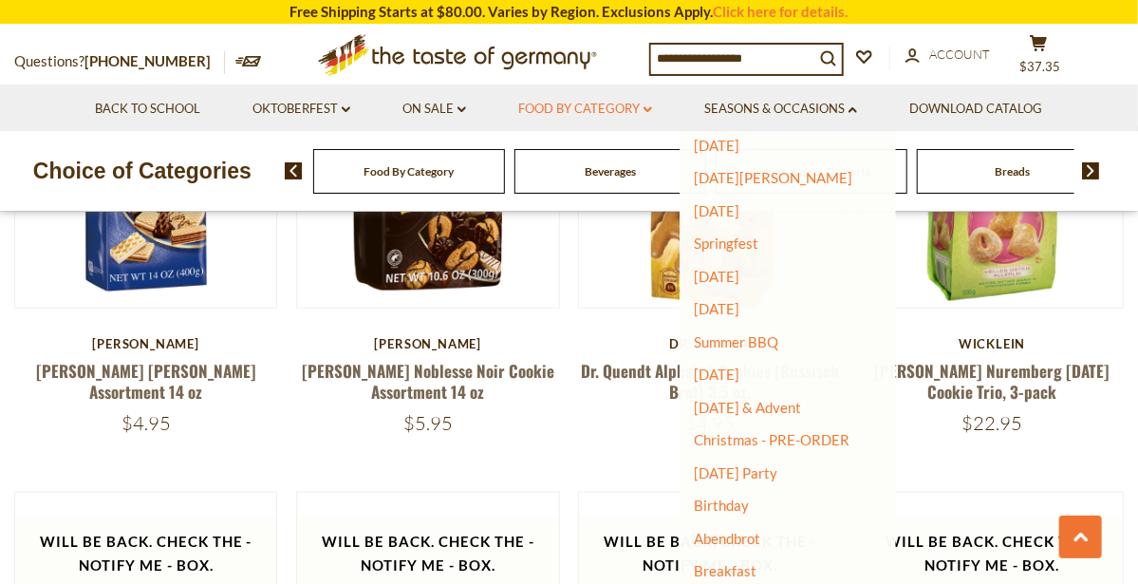
click at [650, 109] on icon "dropdown_arrow" at bounding box center [648, 109] width 9 height 7
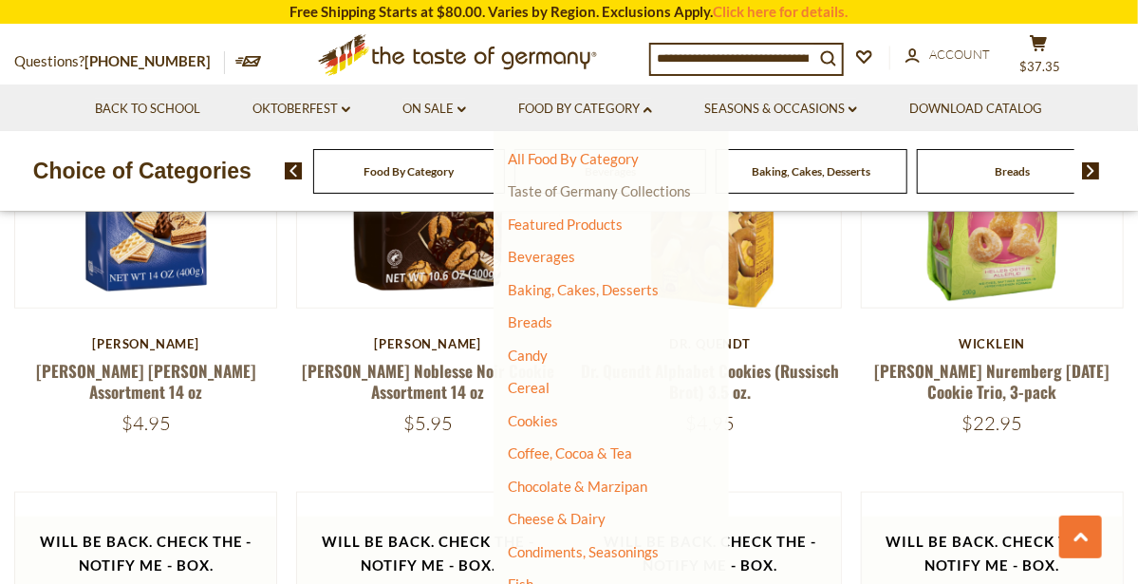
click at [661, 190] on link "Taste of Germany Collections" at bounding box center [599, 190] width 183 height 17
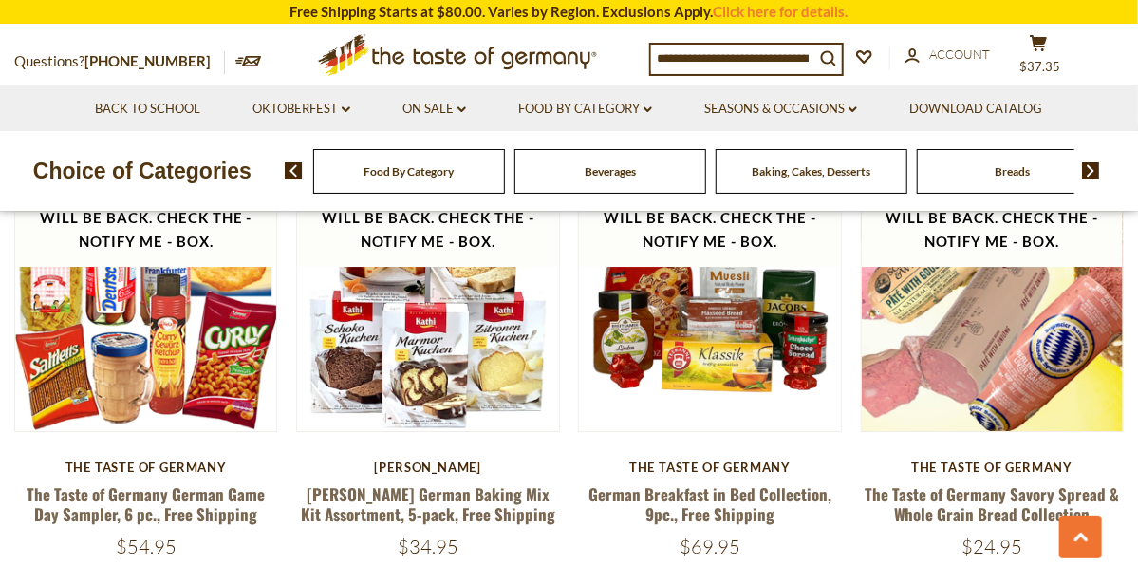
scroll to position [2573, 0]
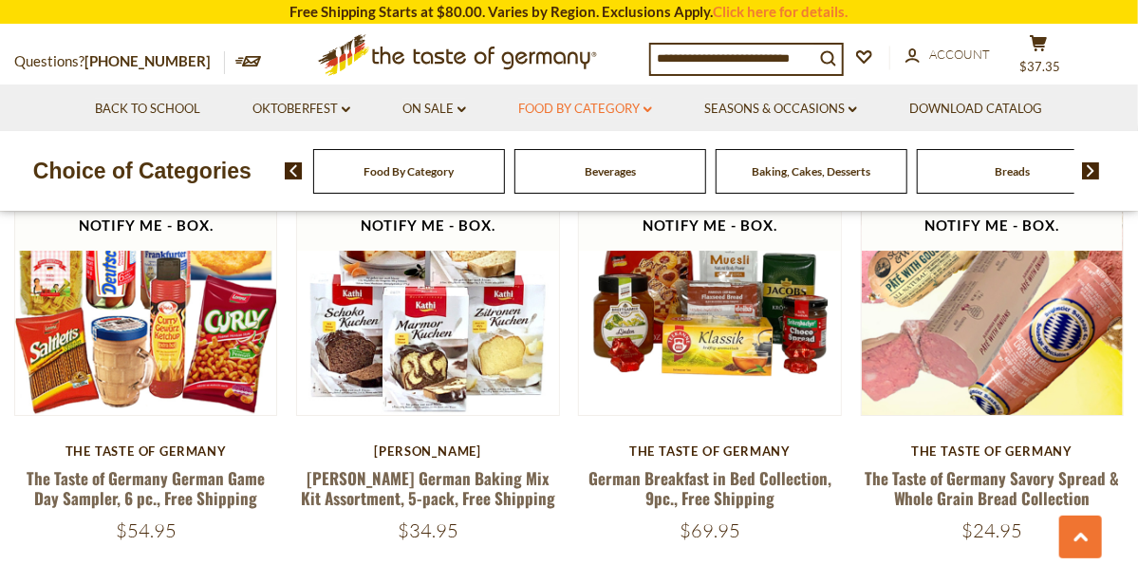
click at [650, 109] on icon "dropdown_arrow" at bounding box center [648, 109] width 9 height 7
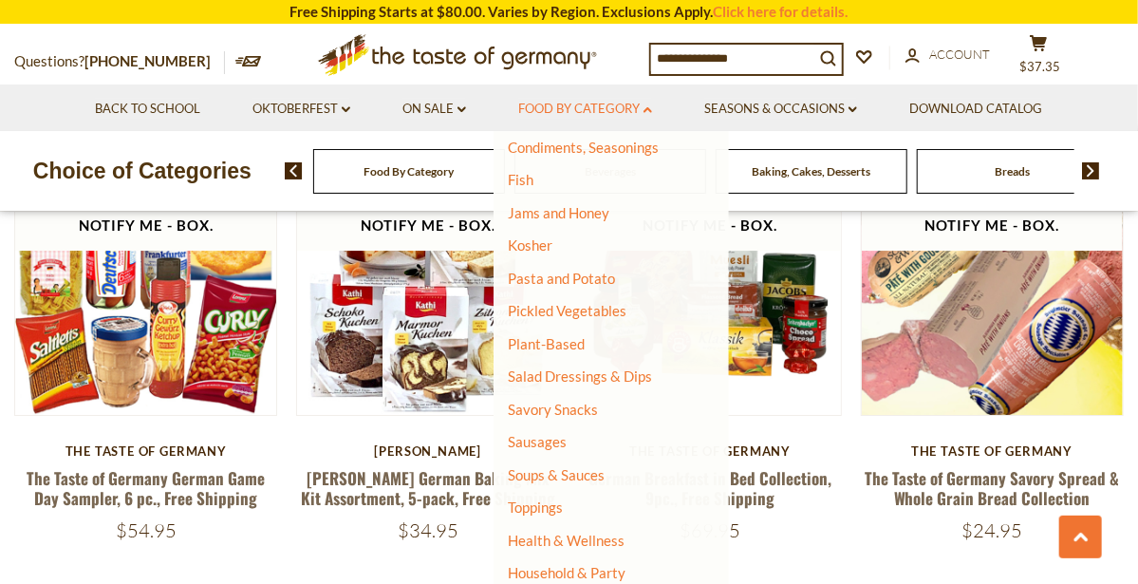
scroll to position [414, 0]
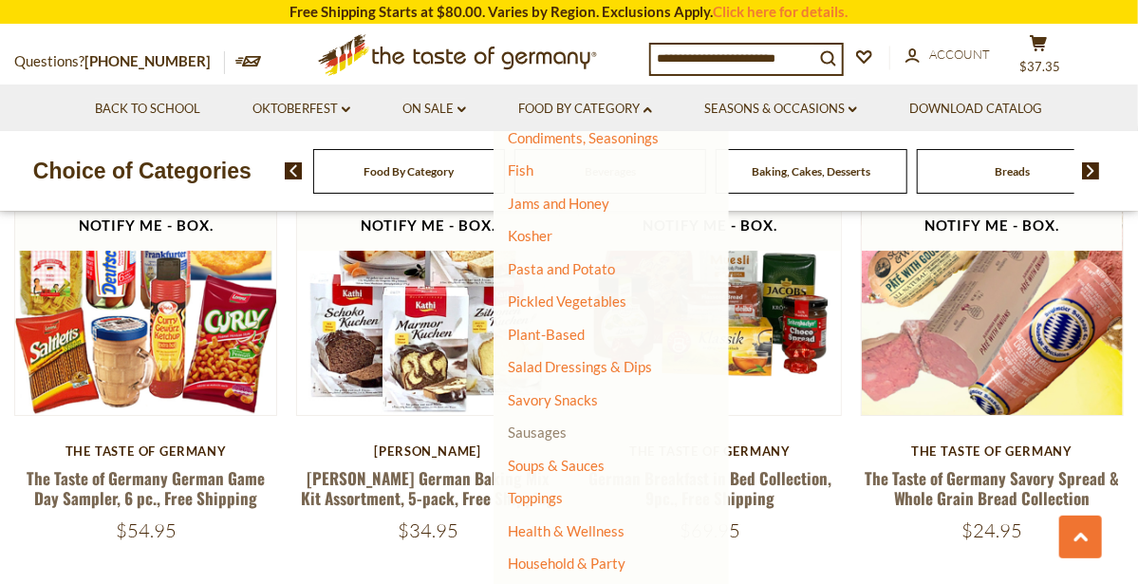
click at [560, 432] on link "Sausages" at bounding box center [537, 431] width 59 height 17
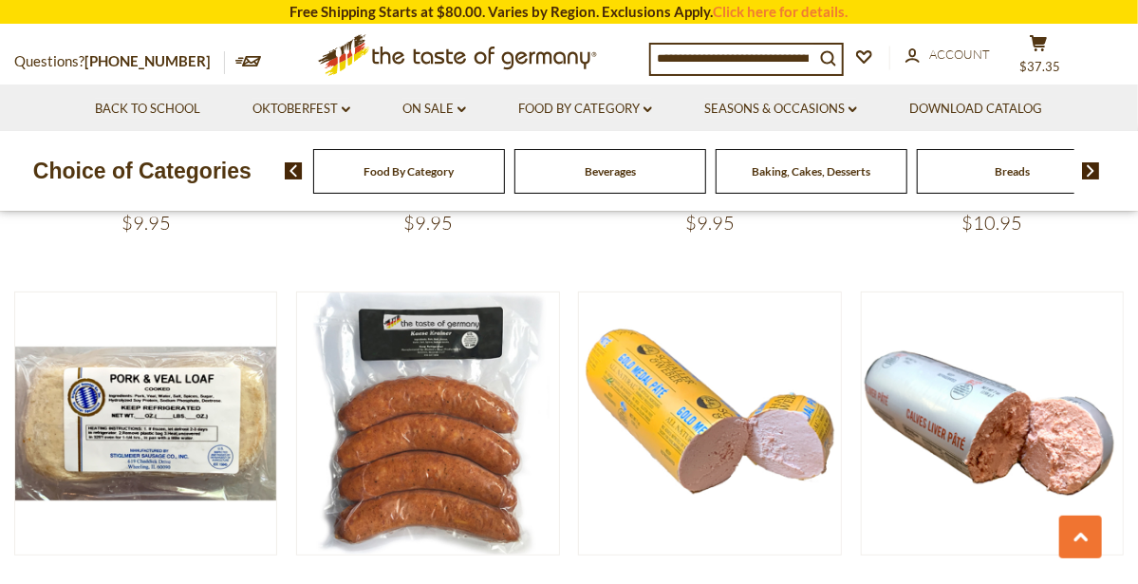
scroll to position [3188, 0]
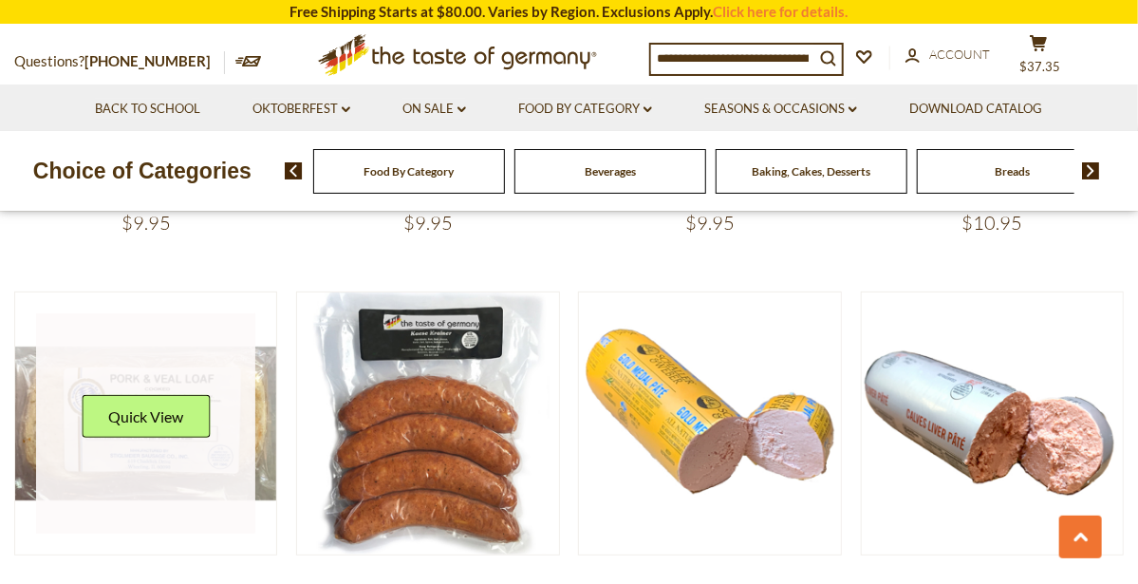
click at [77, 313] on link at bounding box center [145, 422] width 219 height 219
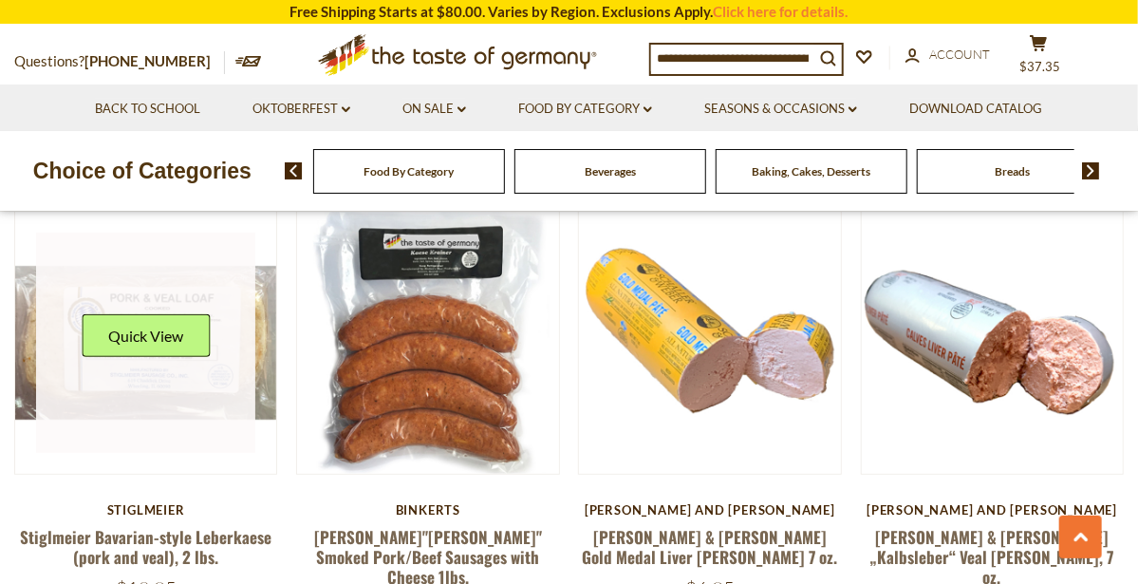
scroll to position [3273, 0]
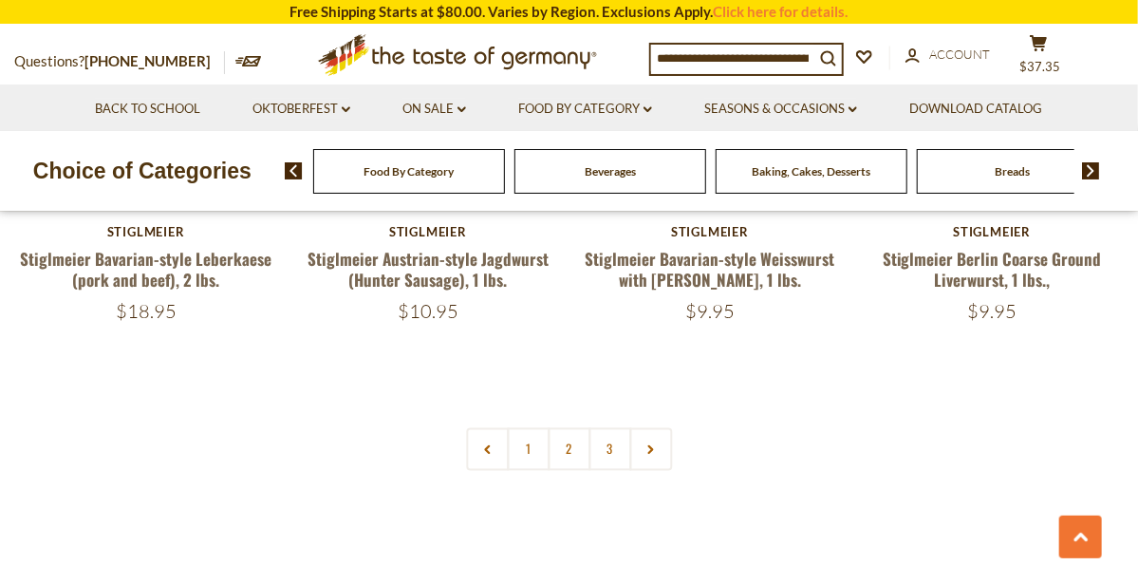
scroll to position [4457, 0]
click at [571, 429] on link "2" at bounding box center [569, 450] width 43 height 43
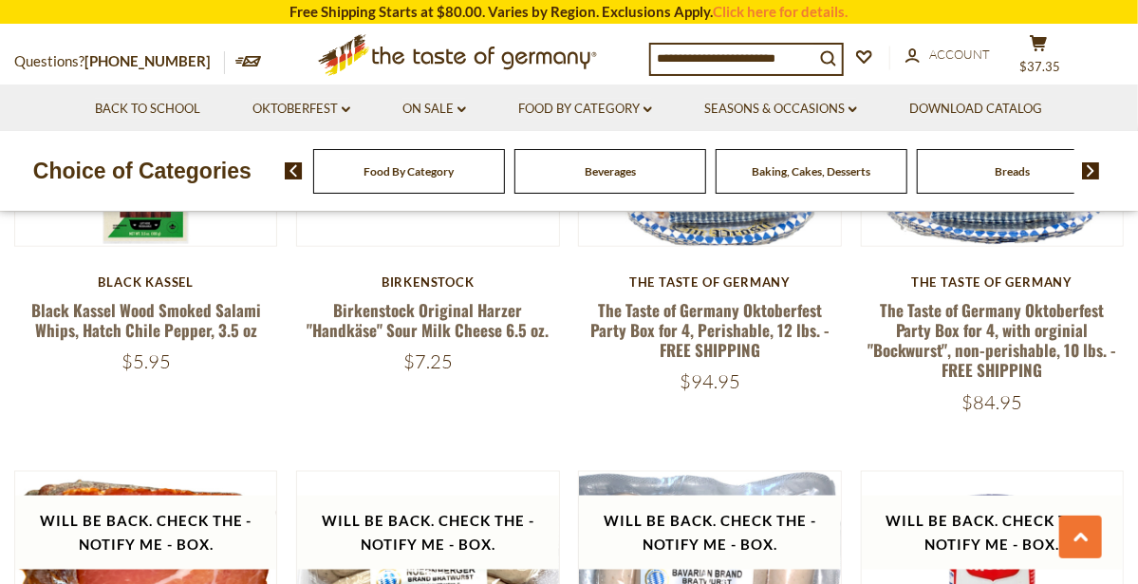
scroll to position [3958, 0]
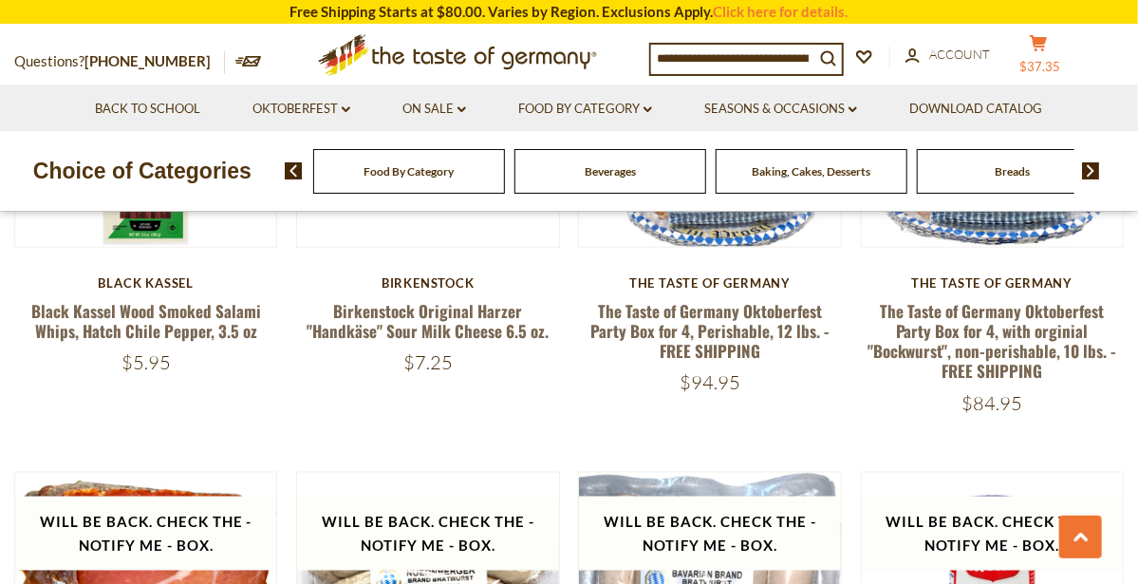
click at [1048, 47] on icon "cart" at bounding box center [1039, 43] width 18 height 16
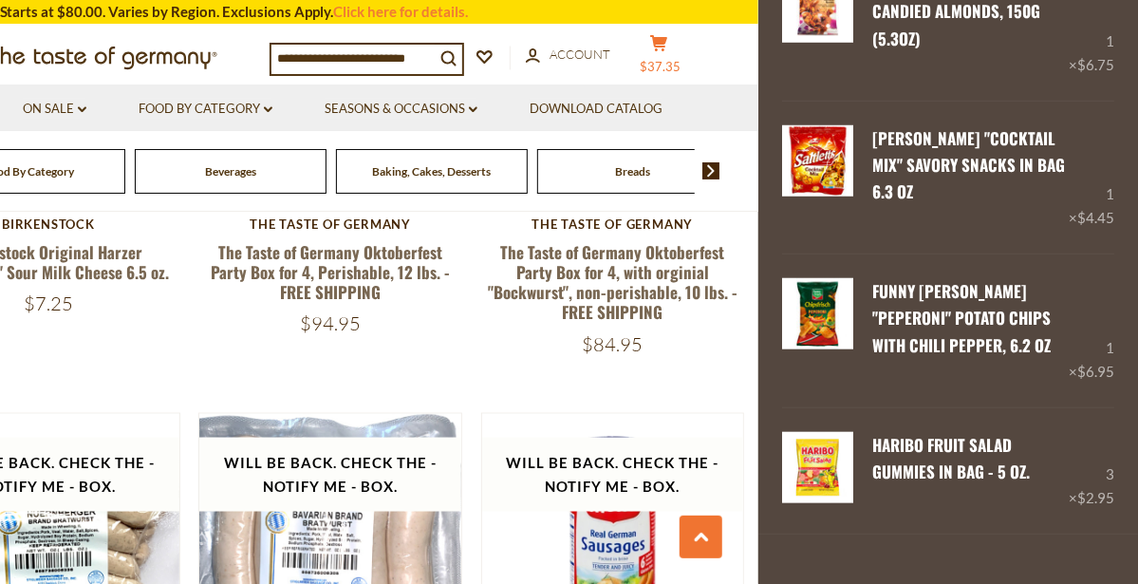
scroll to position [632, 0]
